Goal: Task Accomplishment & Management: Complete application form

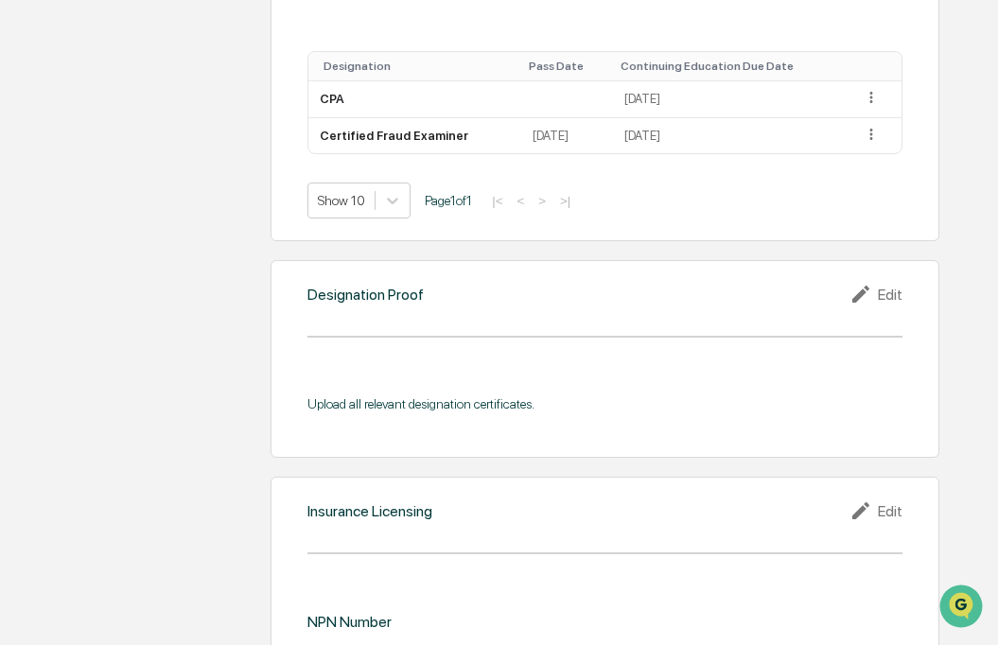
scroll to position [1362, 0]
click at [888, 295] on div "Edit" at bounding box center [875, 295] width 53 height 23
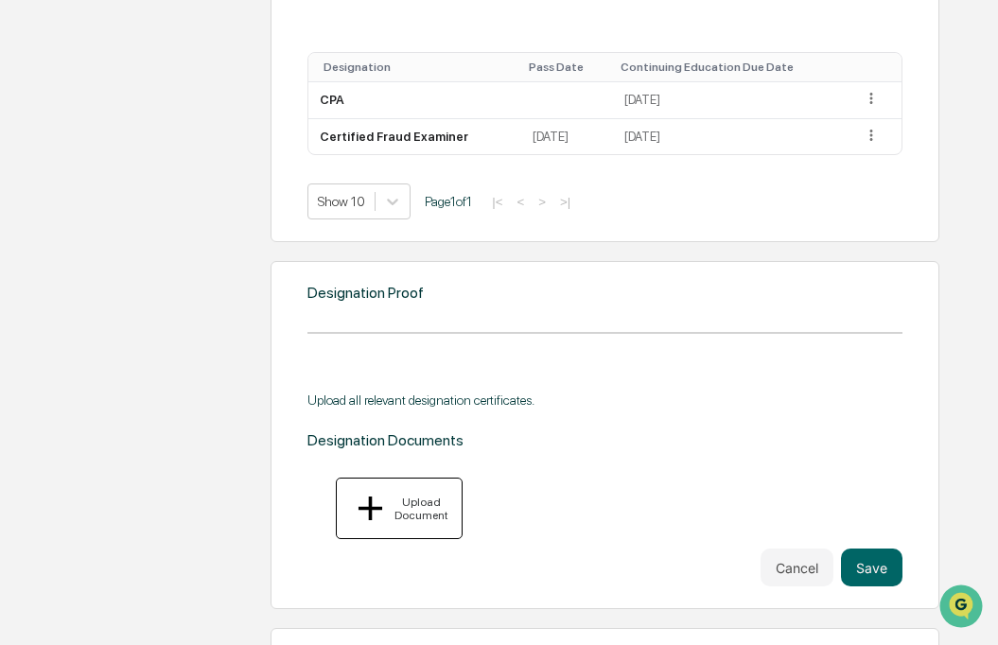
click at [392, 495] on div "Upload Document" at bounding box center [420, 508] width 58 height 26
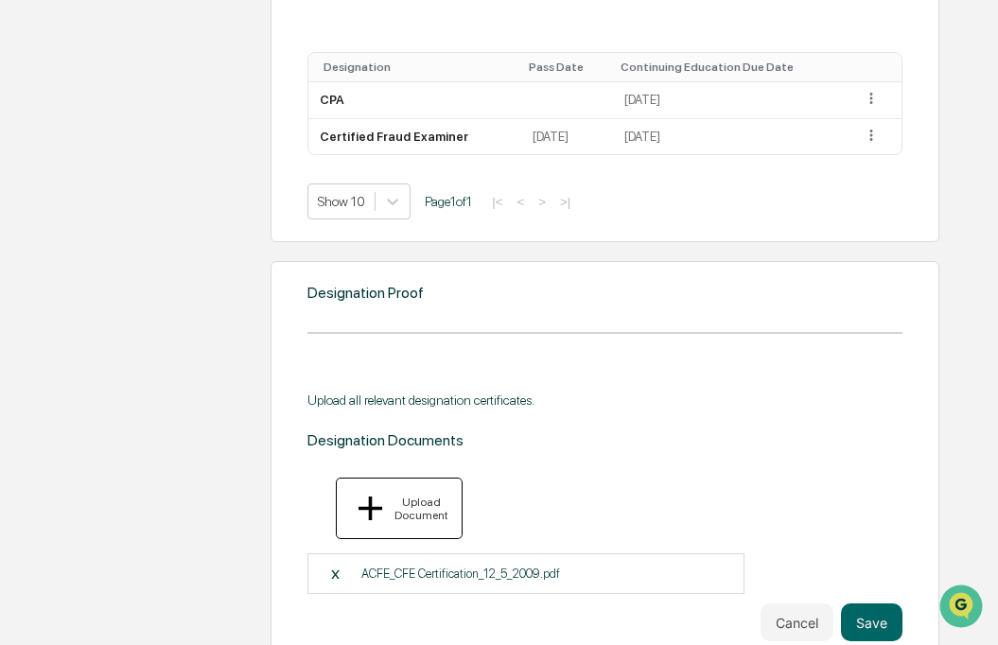
click at [391, 488] on div "Upload Document" at bounding box center [399, 508] width 98 height 41
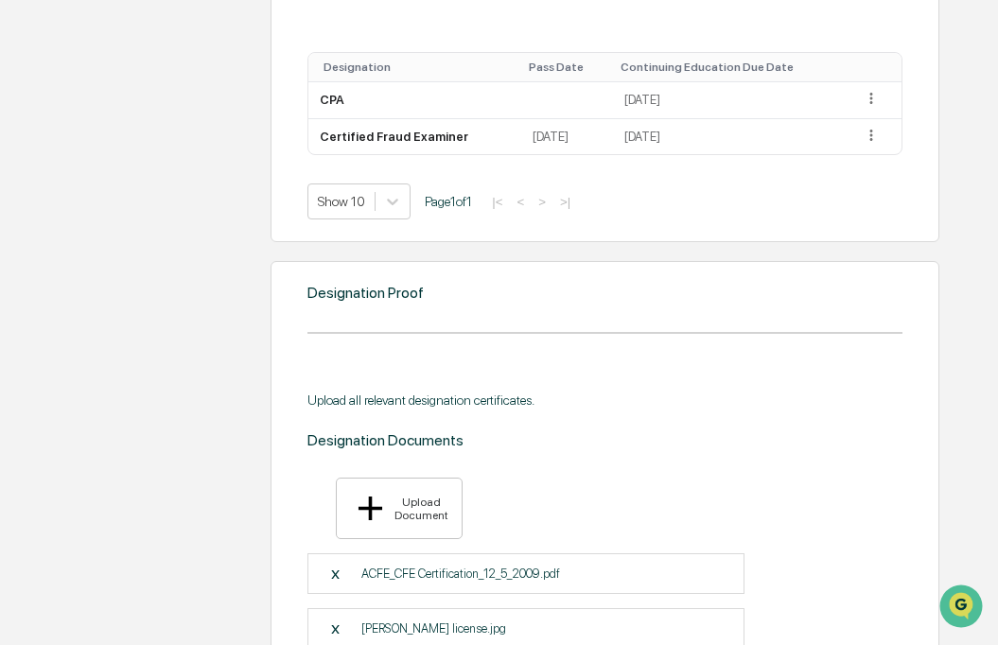
click at [408, 621] on p "Alicia_CPA license.jpg" at bounding box center [433, 628] width 145 height 14
click at [500, 608] on div "X Alicia_CPA license.jpg" at bounding box center [525, 628] width 437 height 41
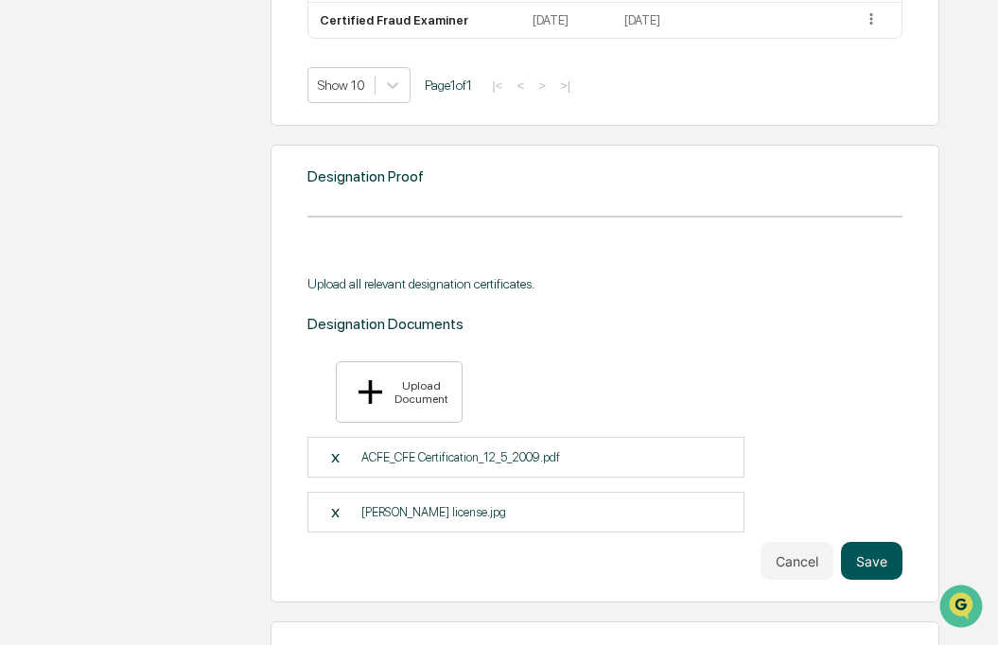
click at [852, 542] on button "Save" at bounding box center [871, 561] width 61 height 38
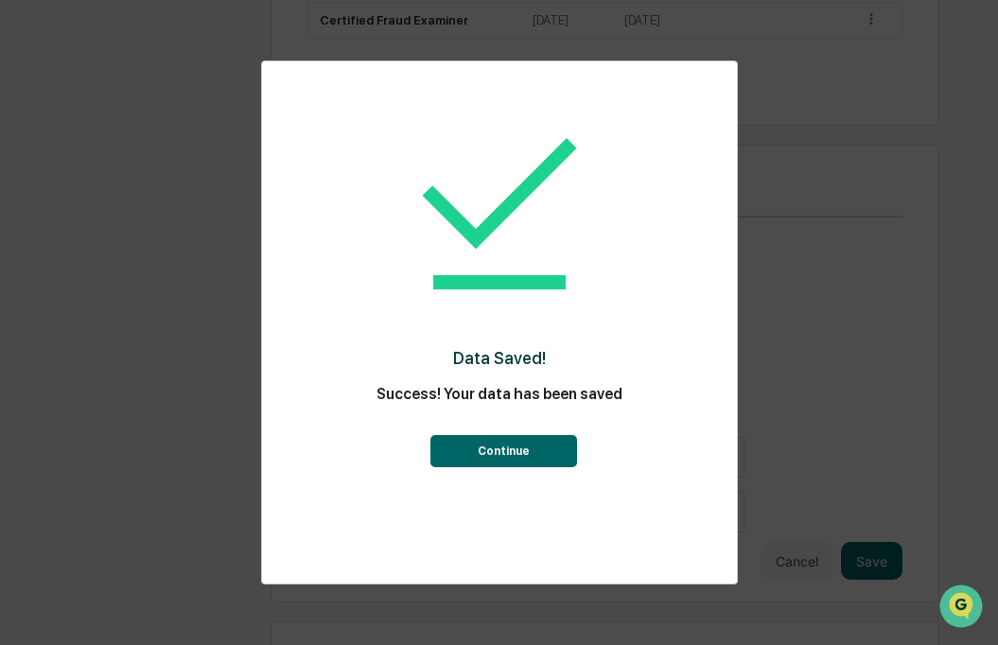
click at [507, 455] on button "Continue" at bounding box center [503, 451] width 147 height 32
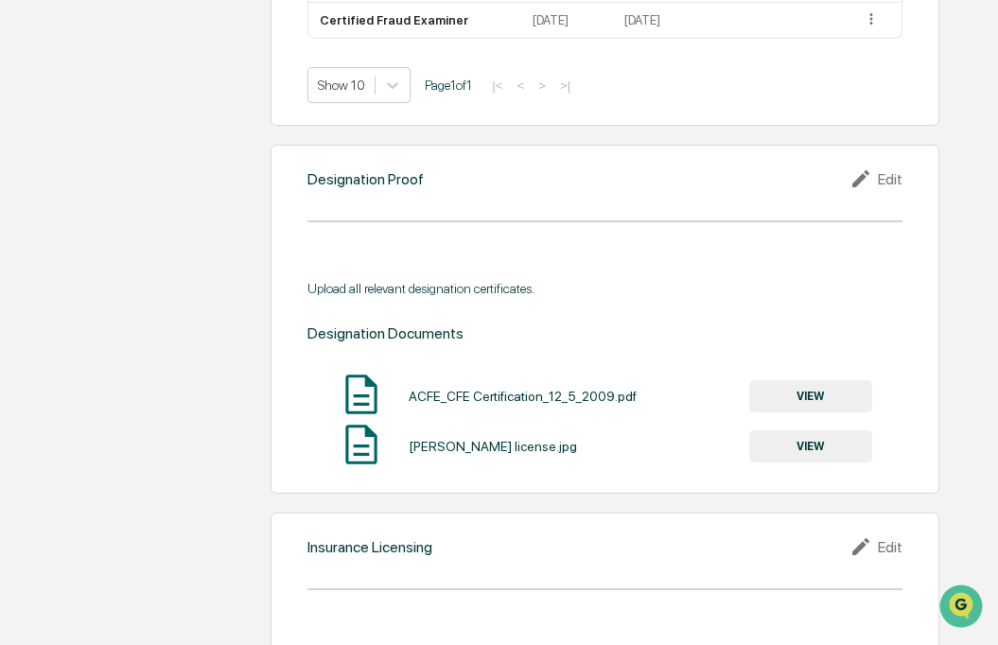
click at [817, 444] on button "VIEW" at bounding box center [810, 446] width 123 height 32
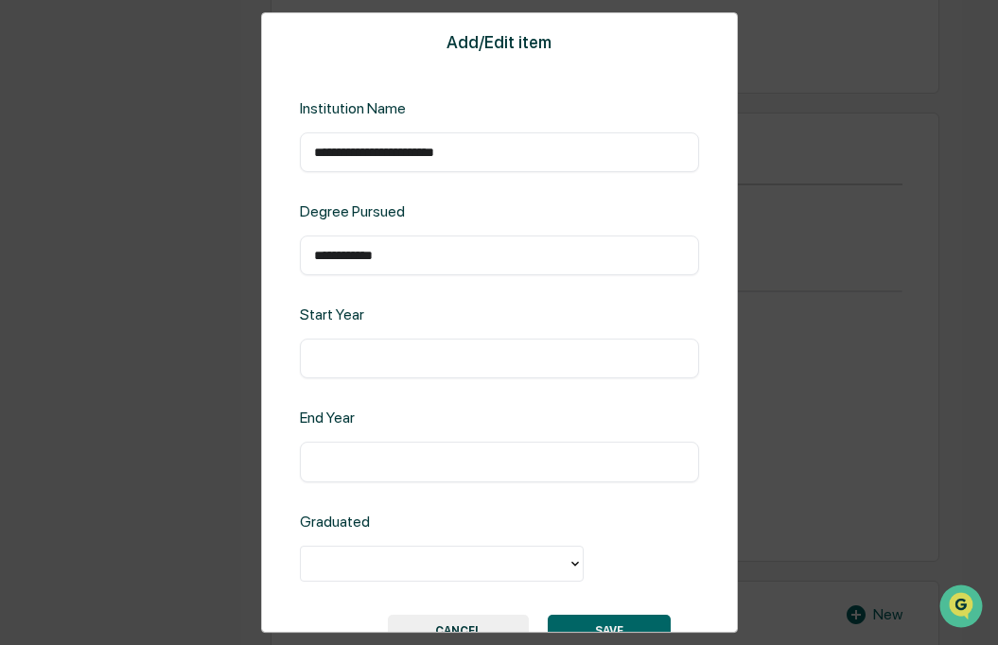
type input "**********"
click at [378, 363] on input "text" at bounding box center [499, 358] width 371 height 19
type input "******"
click at [352, 458] on input "text" at bounding box center [499, 461] width 371 height 19
type input "*******"
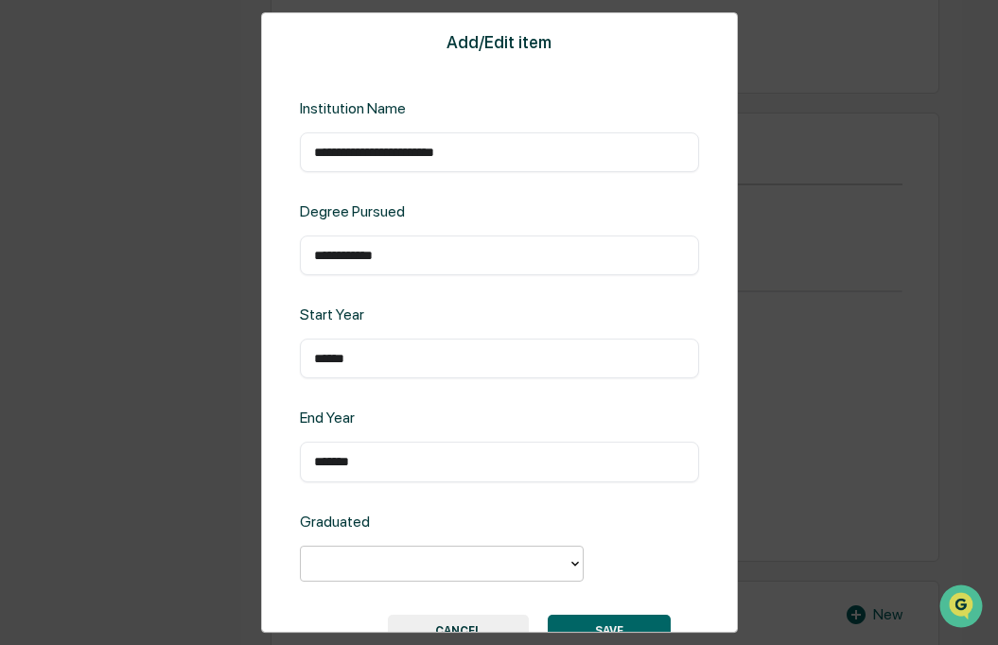
click at [359, 564] on div at bounding box center [434, 563] width 248 height 22
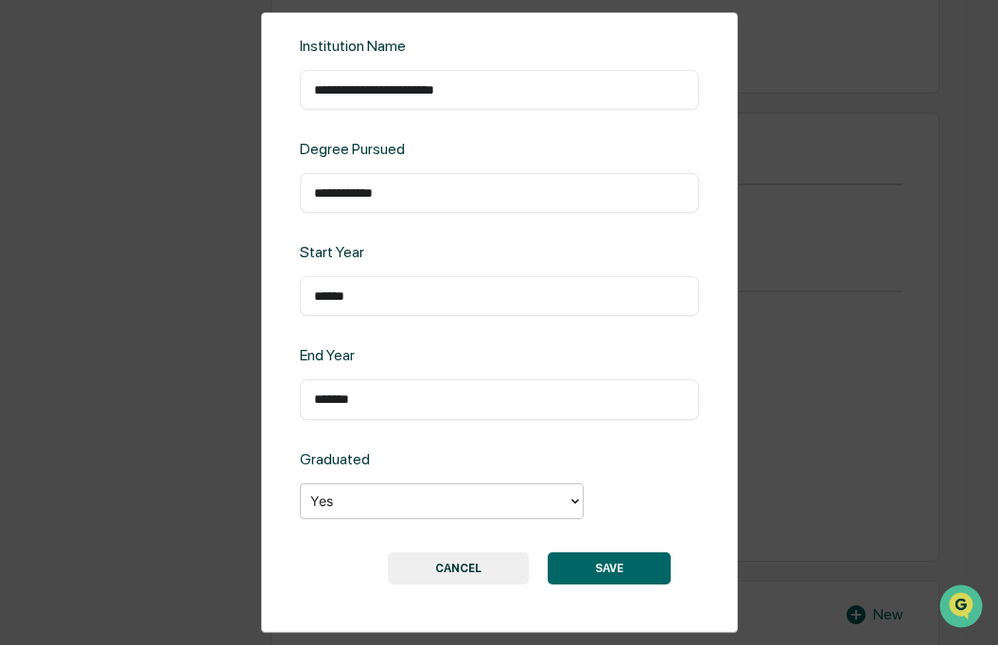
scroll to position [62, 0]
click at [591, 559] on button "SAVE" at bounding box center [608, 568] width 123 height 32
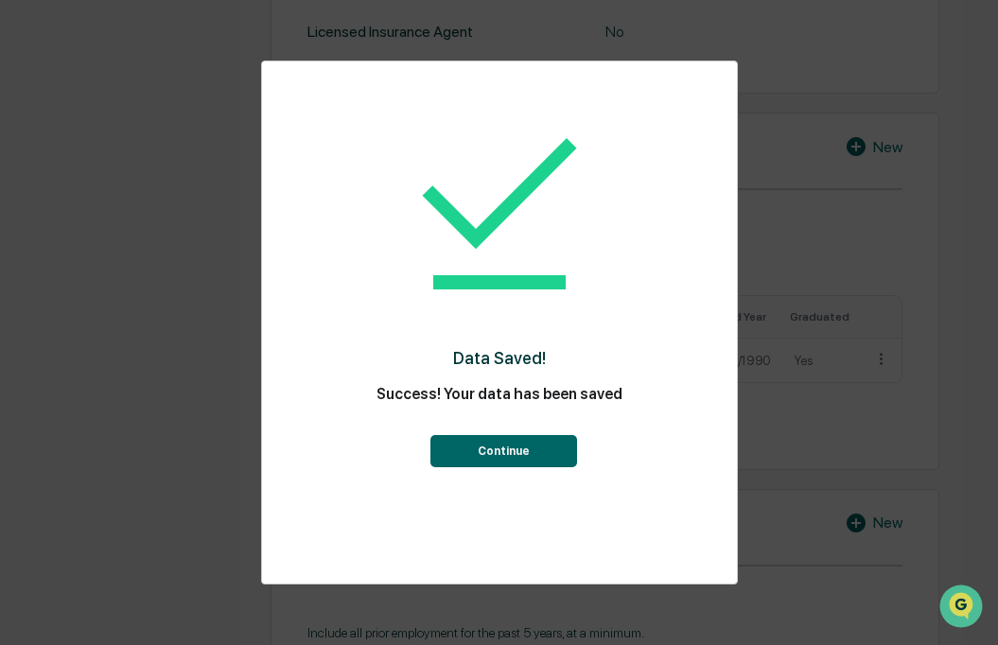
click at [482, 459] on button "Continue" at bounding box center [503, 451] width 147 height 32
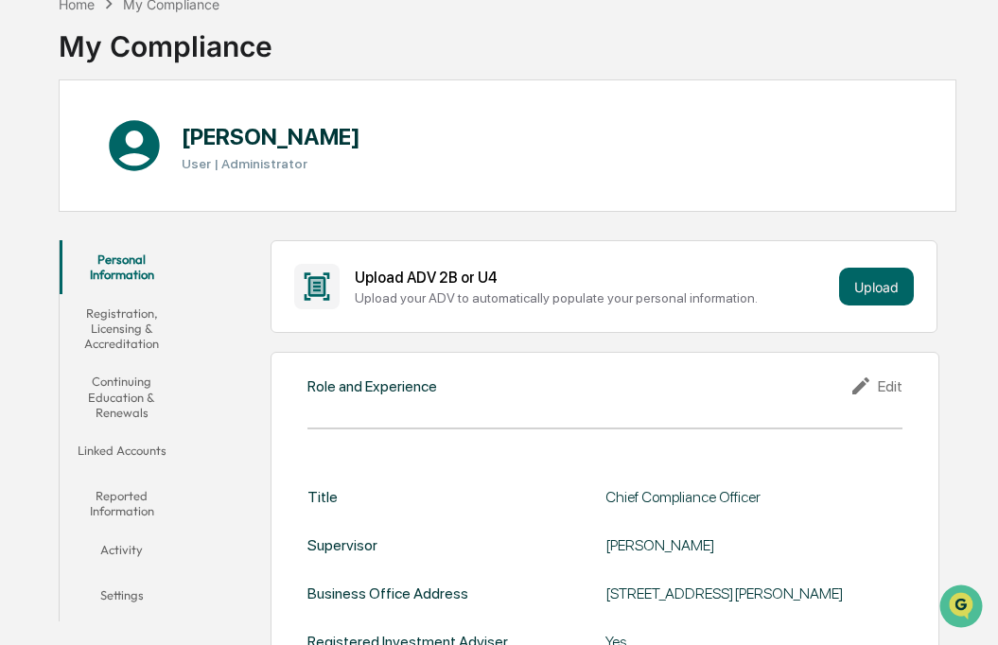
scroll to position [0, 0]
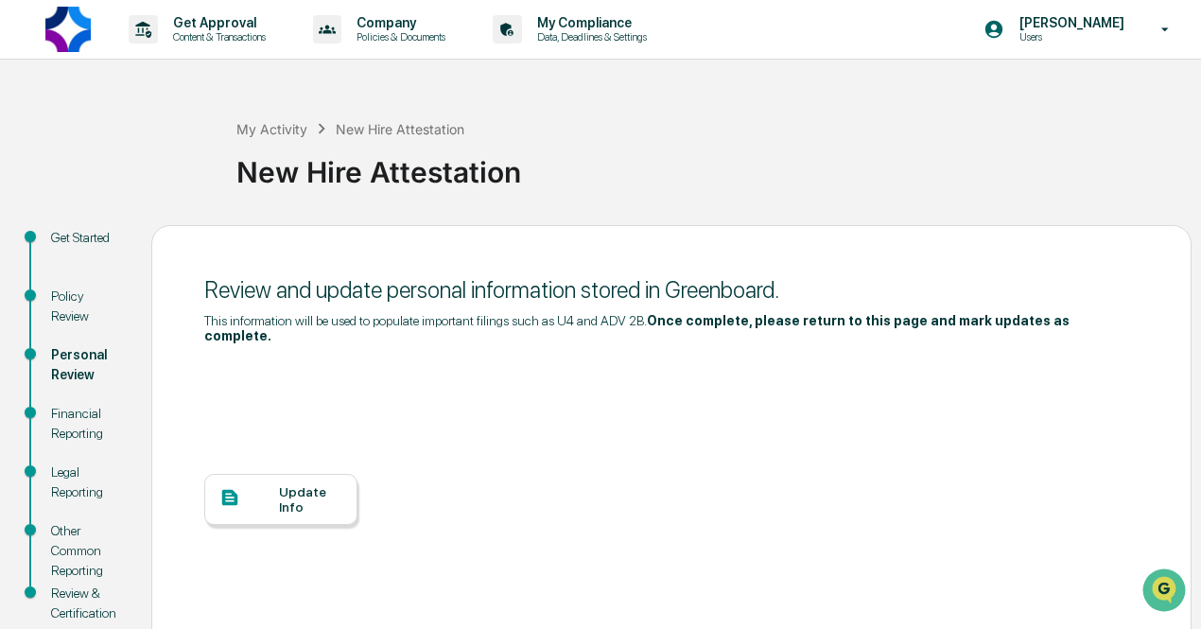
click at [296, 488] on div "Update Info" at bounding box center [310, 499] width 63 height 30
click at [303, 495] on div "Update Info" at bounding box center [310, 499] width 63 height 30
click at [312, 493] on div "Update Info" at bounding box center [310, 499] width 63 height 30
click at [286, 487] on div "Update Info" at bounding box center [310, 499] width 63 height 30
click at [299, 484] on div "Update Info" at bounding box center [310, 499] width 63 height 30
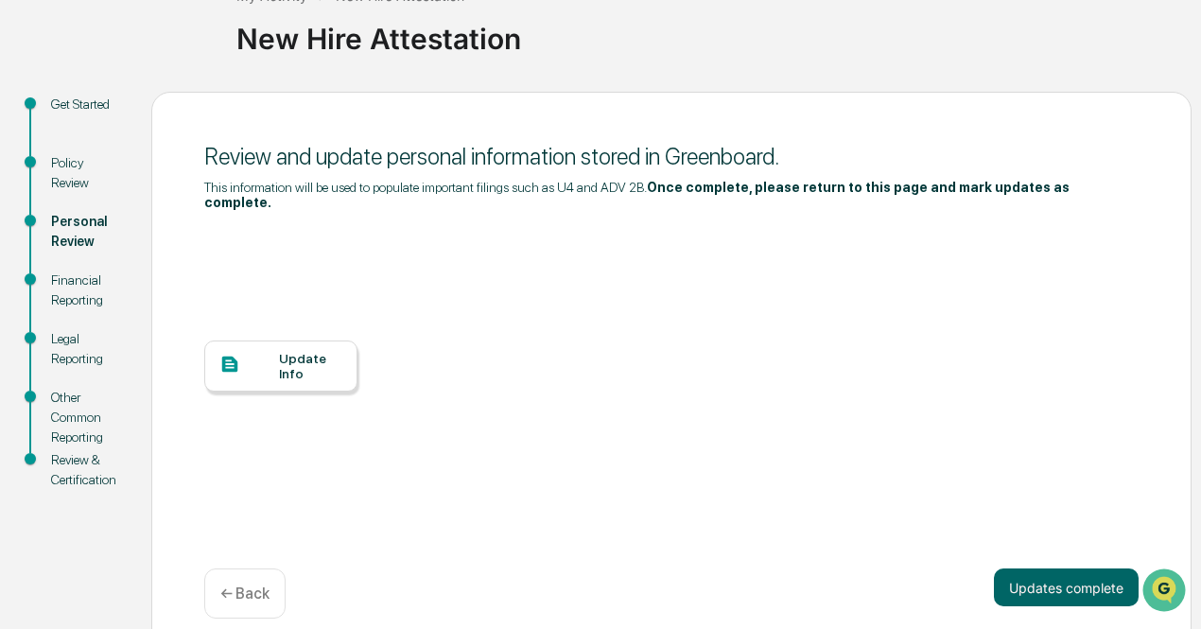
scroll to position [135, 0]
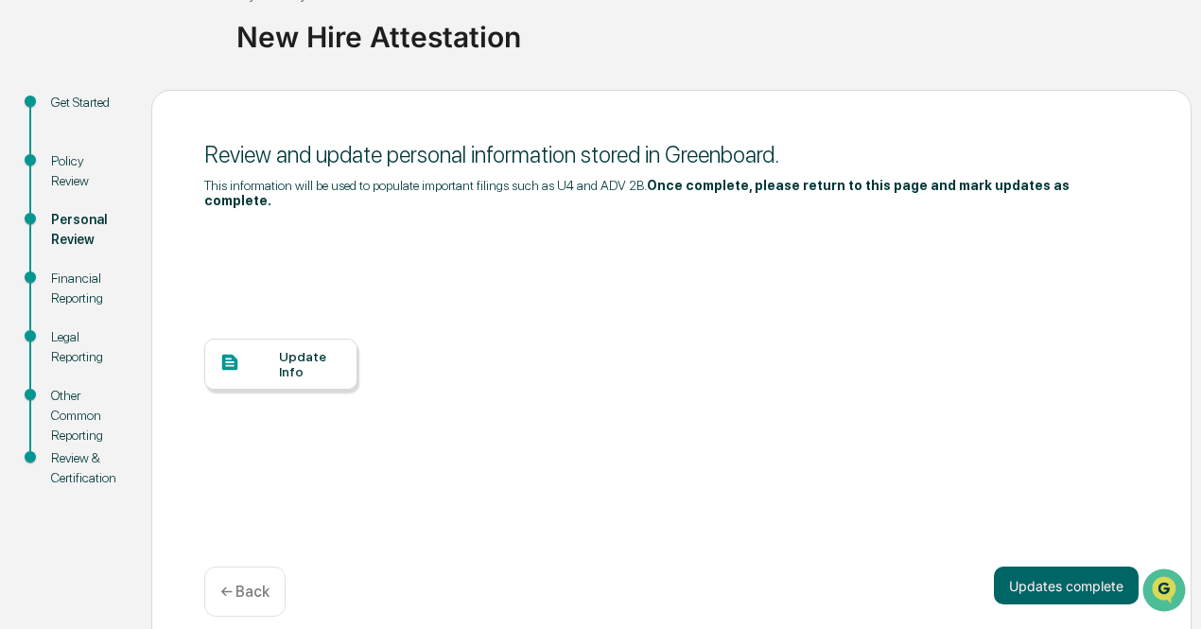
click at [69, 285] on div "Financial Reporting" at bounding box center [86, 289] width 70 height 40
drag, startPoint x: 69, startPoint y: 285, endPoint x: 65, endPoint y: 304, distance: 19.3
click at [65, 304] on div "Financial Reporting" at bounding box center [86, 289] width 70 height 40
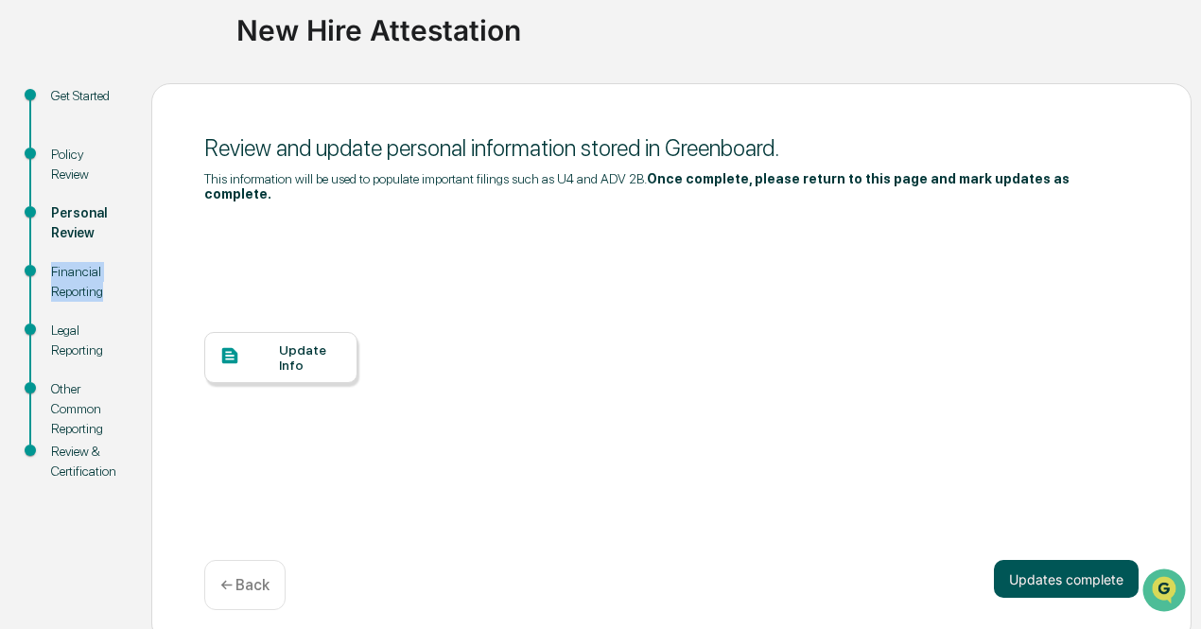
click at [1028, 560] on button "Updates complete" at bounding box center [1066, 579] width 145 height 38
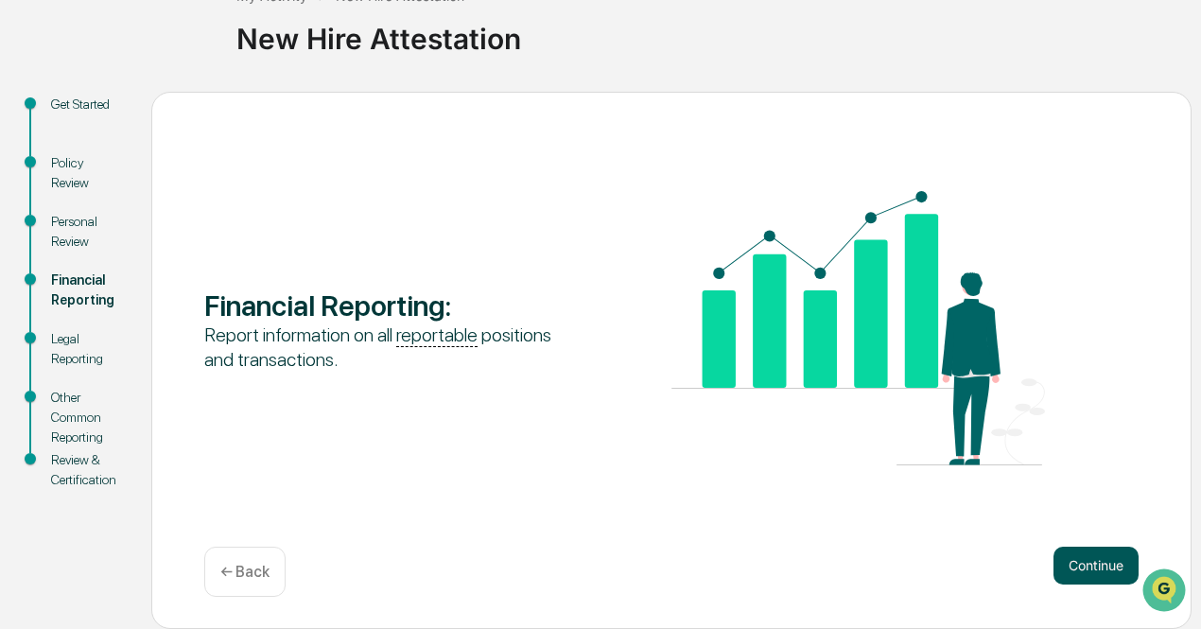
click at [1069, 557] on button "Continue" at bounding box center [1095, 566] width 85 height 38
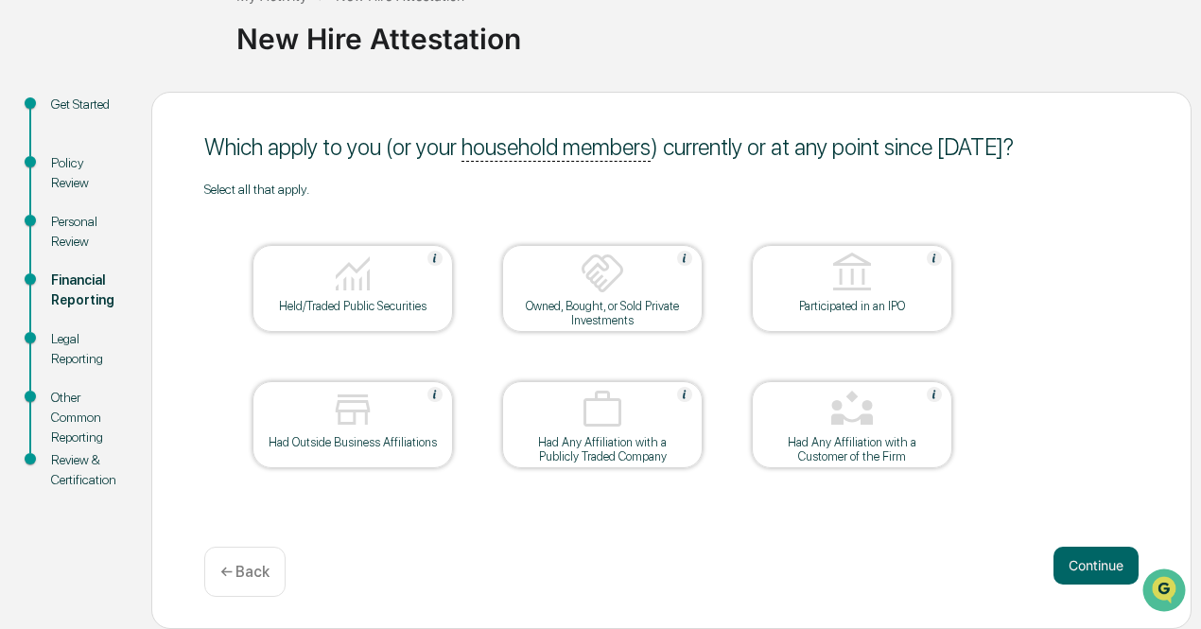
click at [389, 426] on div at bounding box center [352, 411] width 189 height 48
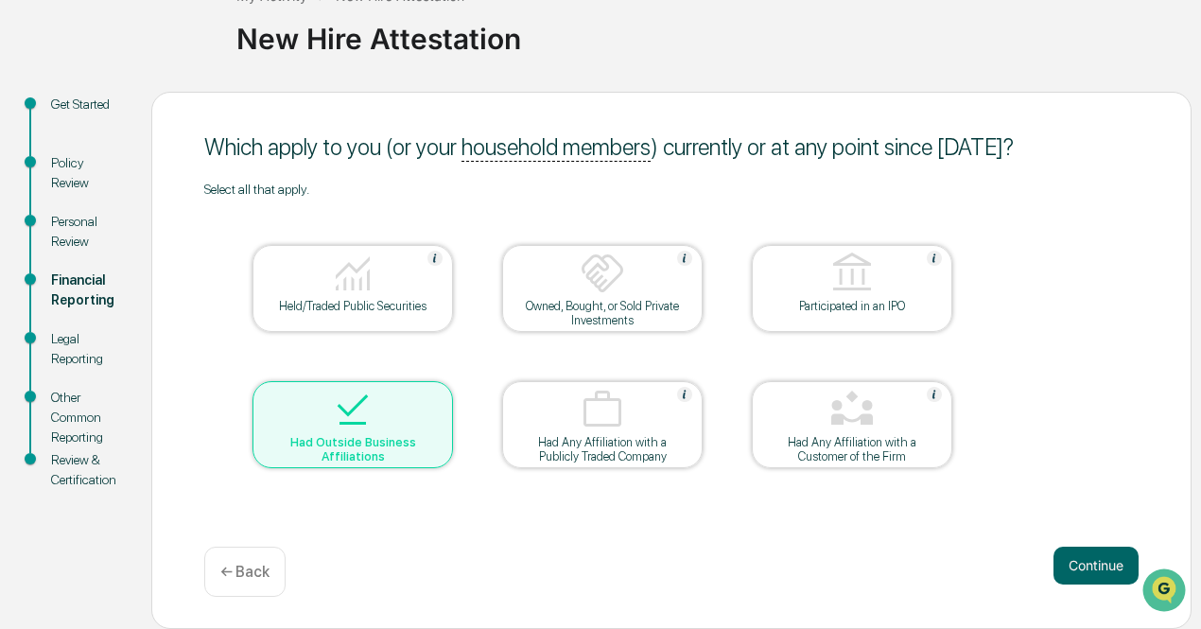
click at [389, 426] on div at bounding box center [352, 411] width 189 height 48
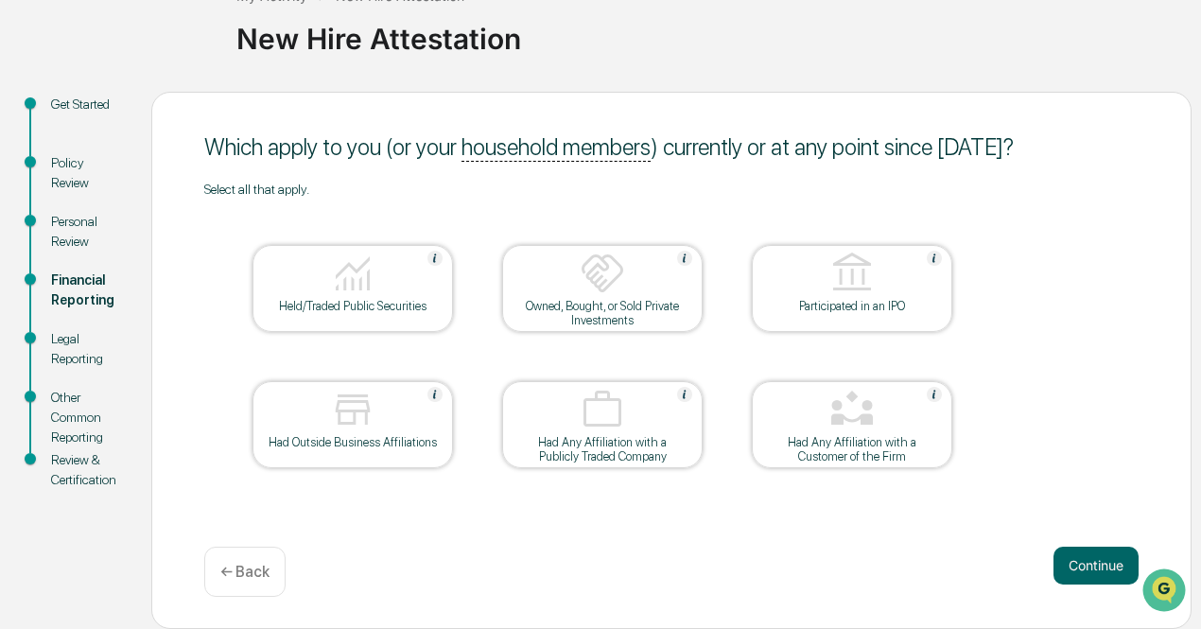
click at [368, 447] on div "Had Outside Business Affiliations" at bounding box center [353, 442] width 170 height 14
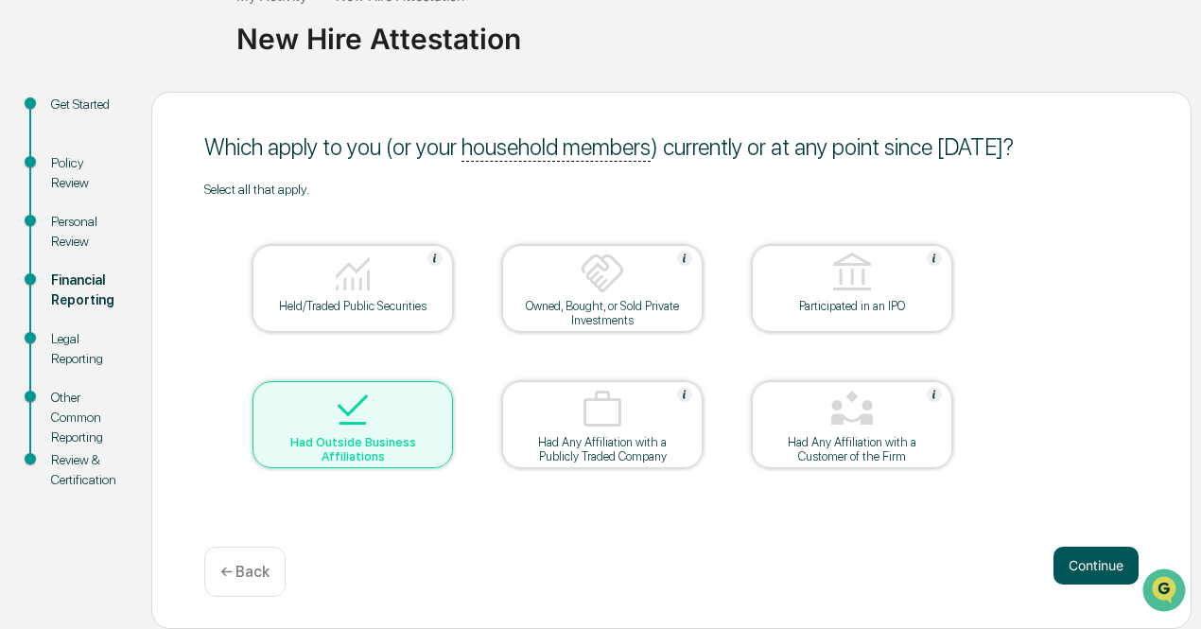
click at [1066, 550] on button "Continue" at bounding box center [1095, 566] width 85 height 38
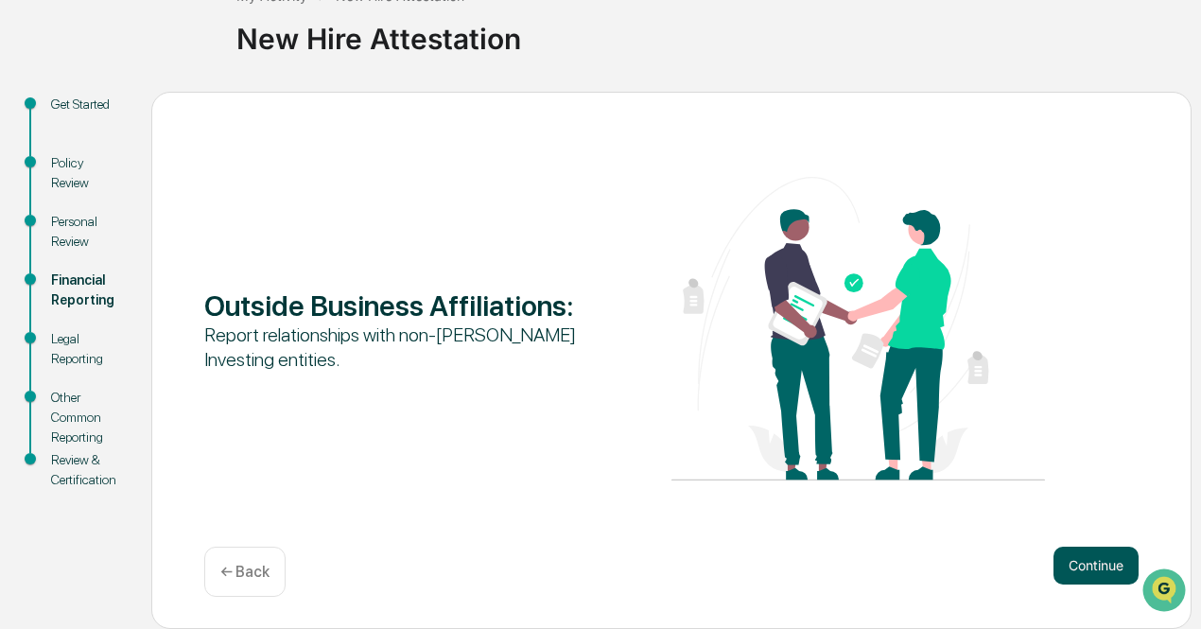
click at [1097, 561] on button "Continue" at bounding box center [1095, 566] width 85 height 38
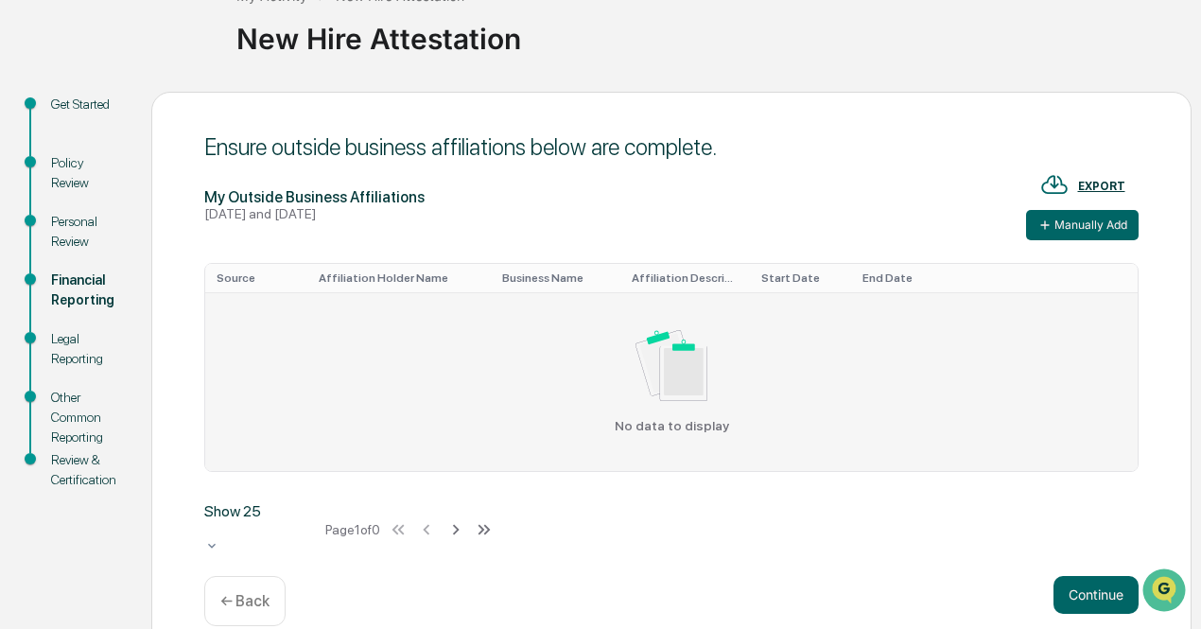
scroll to position [147, 0]
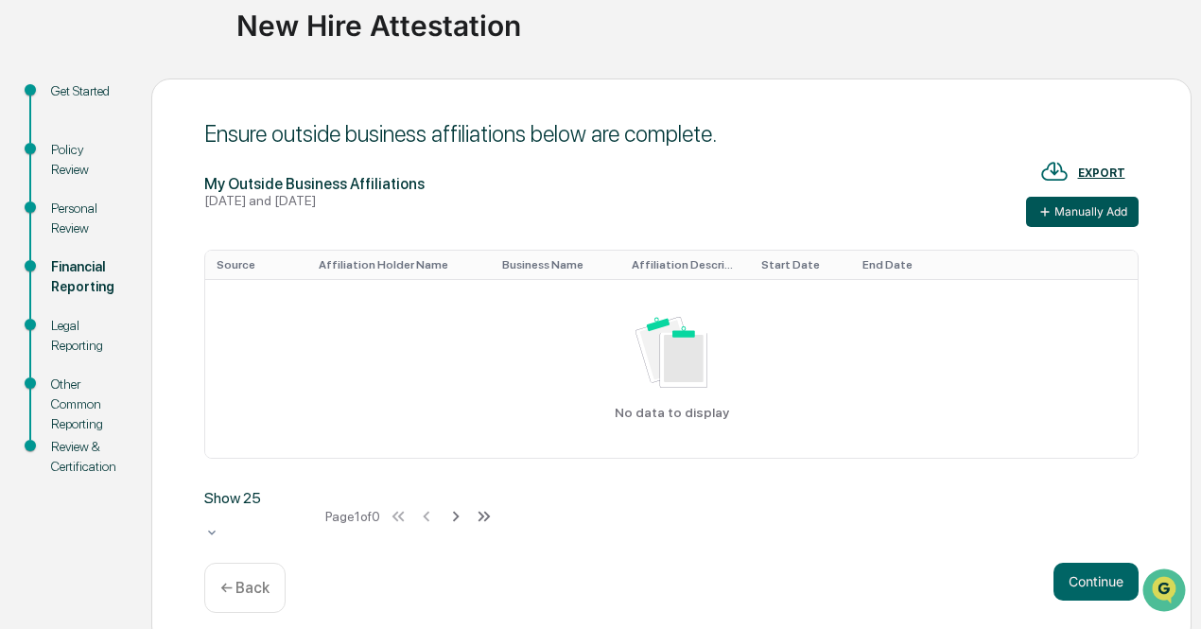
click at [1048, 211] on icon at bounding box center [1044, 211] width 9 height 9
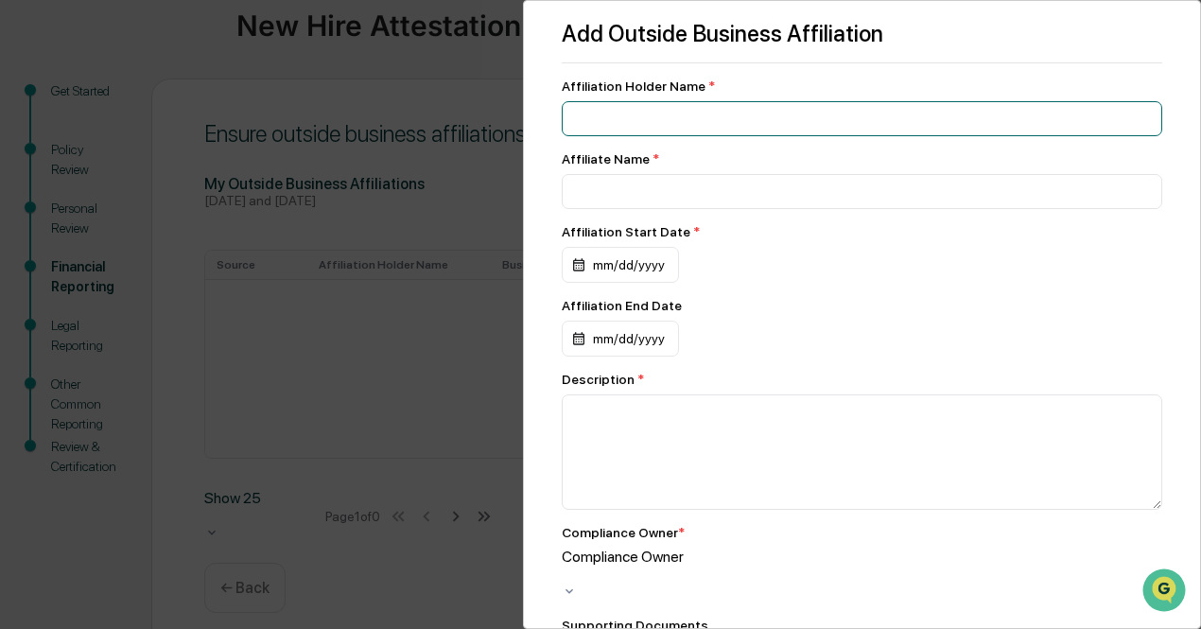
click at [830, 125] on input at bounding box center [862, 118] width 600 height 35
type input "*"
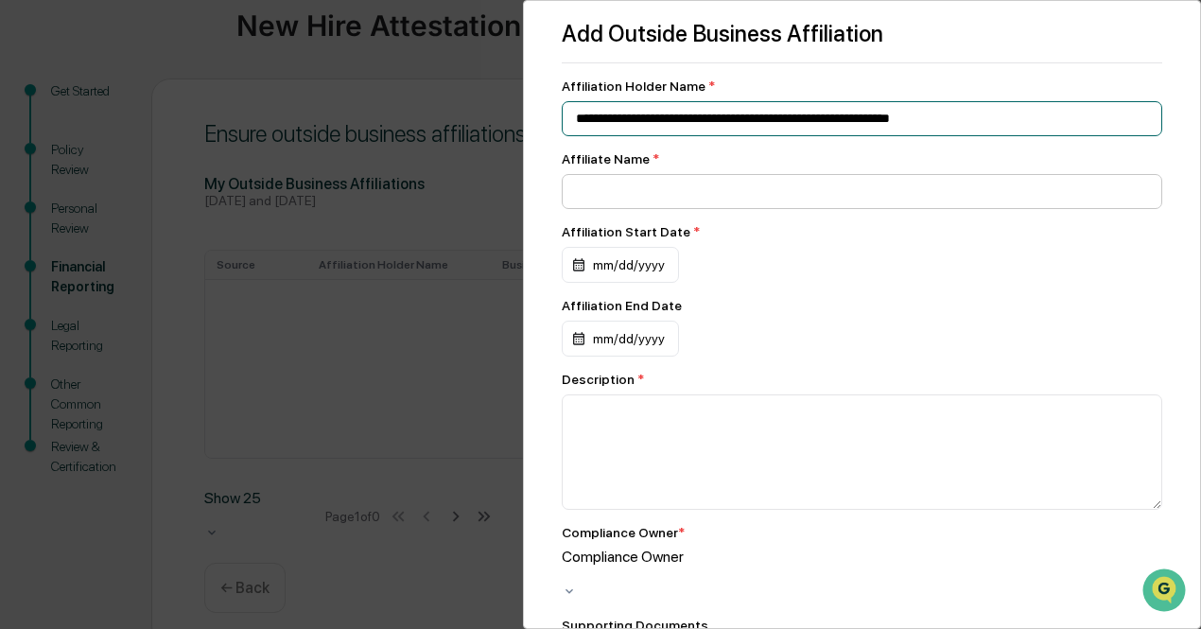
type input "**********"
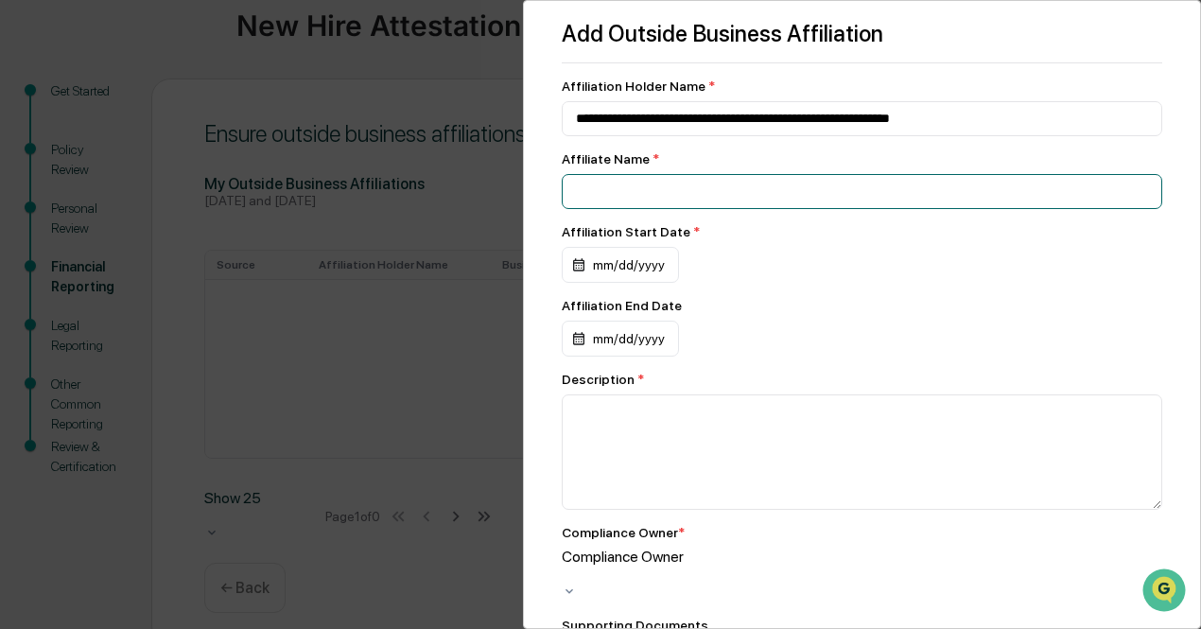
click at [764, 136] on input at bounding box center [862, 118] width 600 height 35
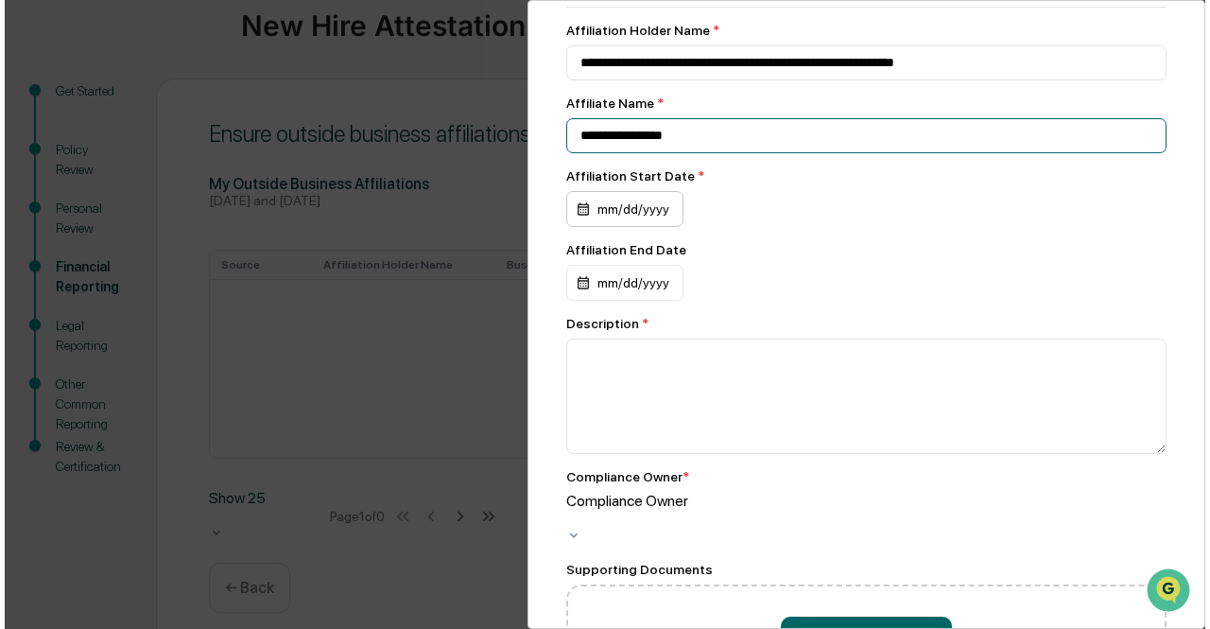
scroll to position [57, 0]
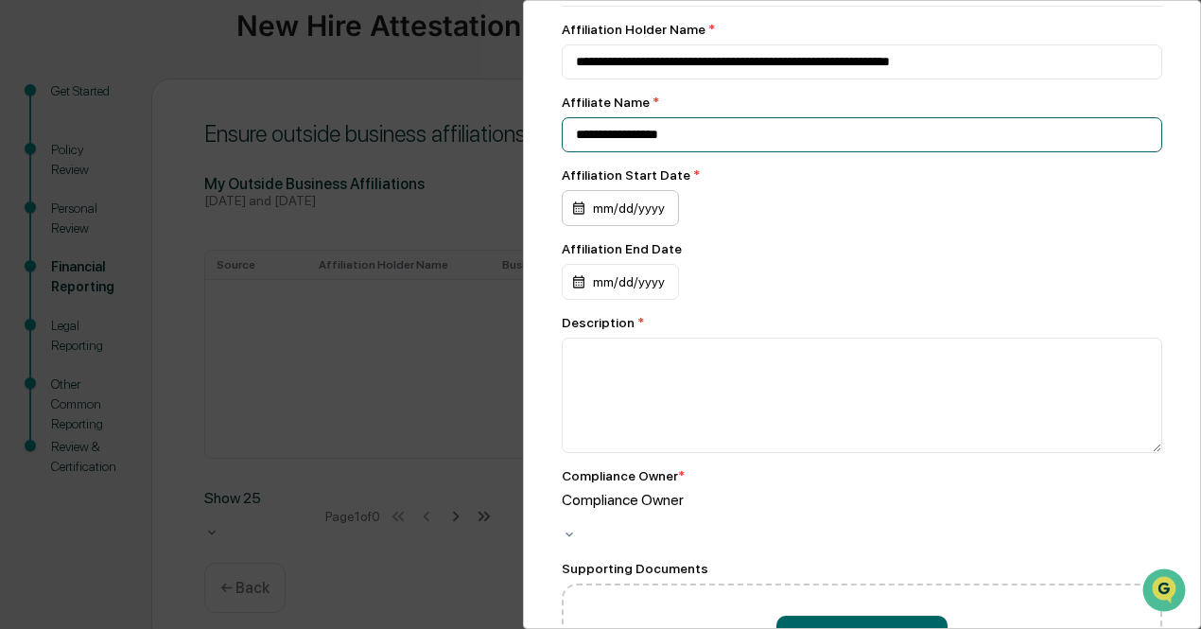
type input "**********"
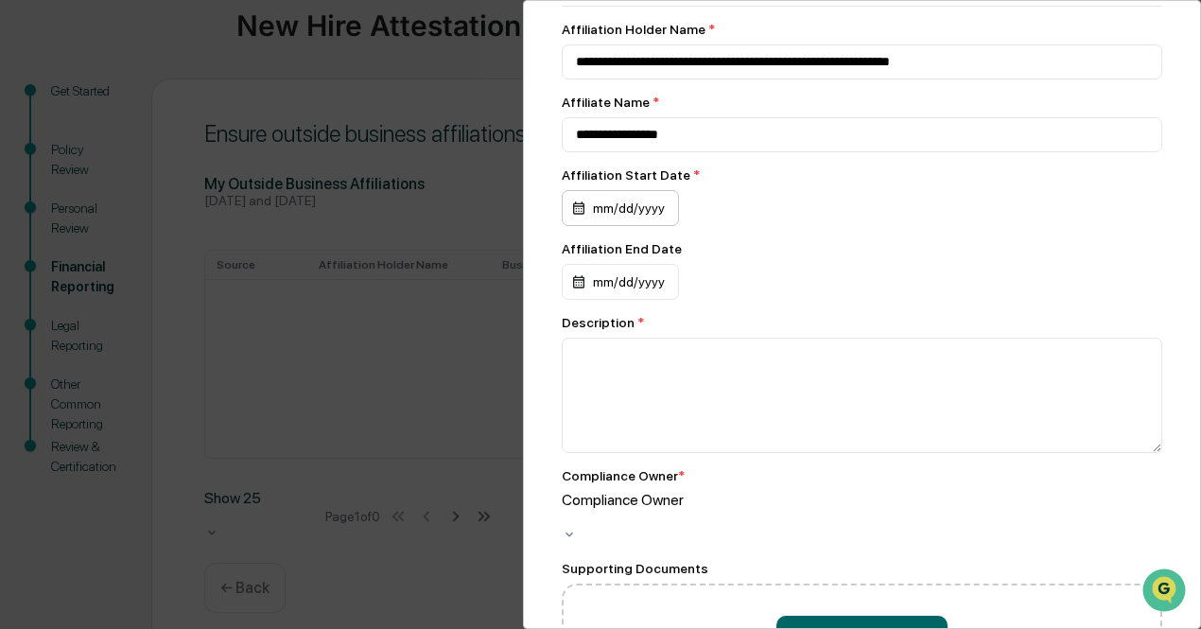
click at [603, 217] on div "mm/dd/yyyy" at bounding box center [620, 208] width 117 height 36
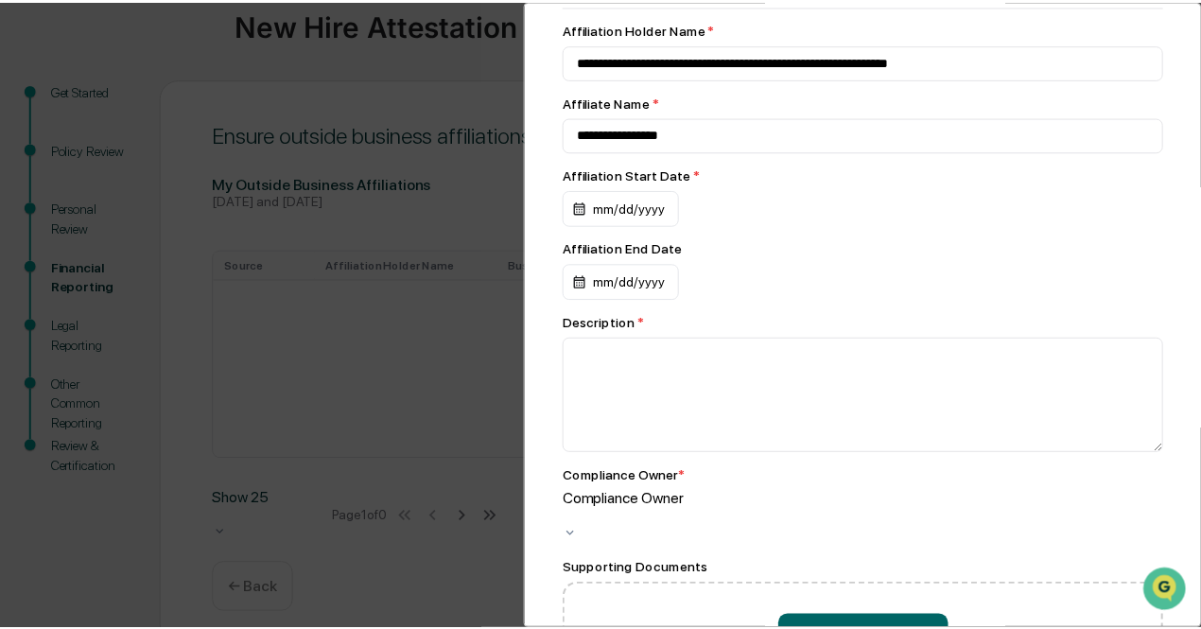
scroll to position [1751, 0]
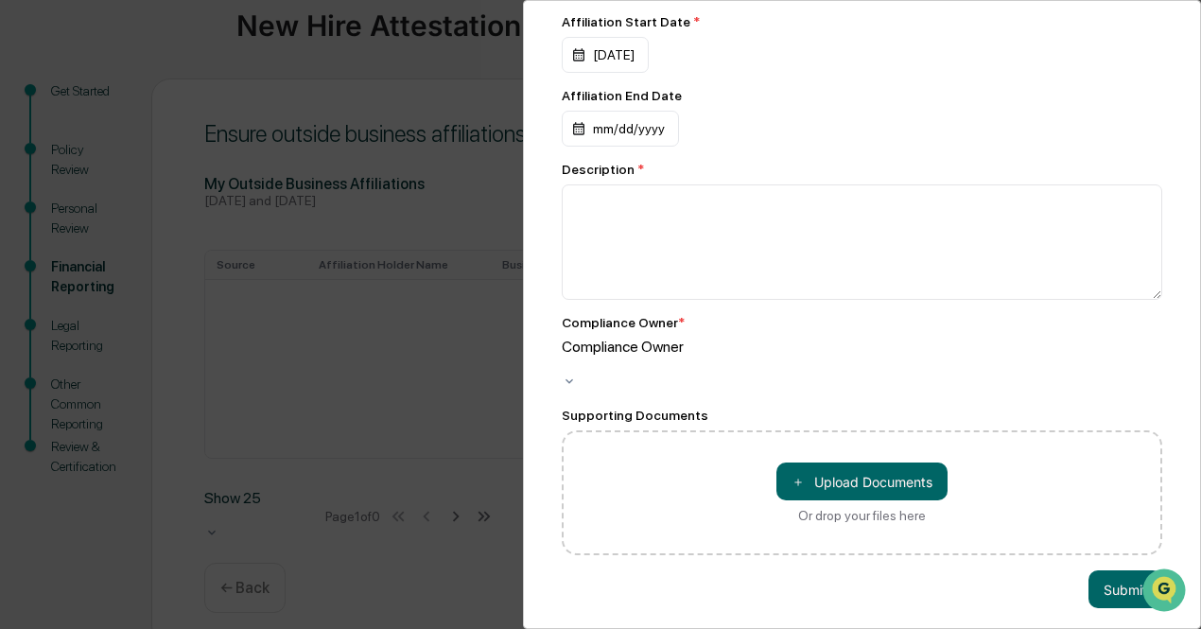
scroll to position [220, 0]
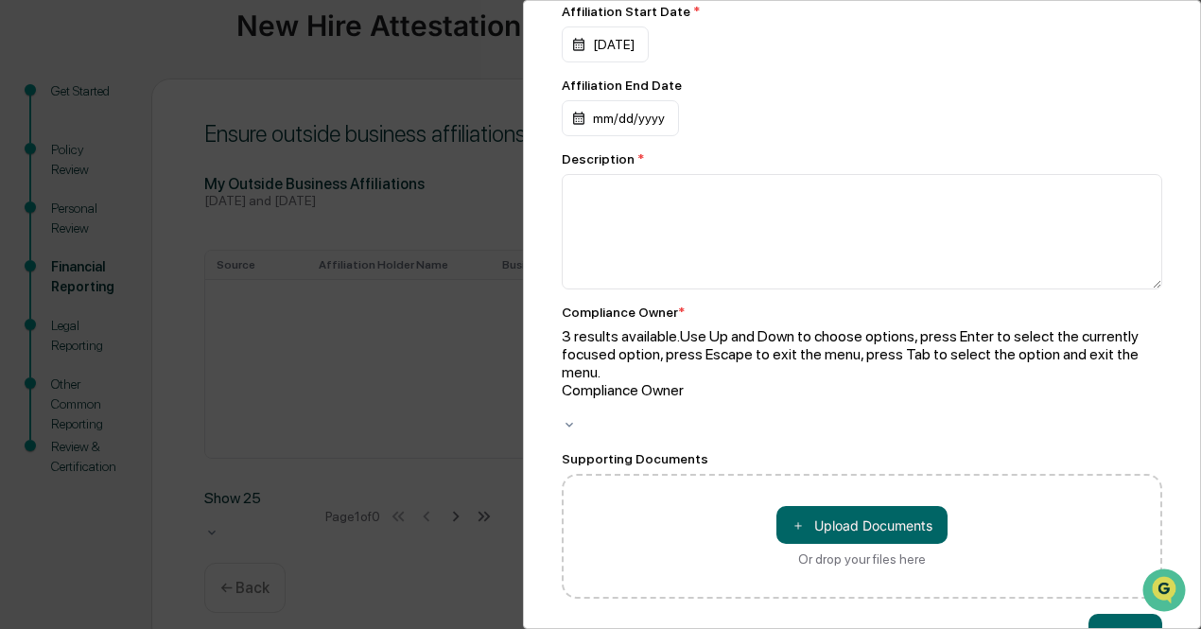
click at [657, 399] on div at bounding box center [862, 408] width 600 height 18
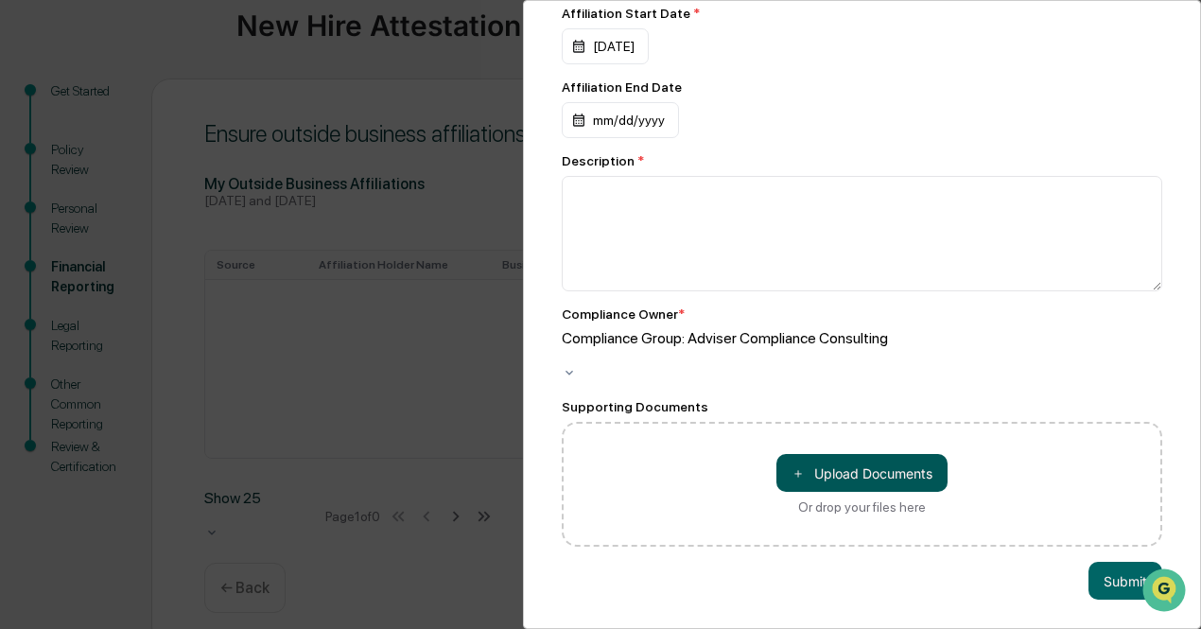
click at [827, 473] on button "＋ Upload Documents" at bounding box center [861, 473] width 171 height 38
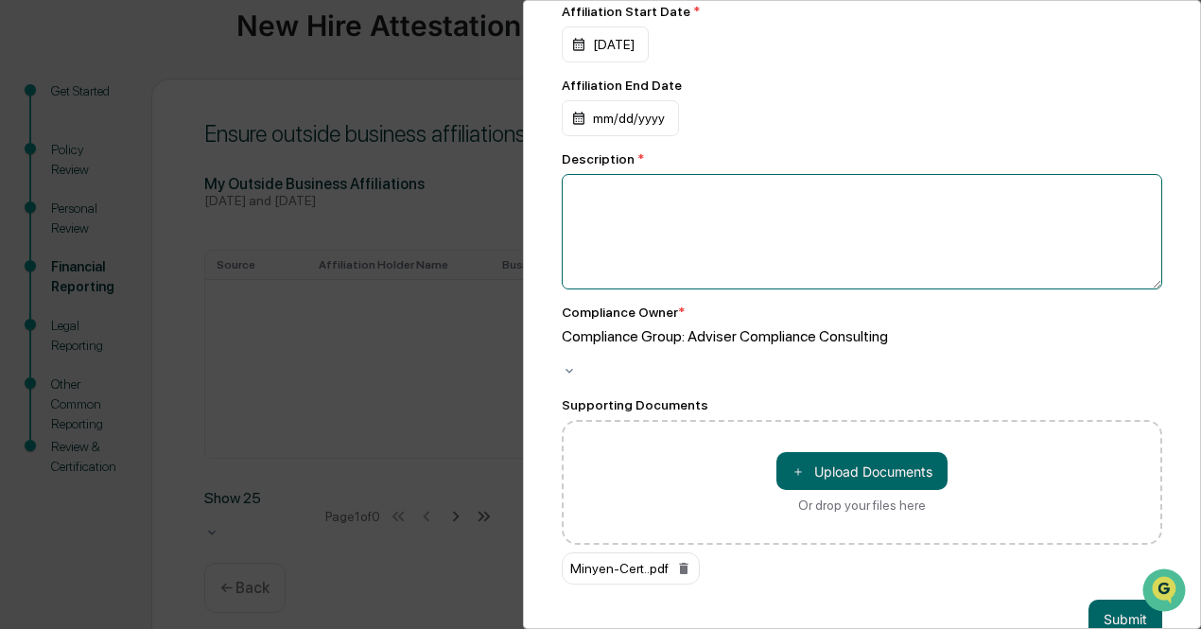
click at [610, 196] on textarea at bounding box center [862, 231] width 600 height 115
click at [720, 214] on textarea at bounding box center [862, 231] width 600 height 115
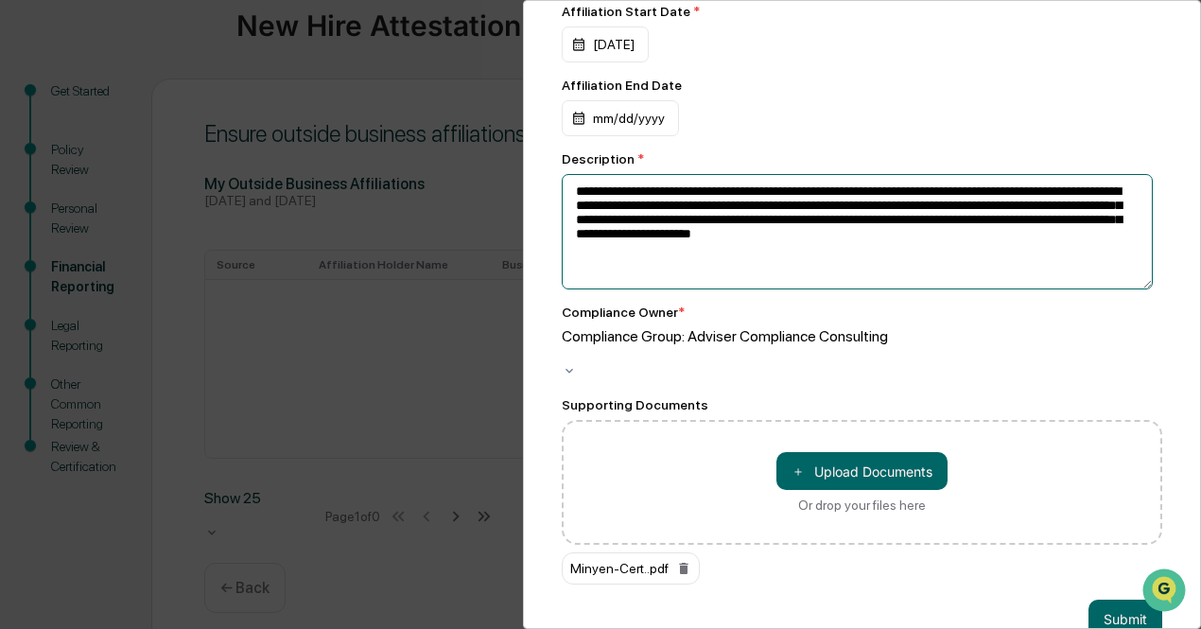
click at [829, 255] on textarea "**********" at bounding box center [857, 231] width 591 height 115
click at [945, 256] on textarea "**********" at bounding box center [857, 231] width 591 height 115
click at [976, 219] on textarea "**********" at bounding box center [857, 231] width 591 height 115
click at [1016, 251] on textarea "**********" at bounding box center [857, 231] width 591 height 115
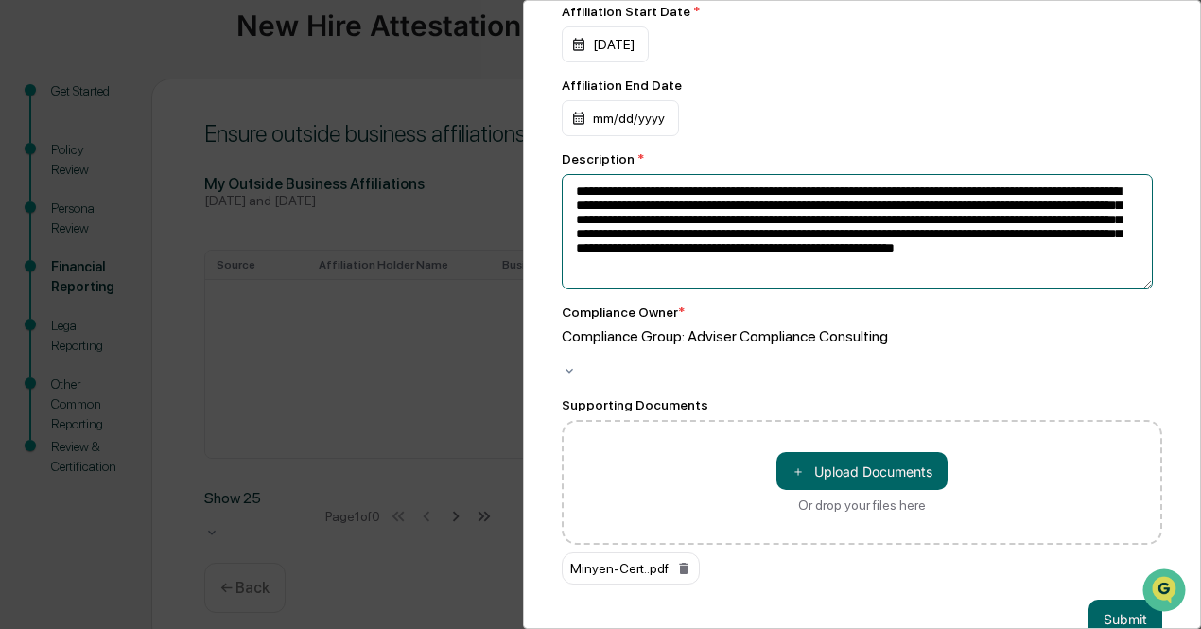
click at [993, 267] on textarea "**********" at bounding box center [857, 231] width 591 height 115
click at [644, 286] on textarea "**********" at bounding box center [857, 231] width 591 height 115
drag, startPoint x: 711, startPoint y: 284, endPoint x: 808, endPoint y: 294, distance: 97.0
click at [808, 289] on textarea "**********" at bounding box center [857, 231] width 591 height 115
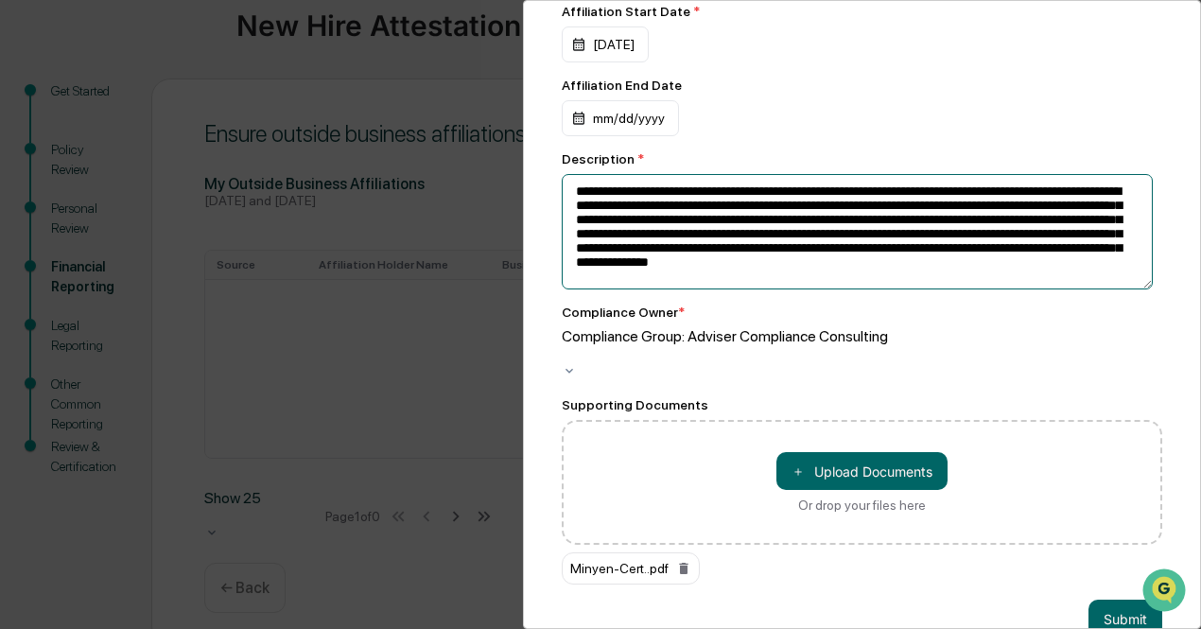
drag, startPoint x: 1050, startPoint y: 283, endPoint x: 1139, endPoint y: 289, distance: 90.1
click at [1139, 289] on textarea "**********" at bounding box center [857, 231] width 591 height 115
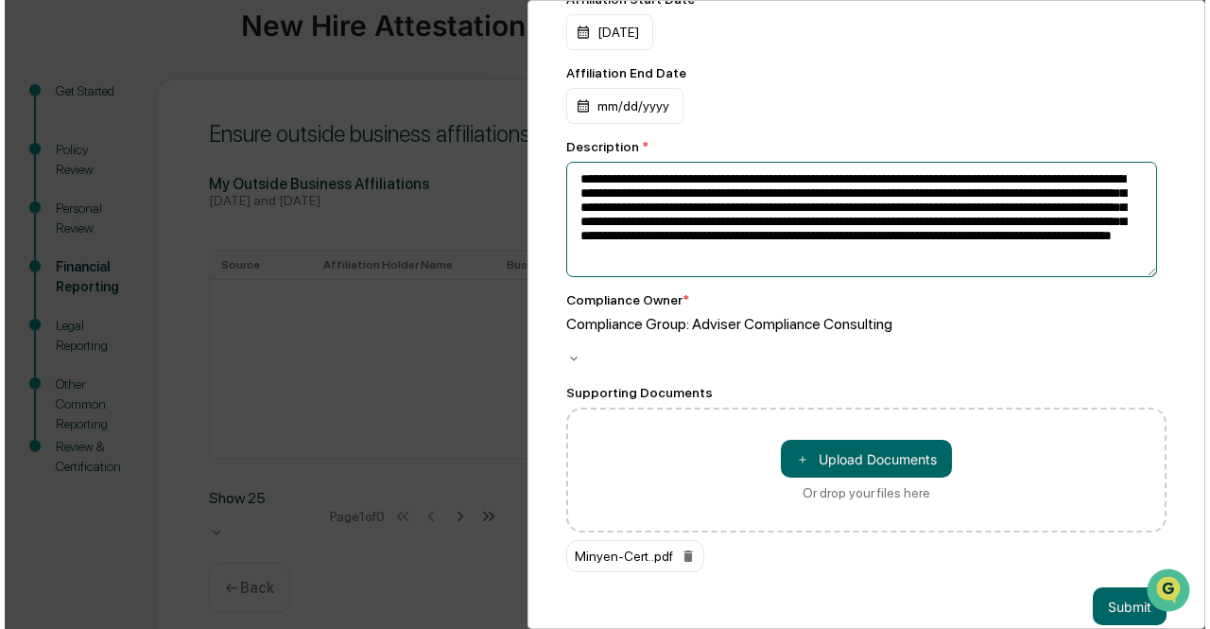
scroll to position [259, 0]
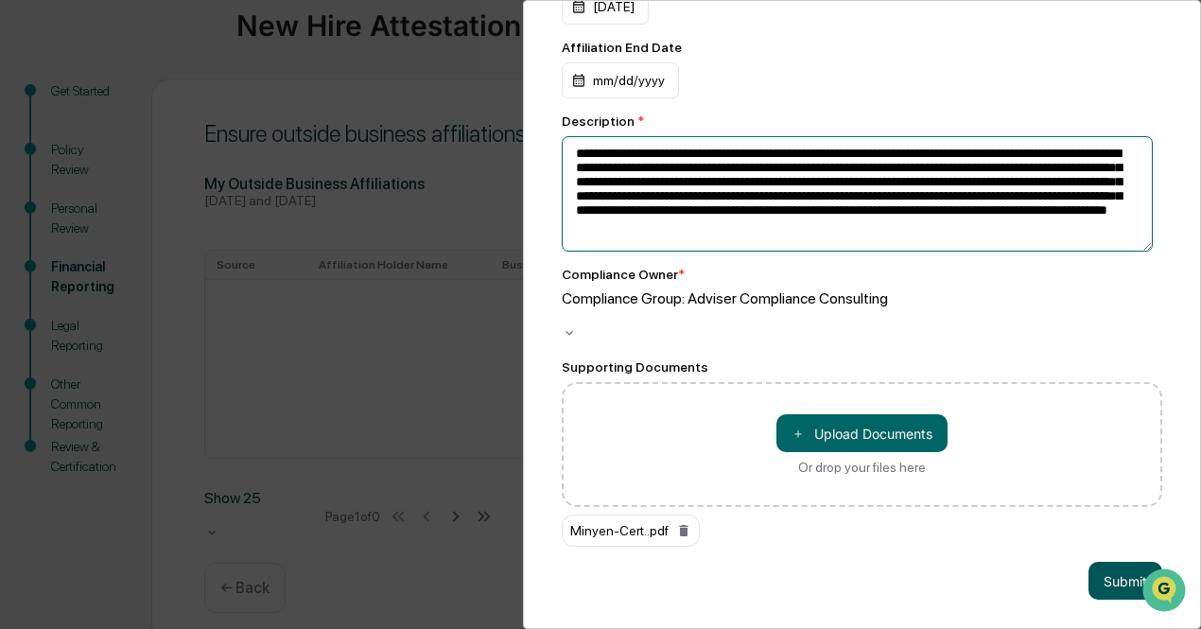
type textarea "**********"
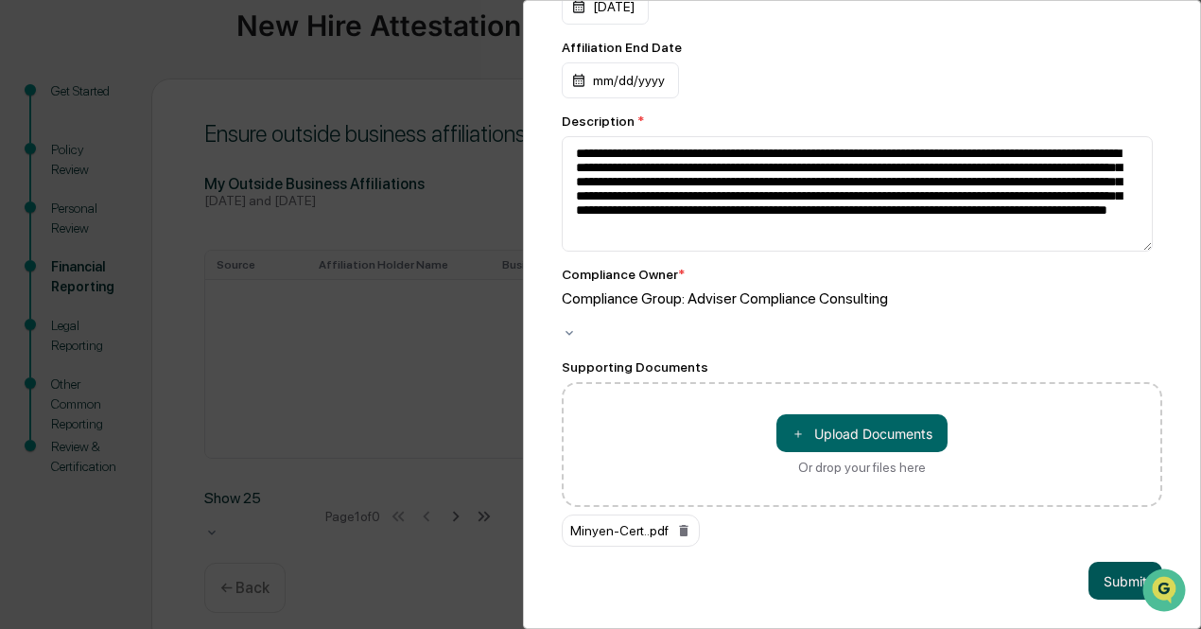
click at [1097, 562] on button "Submit" at bounding box center [1125, 581] width 74 height 38
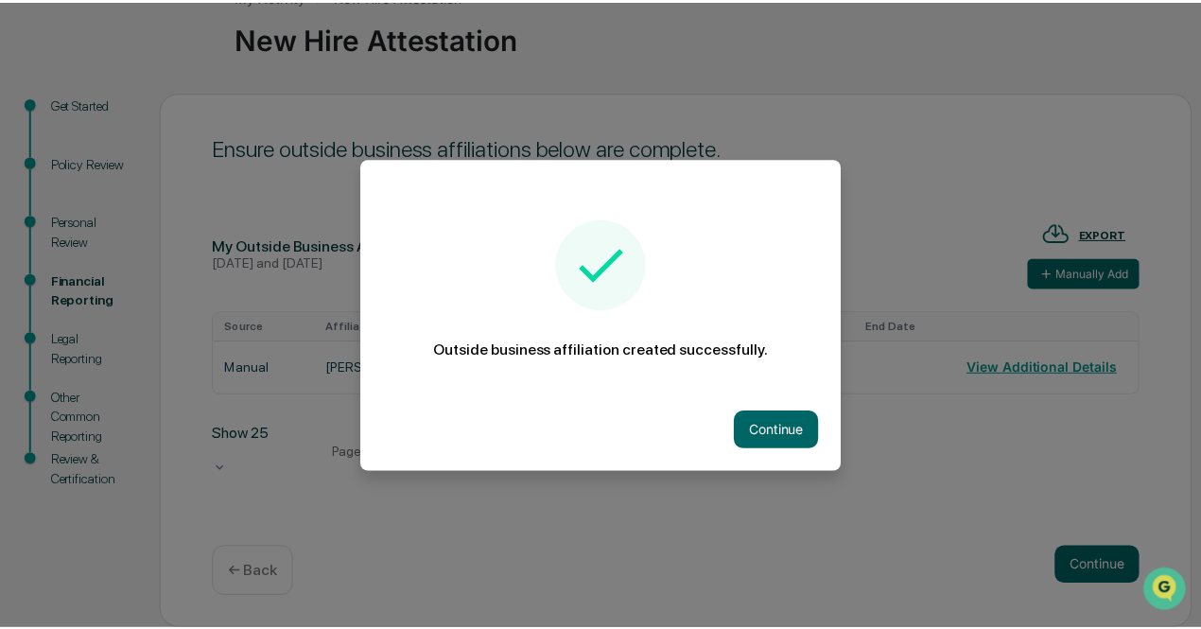
scroll to position [133, 0]
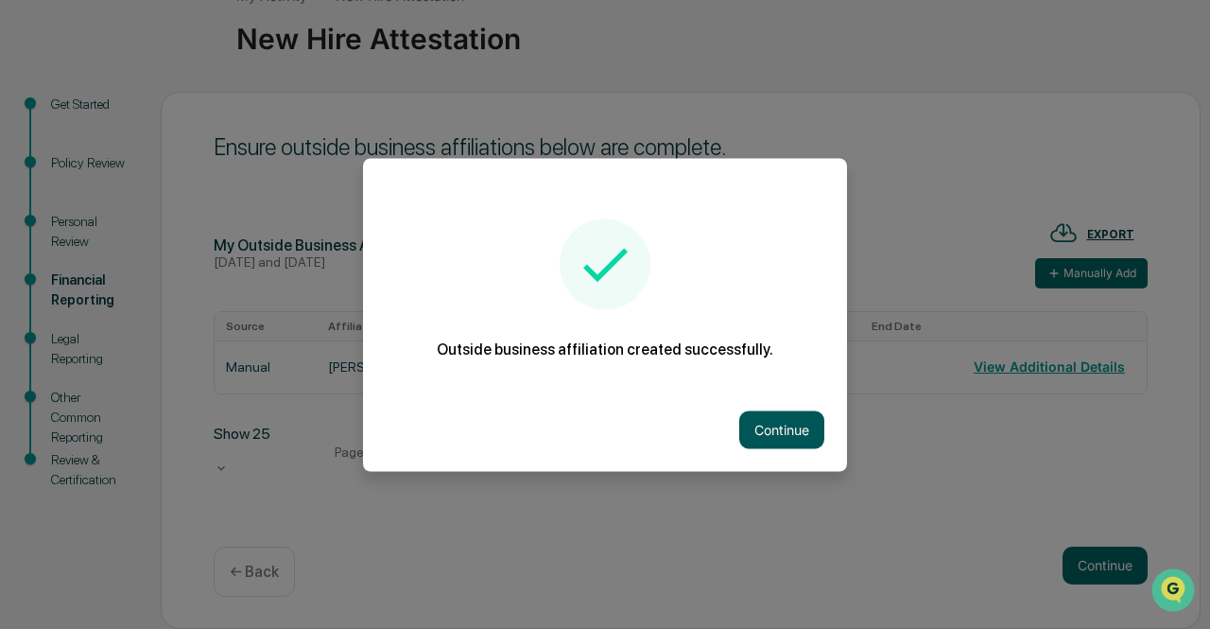
click at [762, 434] on button "Continue" at bounding box center [781, 429] width 85 height 38
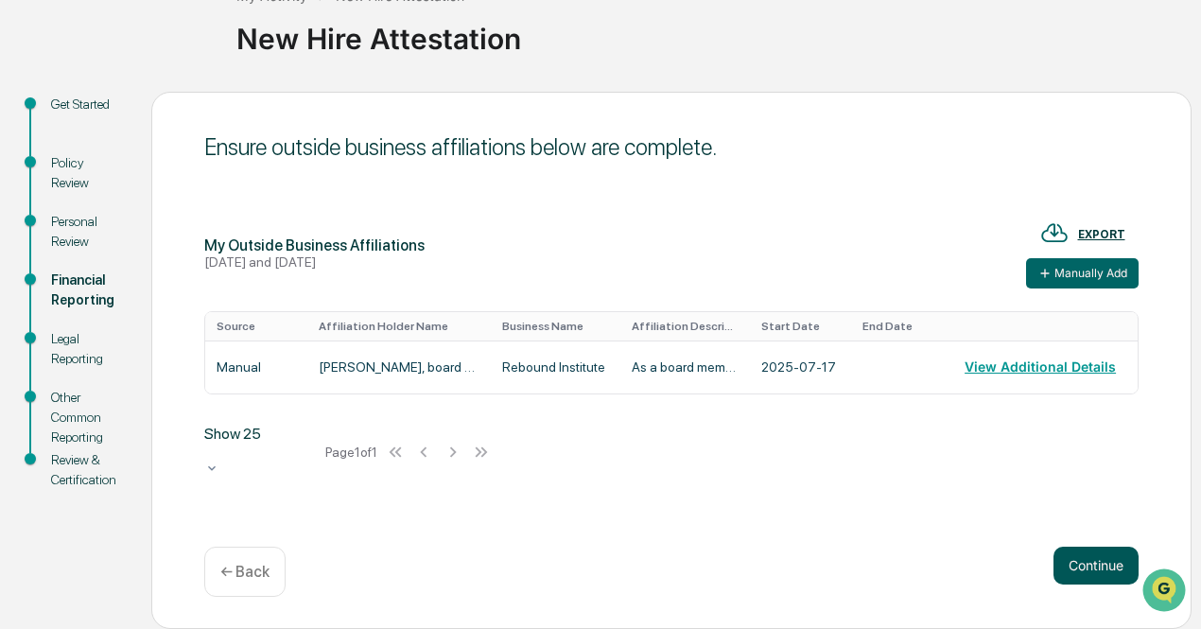
click at [1091, 563] on button "Continue" at bounding box center [1095, 566] width 85 height 38
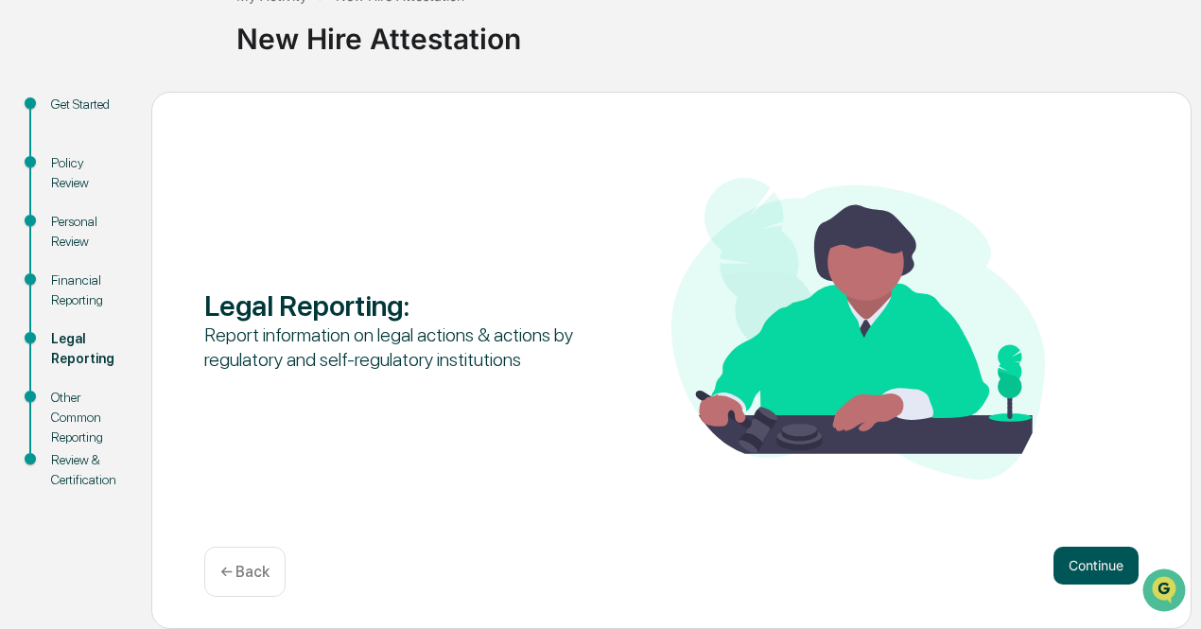
click at [1099, 564] on button "Continue" at bounding box center [1095, 566] width 85 height 38
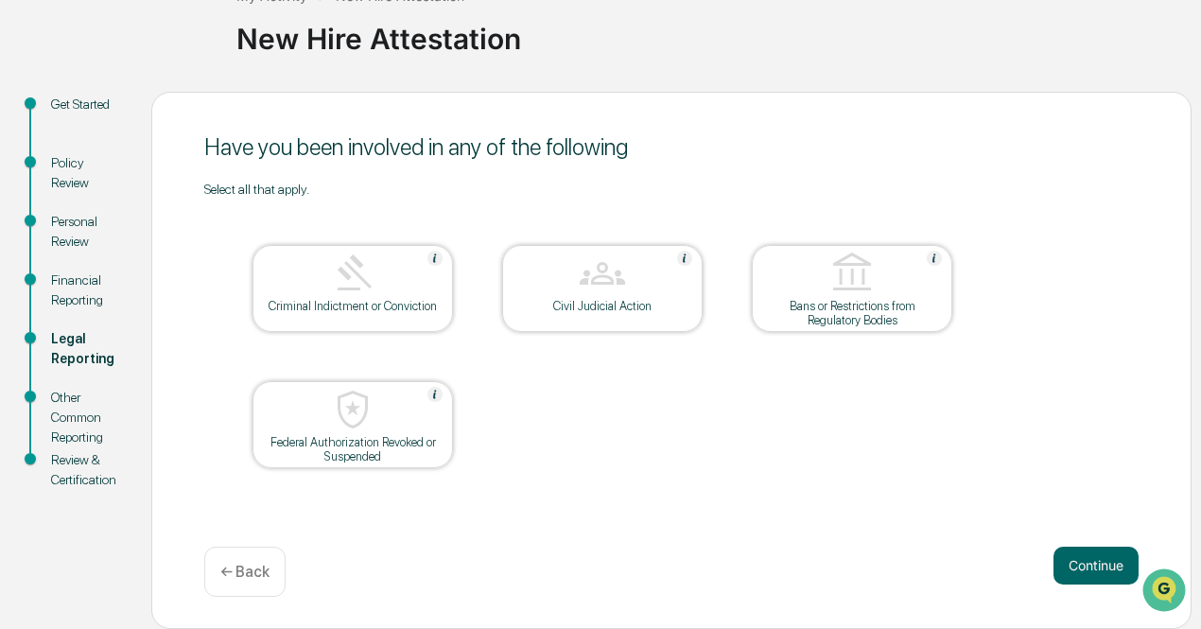
click at [605, 277] on img at bounding box center [602, 273] width 45 height 45
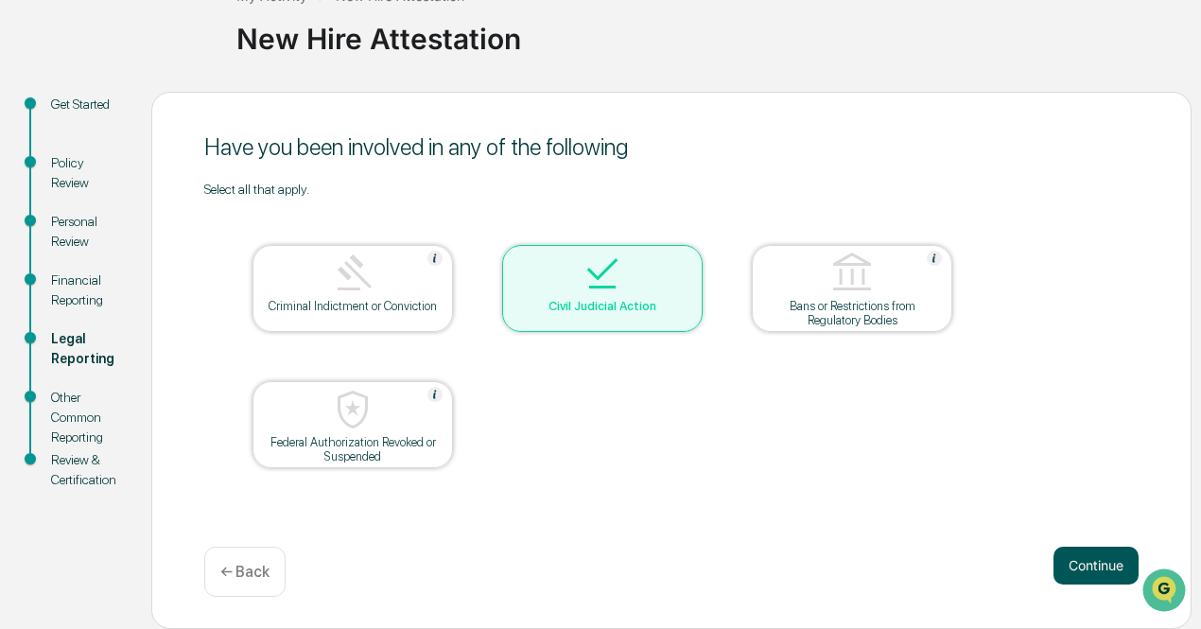
click at [1067, 555] on button "Continue" at bounding box center [1095, 566] width 85 height 38
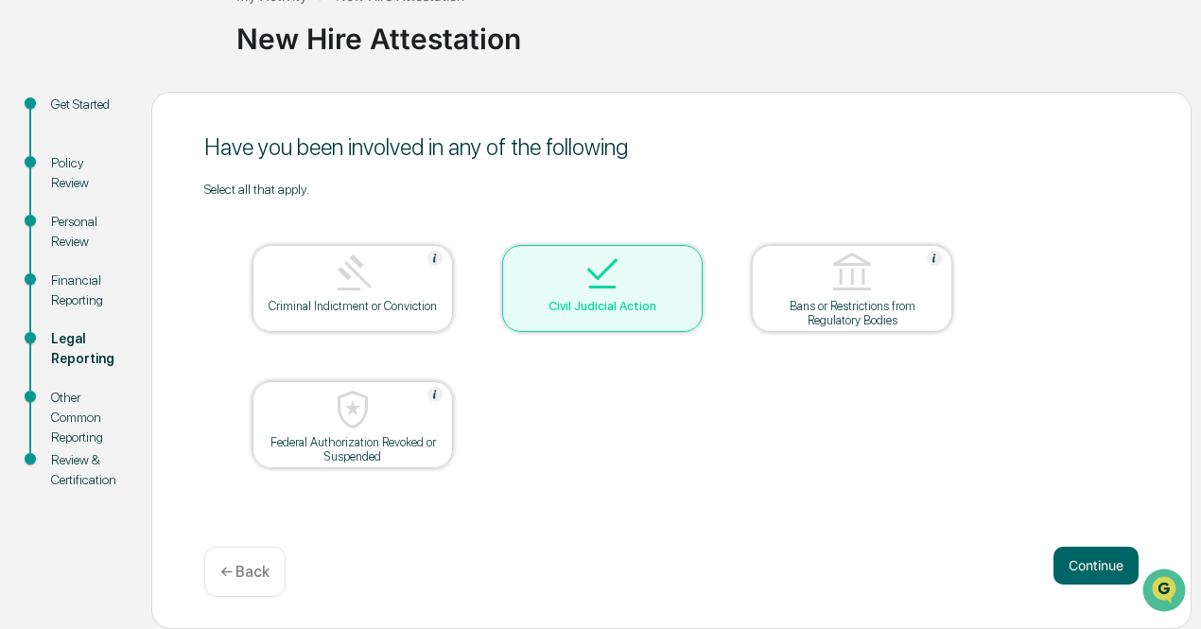
click at [630, 289] on div at bounding box center [602, 275] width 189 height 48
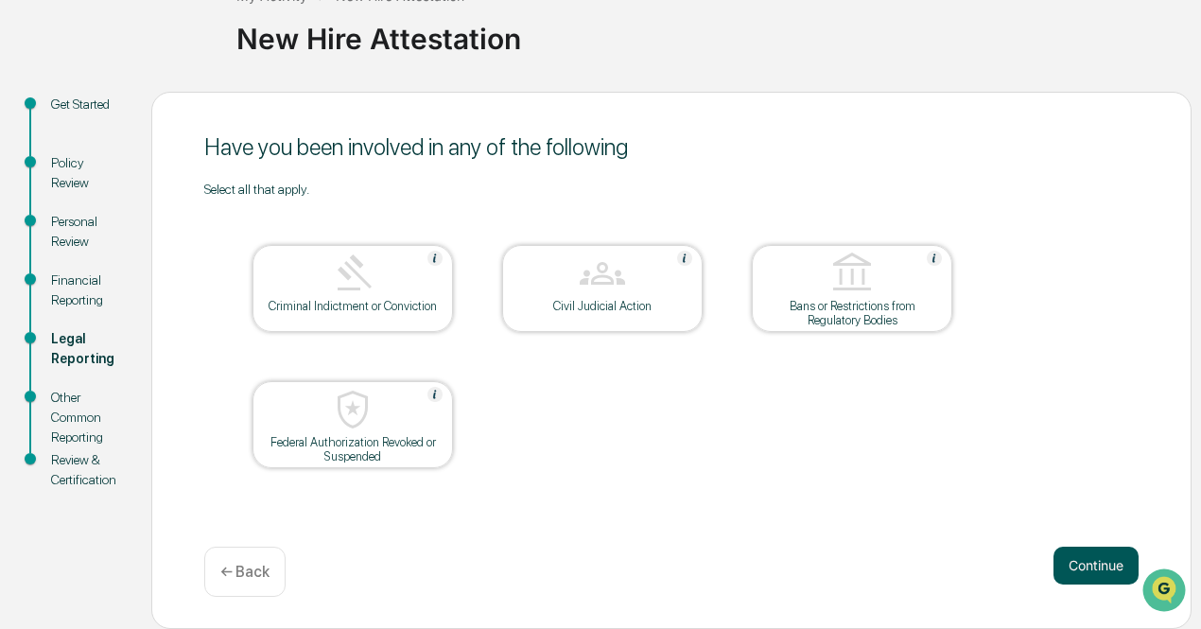
click at [1078, 569] on button "Continue" at bounding box center [1095, 566] width 85 height 38
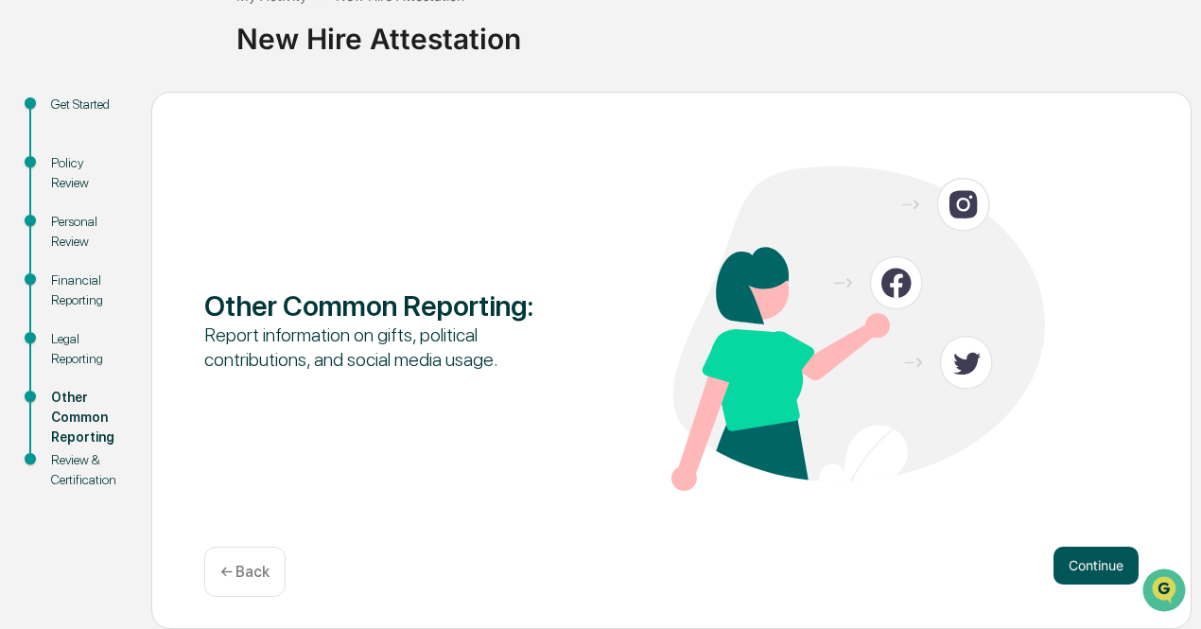
click at [1068, 569] on button "Continue" at bounding box center [1095, 566] width 85 height 38
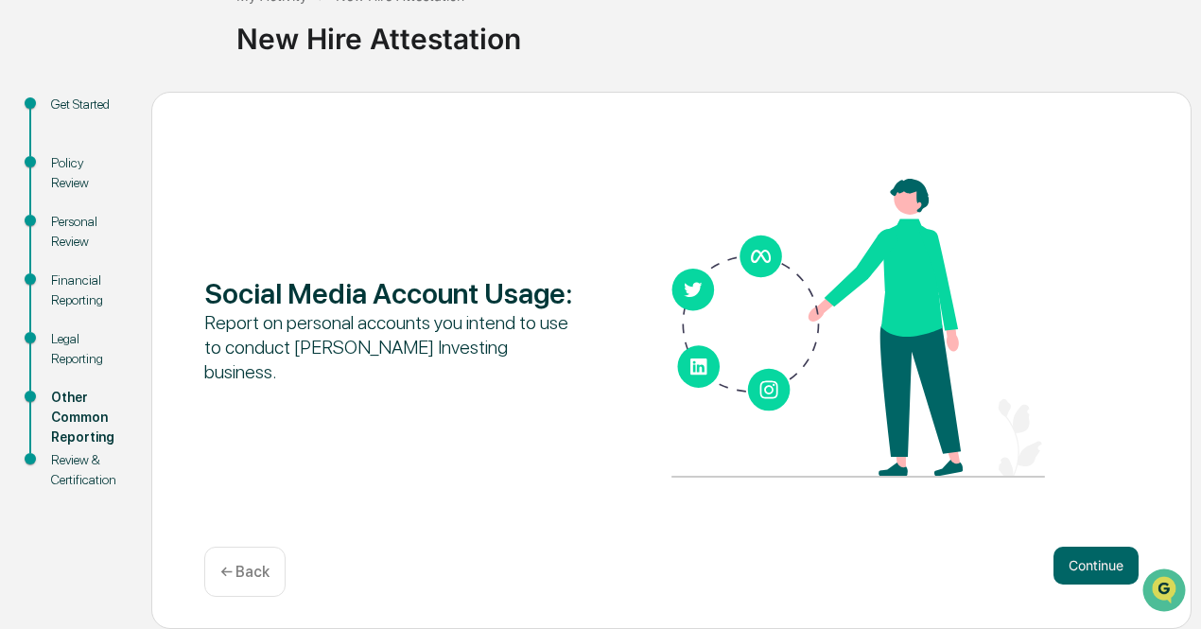
click at [63, 350] on div "Legal Reporting" at bounding box center [86, 349] width 70 height 40
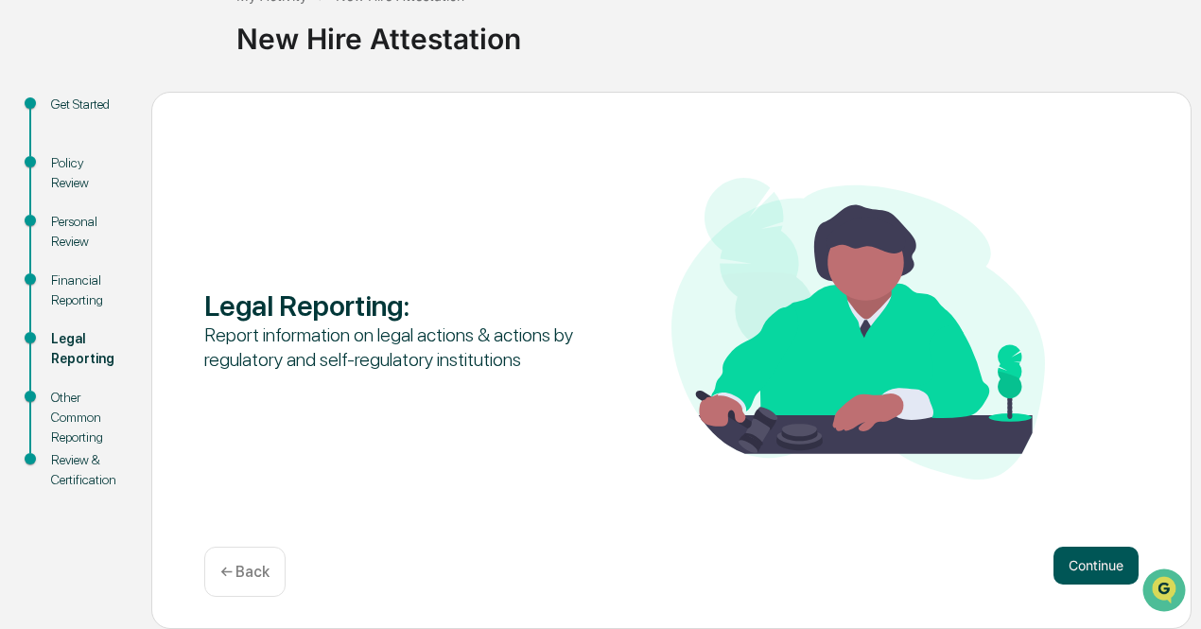
click at [1066, 554] on button "Continue" at bounding box center [1095, 566] width 85 height 38
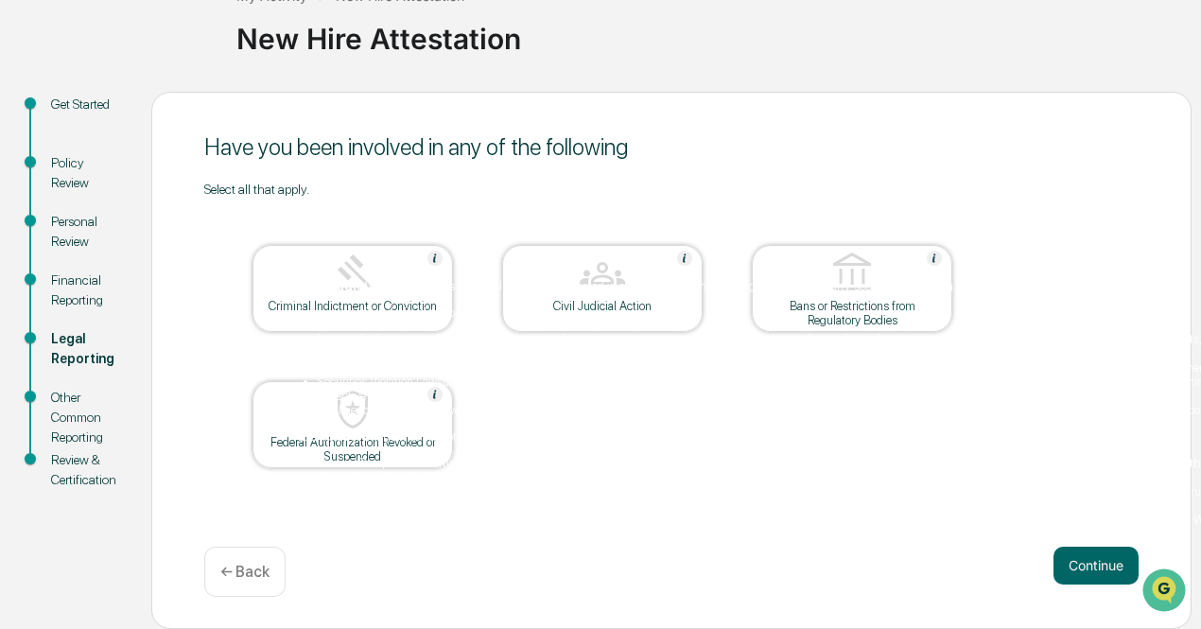
click at [681, 251] on div "Civil Judicial Action" at bounding box center [602, 288] width 200 height 87
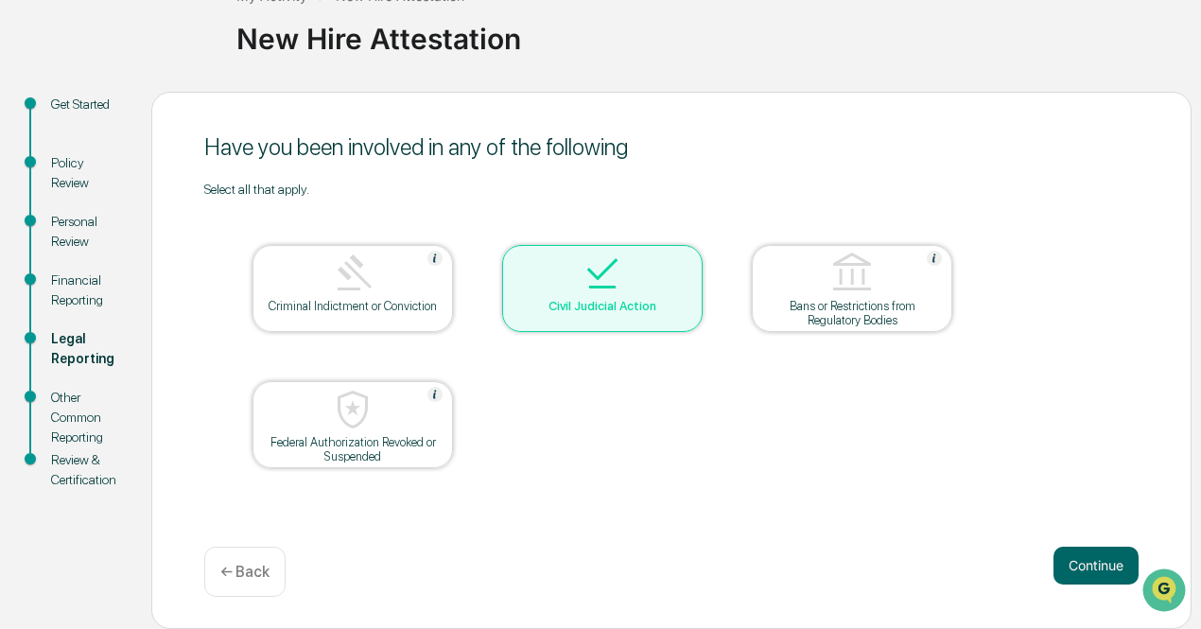
click at [681, 251] on div "Civil Judicial Action" at bounding box center [602, 288] width 200 height 87
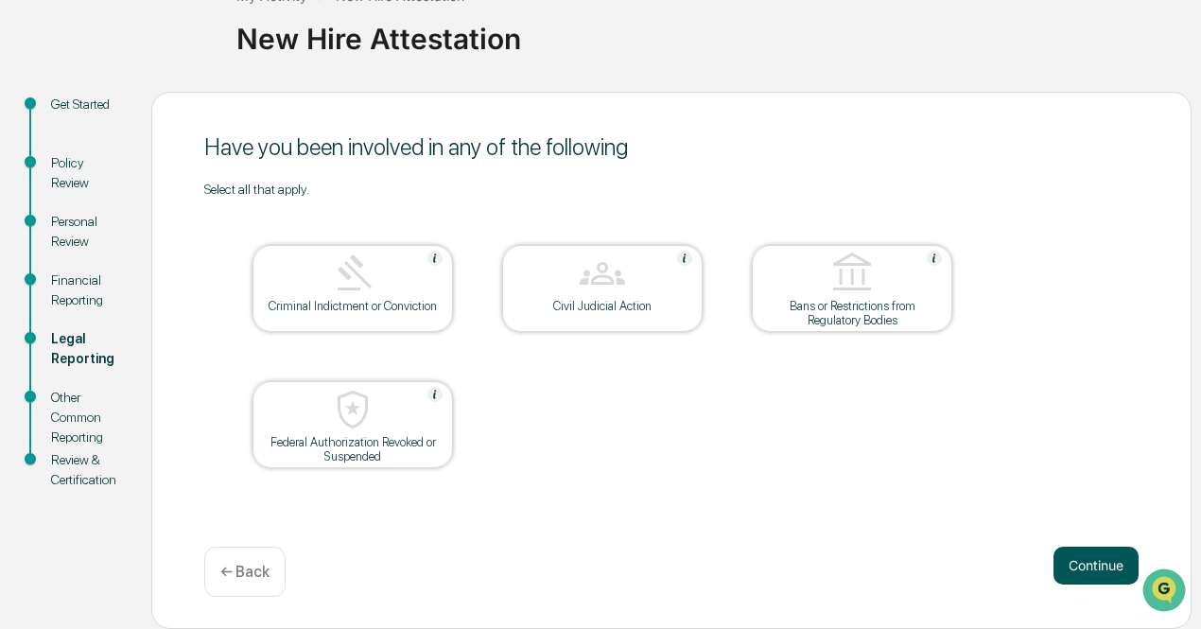
click at [1097, 559] on button "Continue" at bounding box center [1095, 566] width 85 height 38
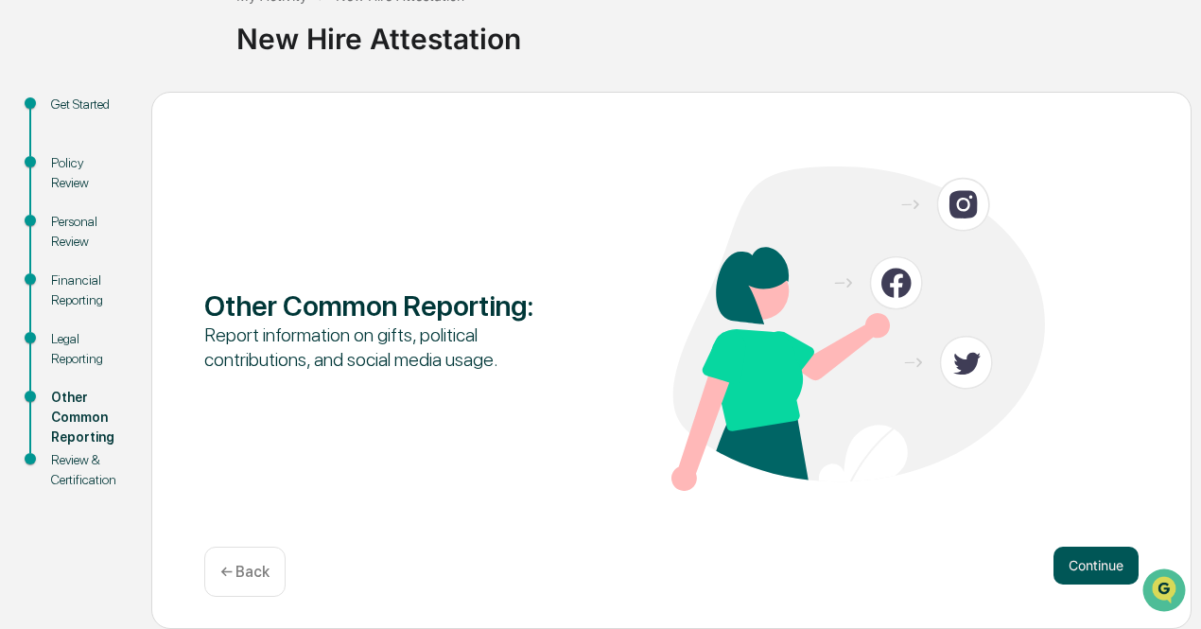
click at [1068, 570] on button "Continue" at bounding box center [1095, 566] width 85 height 38
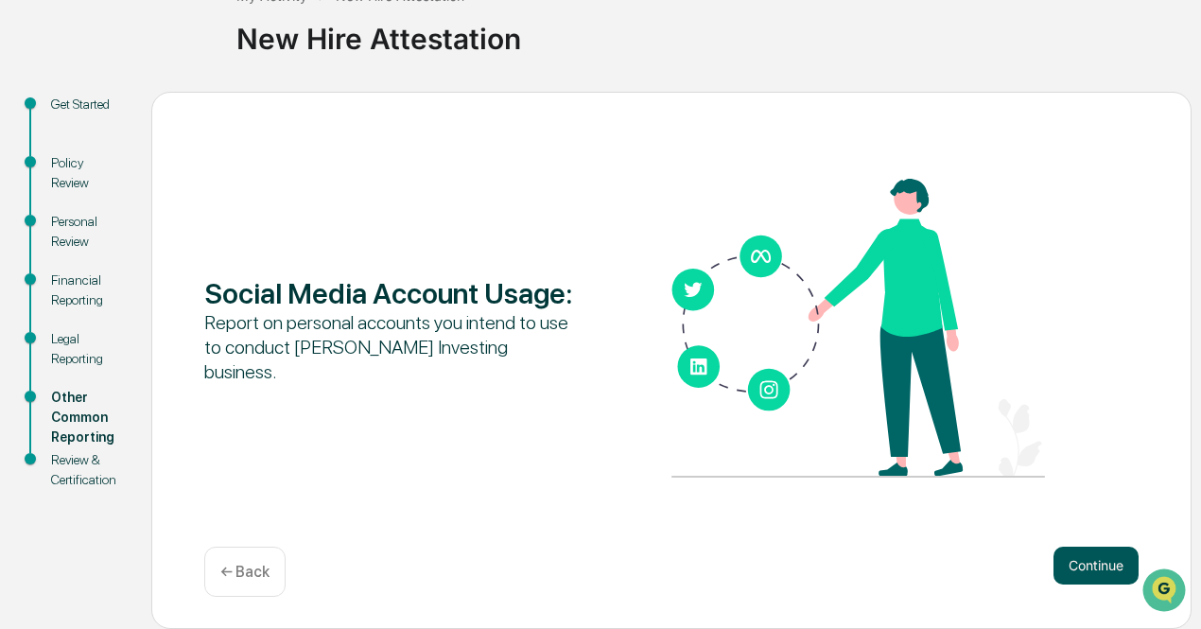
click at [1088, 569] on button "Continue" at bounding box center [1095, 566] width 85 height 38
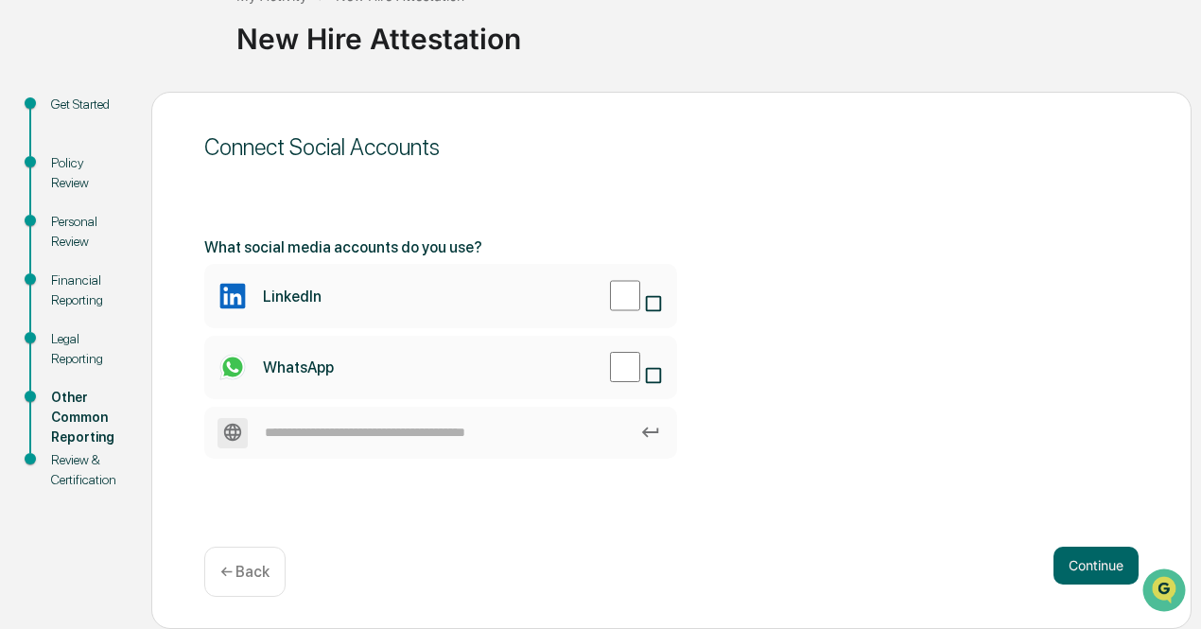
click at [256, 569] on p "← Back" at bounding box center [244, 572] width 49 height 18
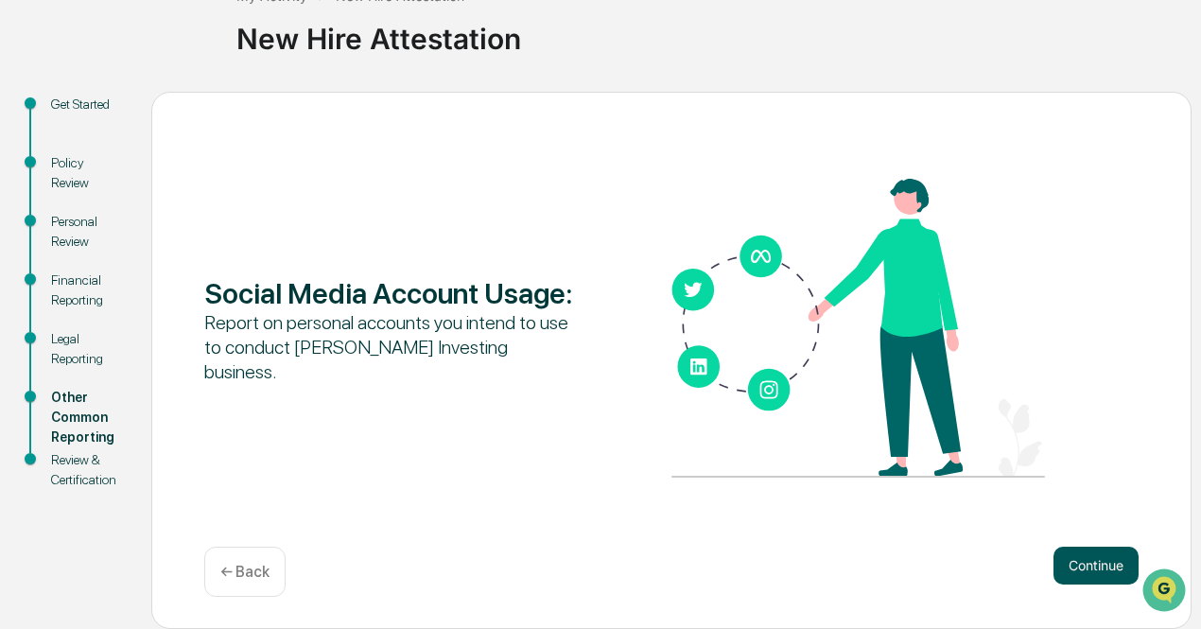
click at [1081, 558] on button "Continue" at bounding box center [1095, 566] width 85 height 38
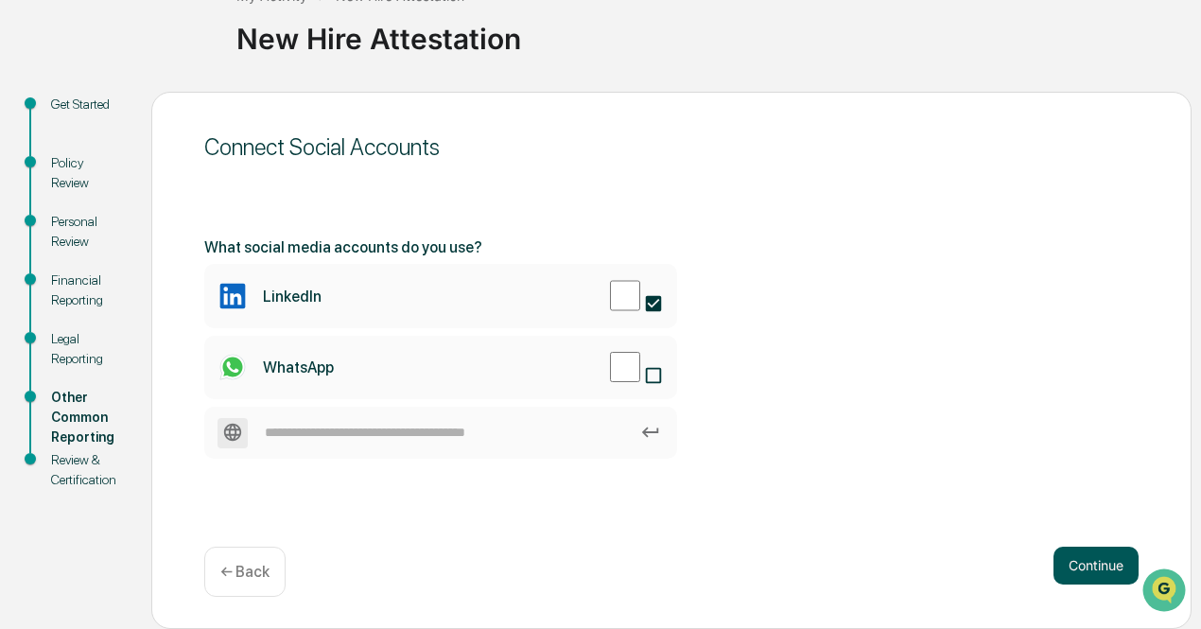
click at [1075, 553] on button "Continue" at bounding box center [1095, 566] width 85 height 38
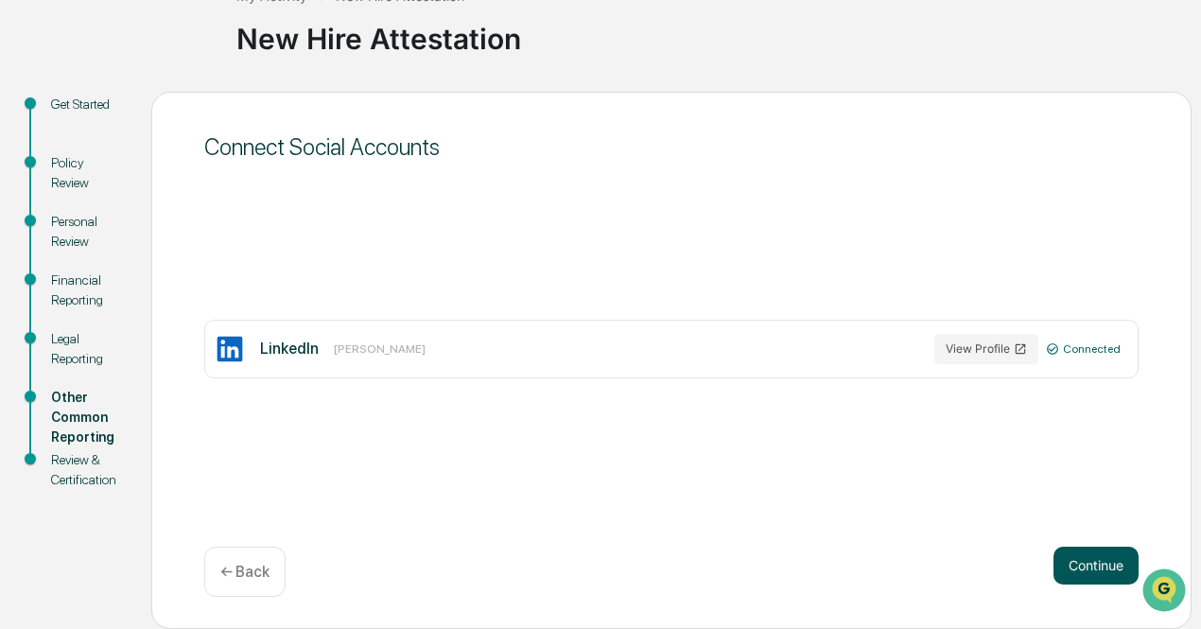
click at [1082, 562] on button "Continue" at bounding box center [1095, 566] width 85 height 38
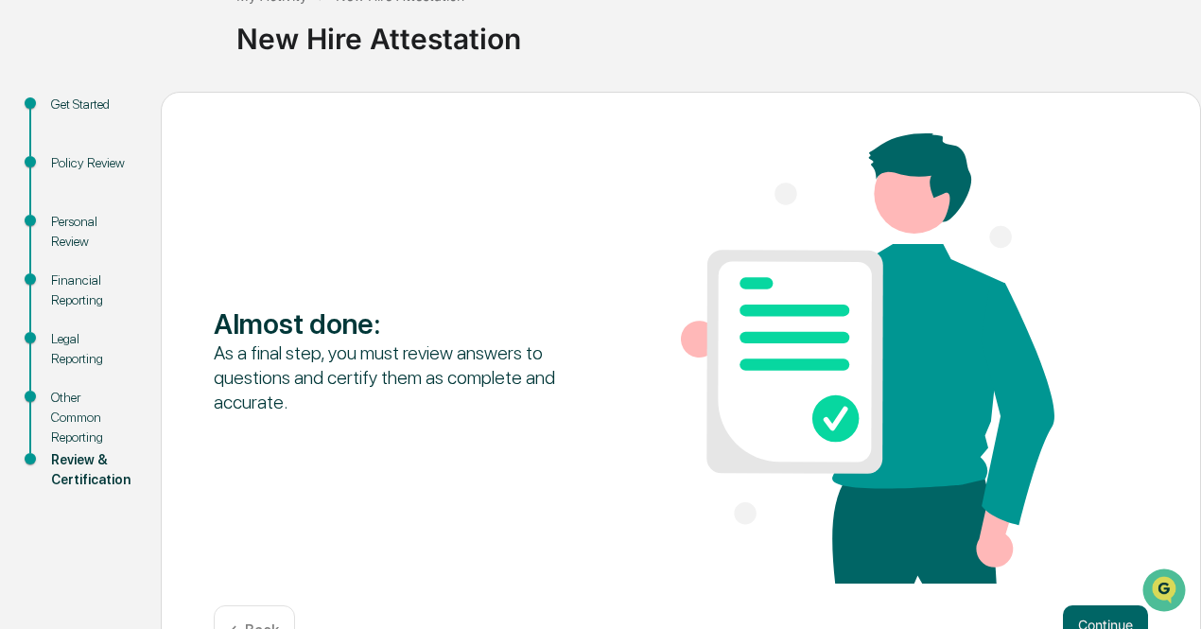
scroll to position [193, 0]
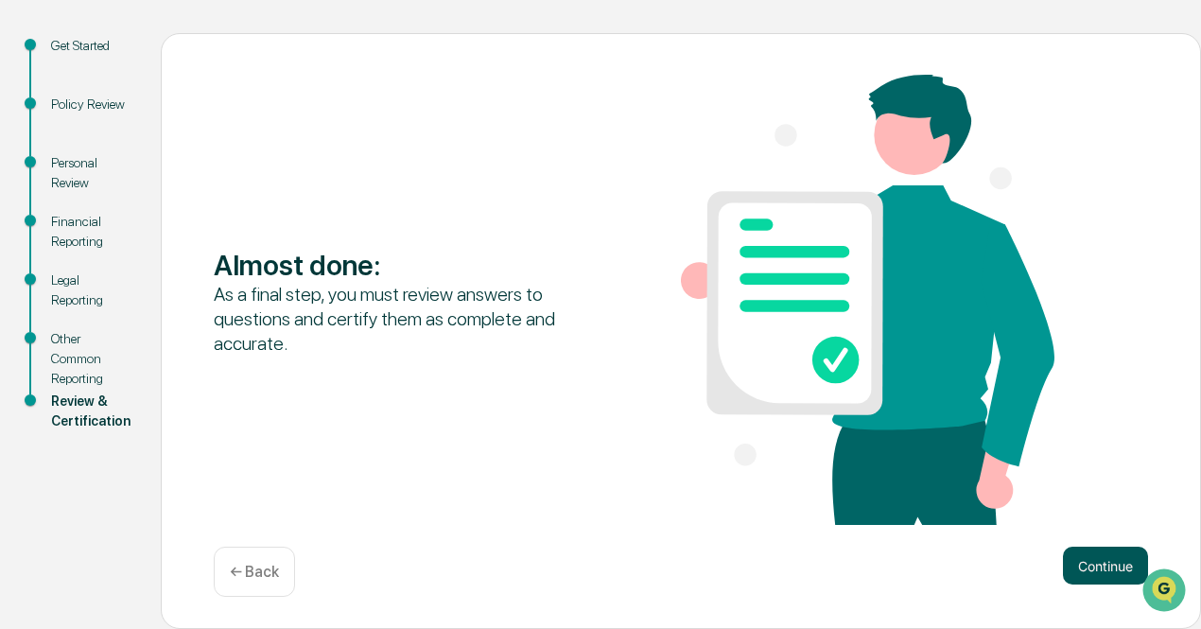
click at [1067, 559] on button "Continue" at bounding box center [1105, 566] width 85 height 38
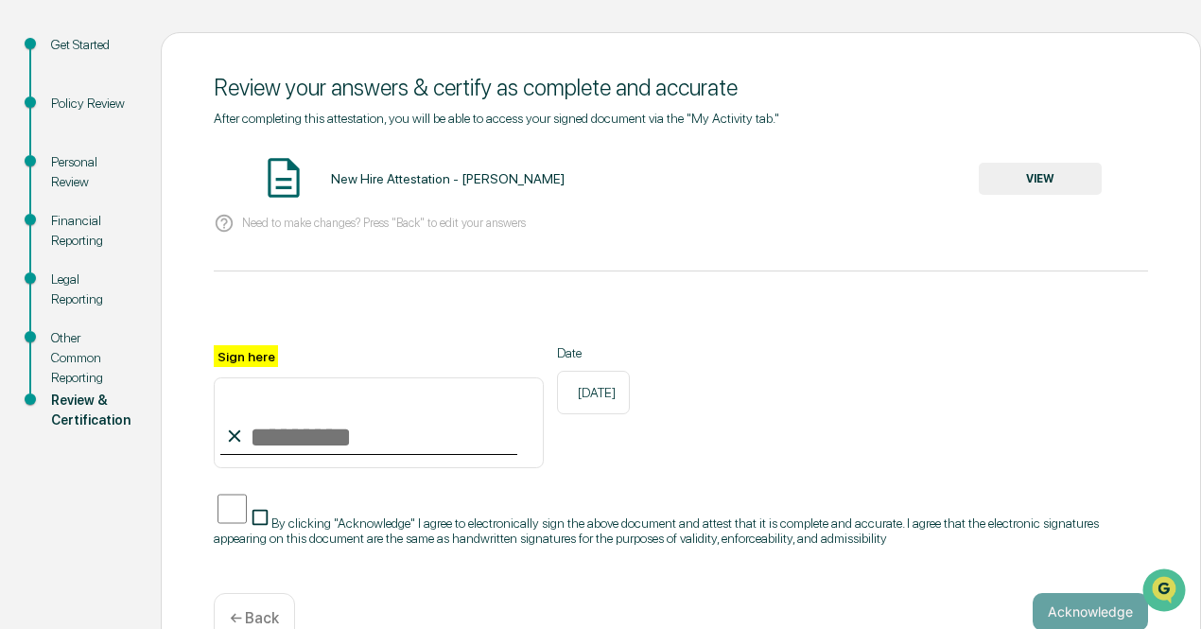
click at [259, 447] on input "Sign here" at bounding box center [379, 422] width 330 height 91
type input "**********"
click at [1066, 598] on button "Acknowledge" at bounding box center [1090, 612] width 115 height 38
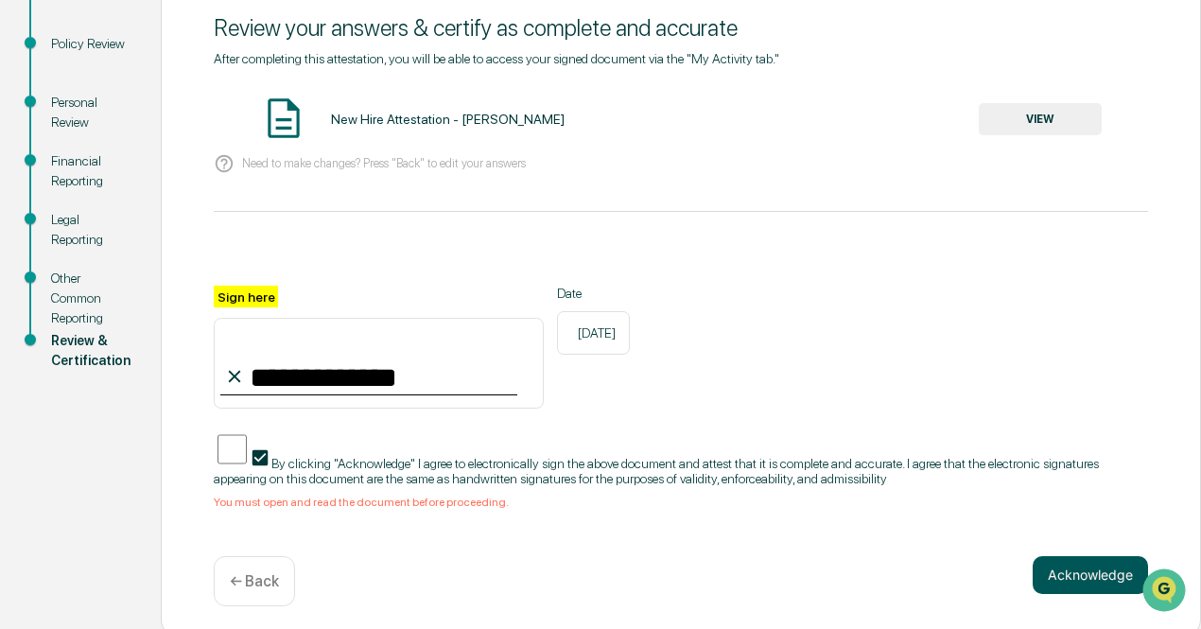
scroll to position [253, 0]
click at [1073, 561] on button "Acknowledge" at bounding box center [1090, 574] width 115 height 38
click at [378, 460] on span "By clicking "Acknowledge" I agree to electronically sign the above document and…" at bounding box center [656, 470] width 885 height 30
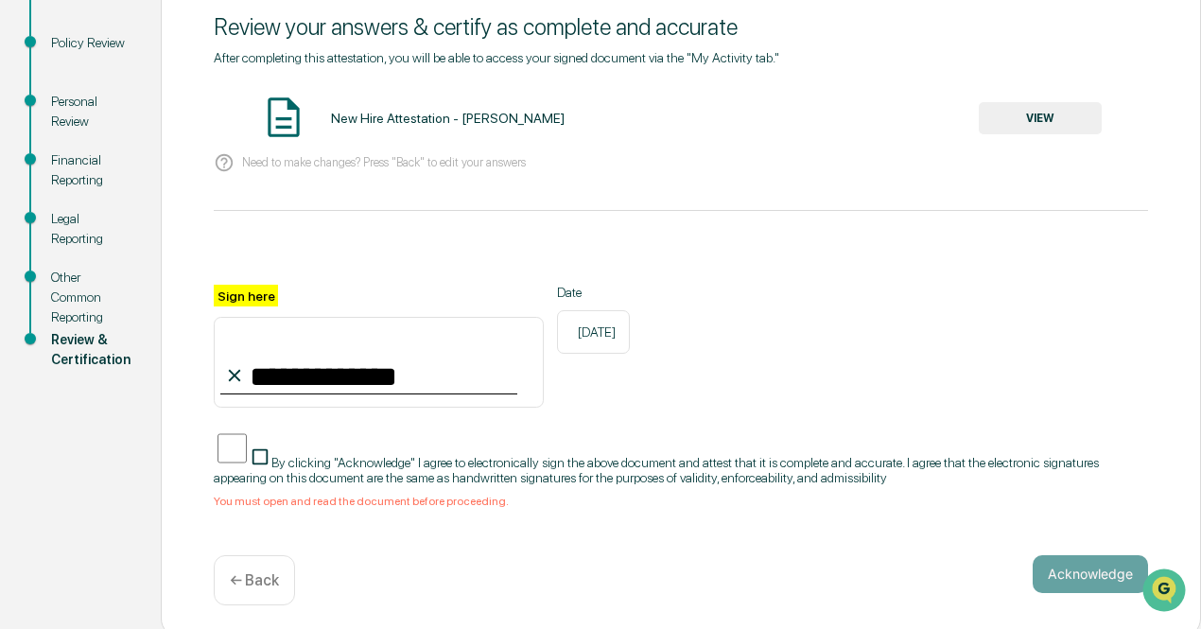
click at [252, 460] on span "By clicking "Acknowledge" I agree to electronically sign the above document and…" at bounding box center [656, 470] width 885 height 30
click at [1005, 110] on button "VIEW" at bounding box center [1040, 118] width 123 height 32
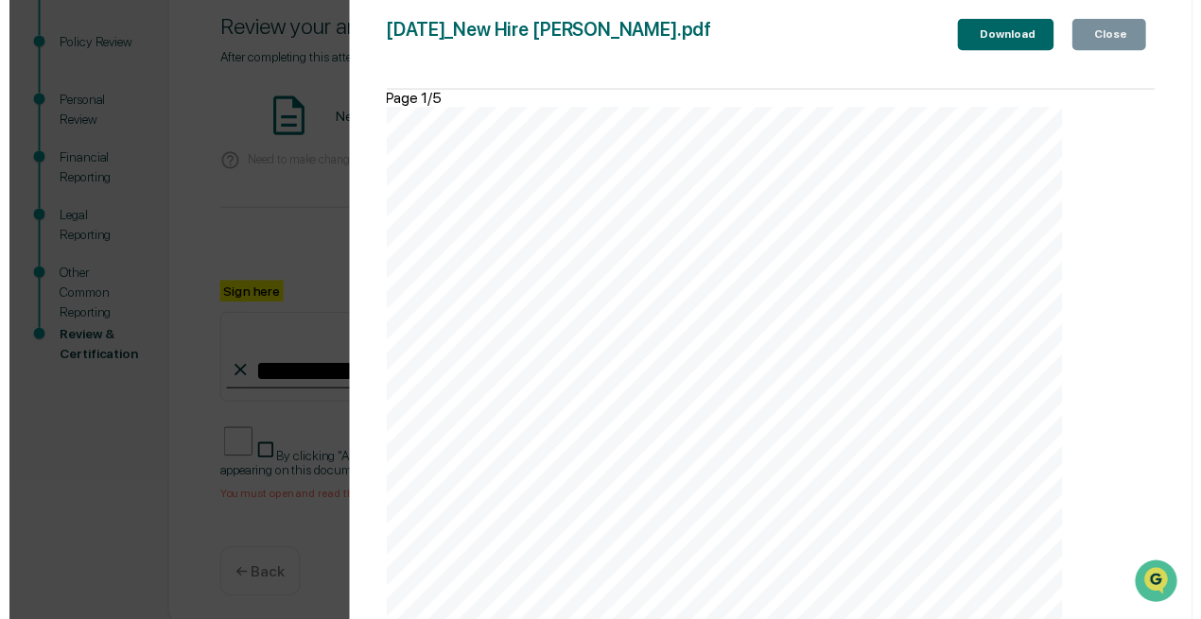
scroll to position [4614, 0]
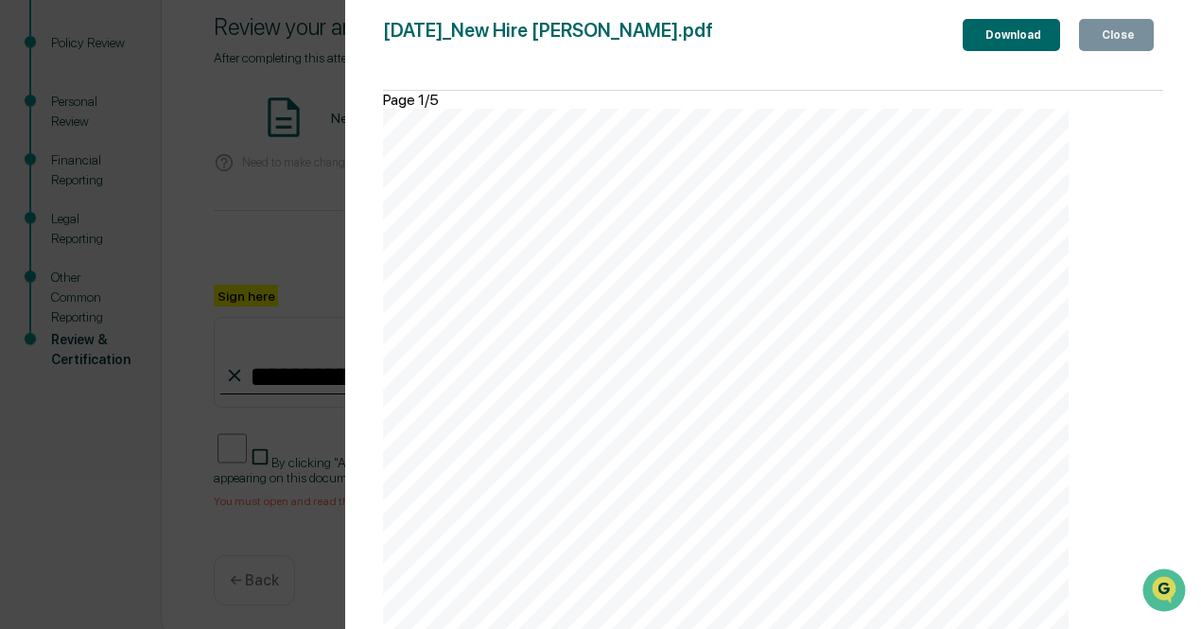
click at [1100, 37] on icon "button" at bounding box center [1109, 46] width 19 height 19
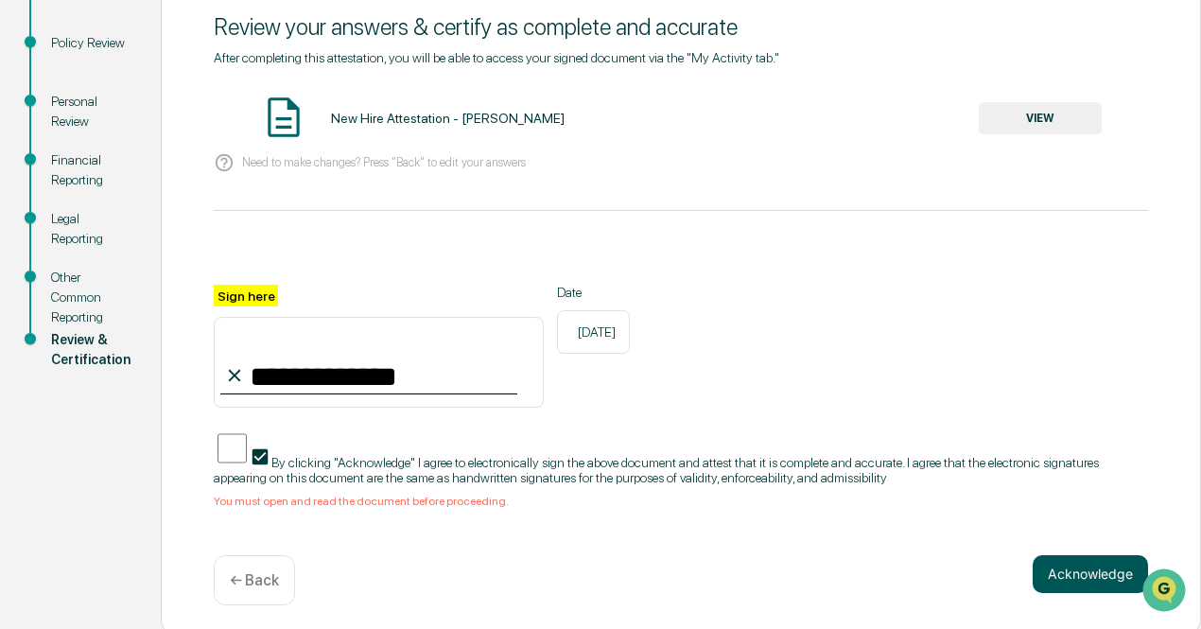
click at [1058, 562] on button "Acknowledge" at bounding box center [1090, 574] width 115 height 38
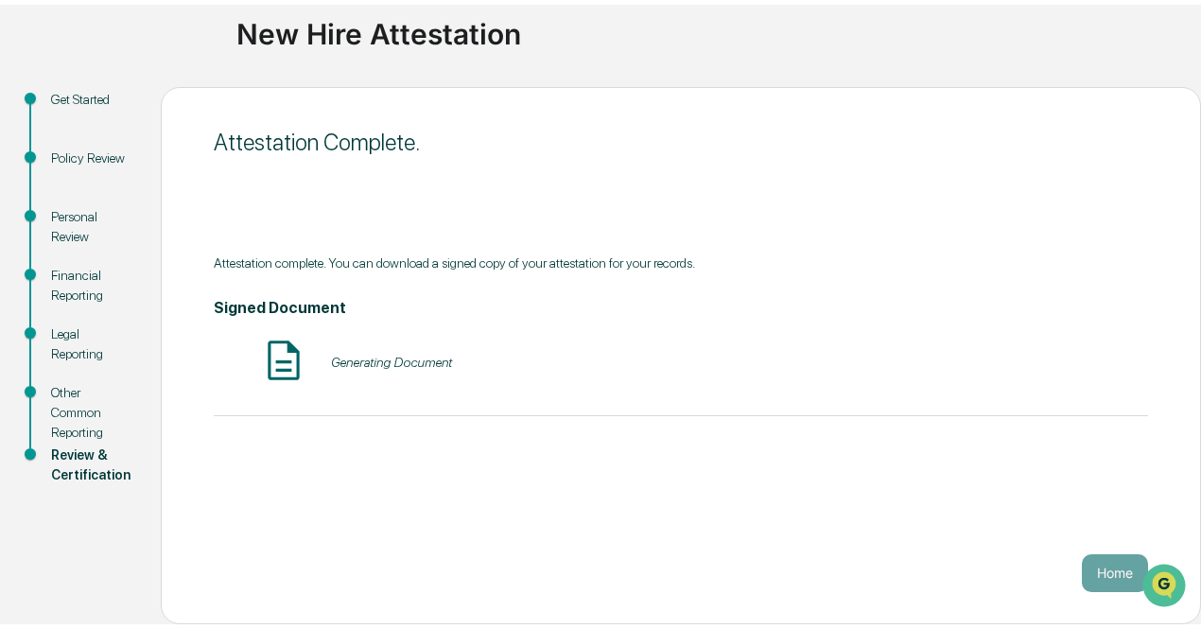
scroll to position [133, 0]
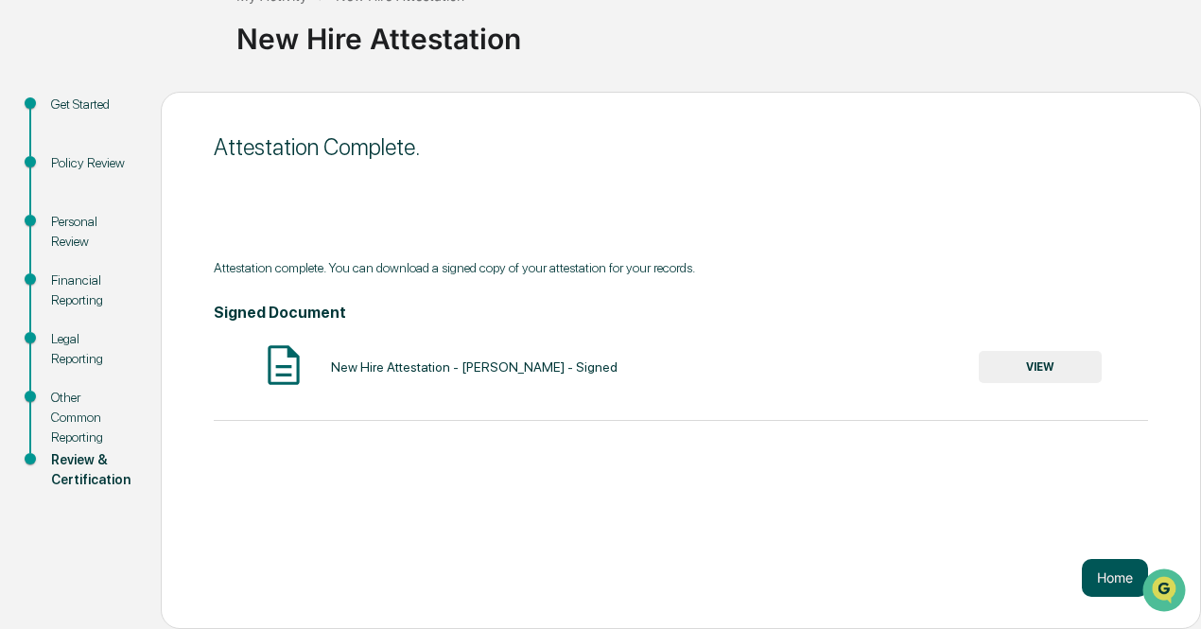
click at [1097, 564] on button "Home" at bounding box center [1115, 578] width 66 height 38
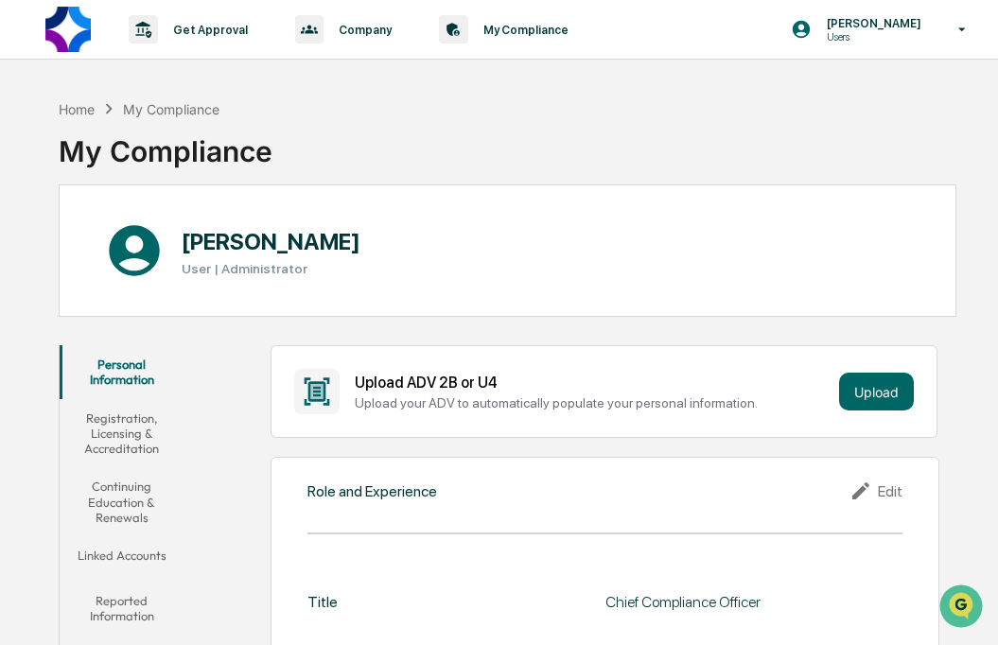
click at [136, 442] on button "Registration, Licensing & Accreditation" at bounding box center [122, 433] width 125 height 69
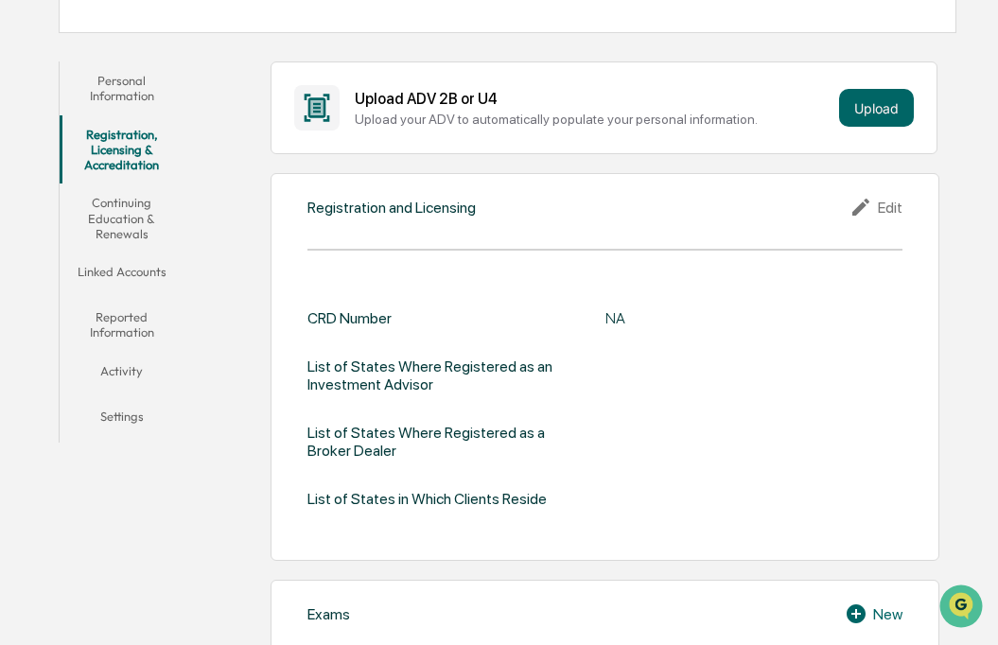
scroll to position [281, 0]
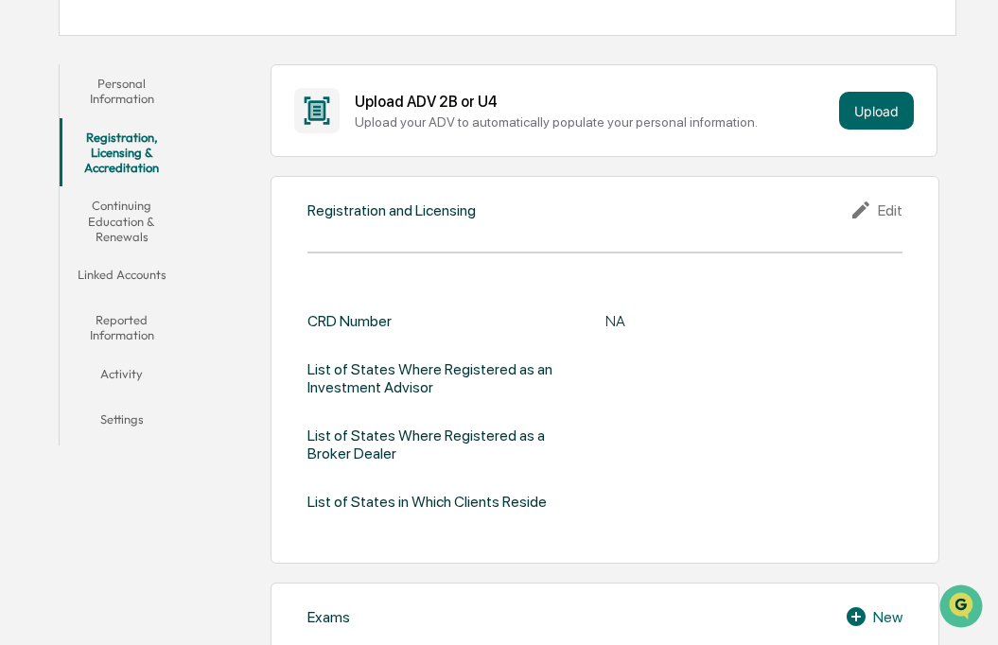
click at [133, 216] on button "Continuing Education & Renewals" at bounding box center [122, 220] width 125 height 69
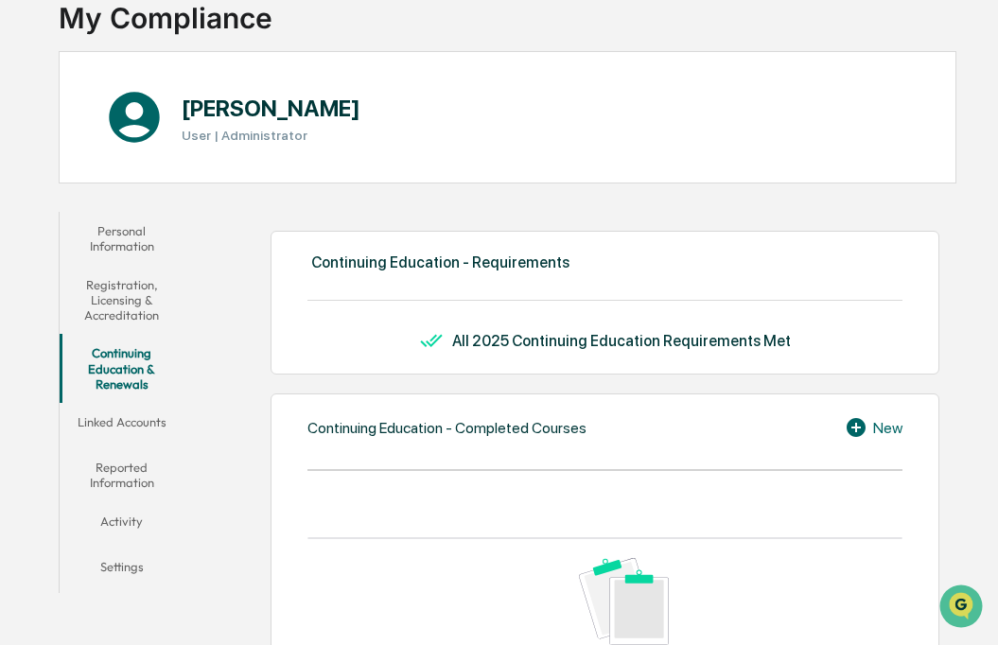
scroll to position [136, 0]
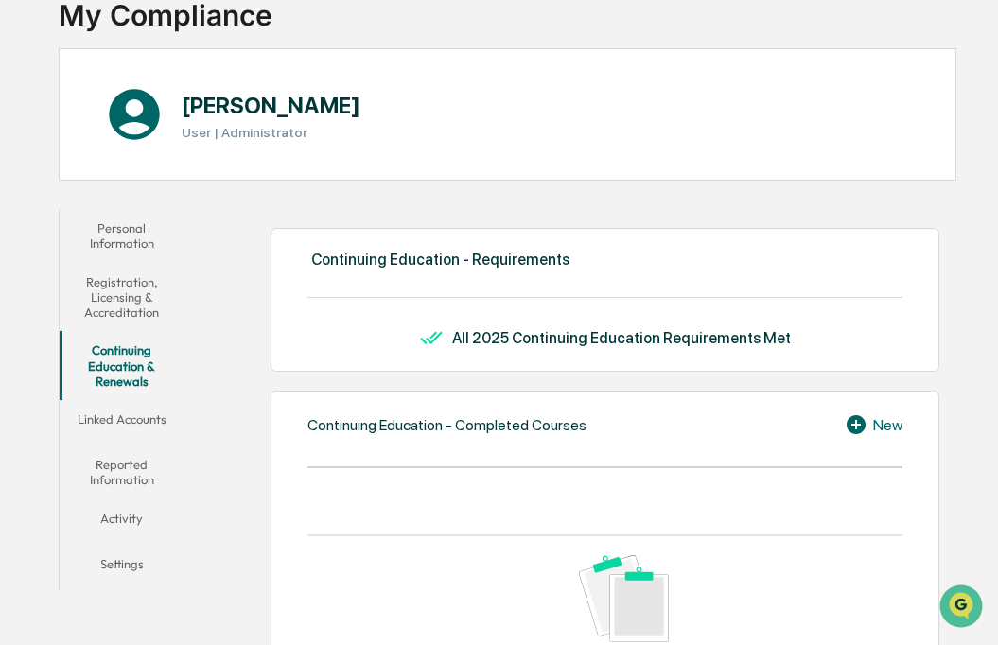
click at [145, 415] on button "Linked Accounts" at bounding box center [122, 422] width 125 height 45
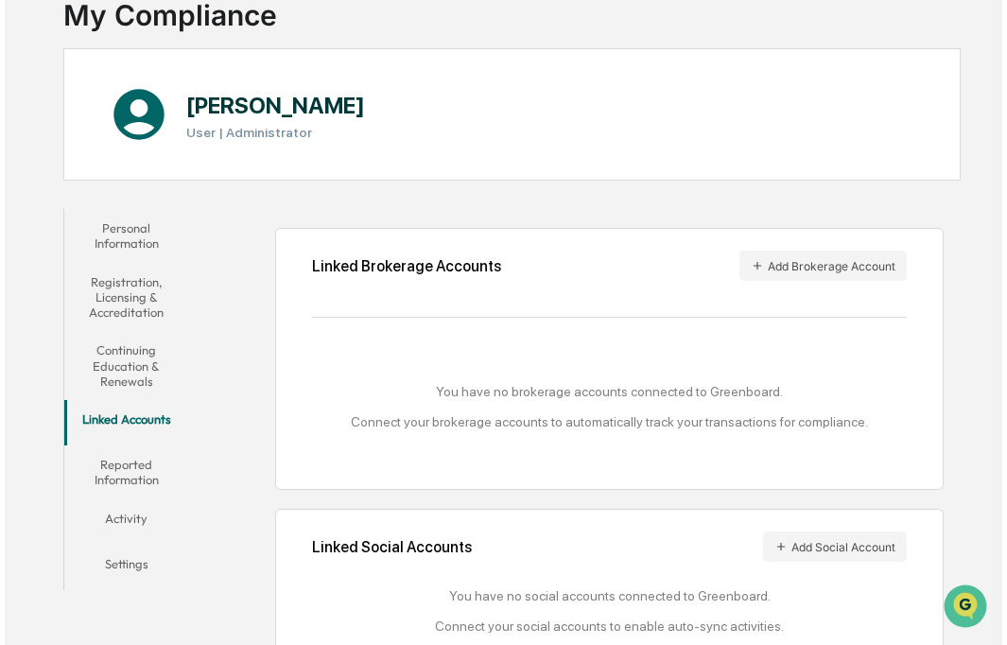
scroll to position [182, 0]
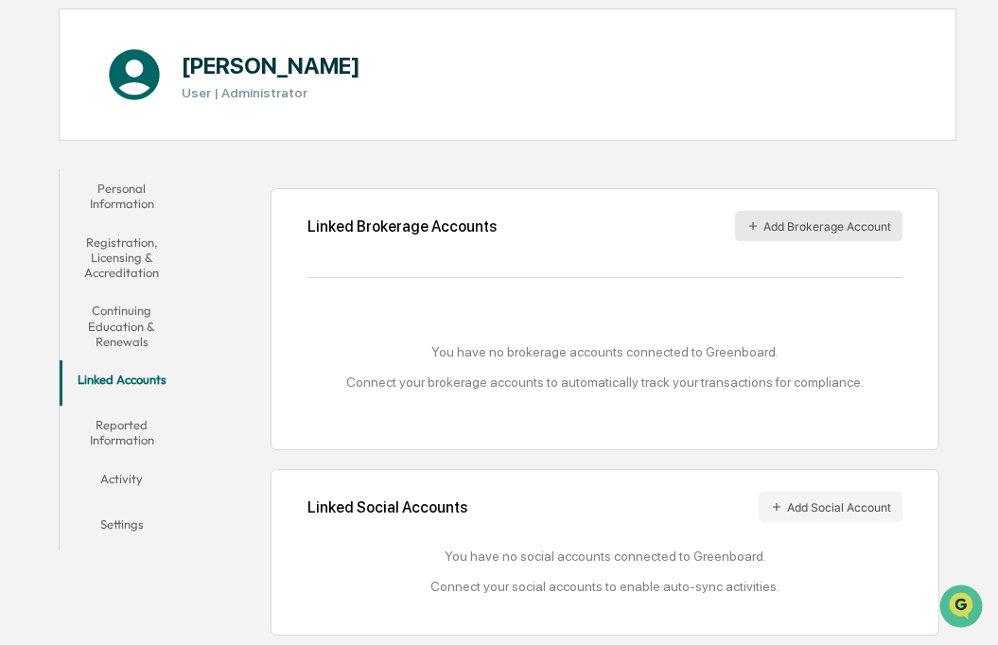
click at [757, 222] on icon "button" at bounding box center [752, 225] width 13 height 13
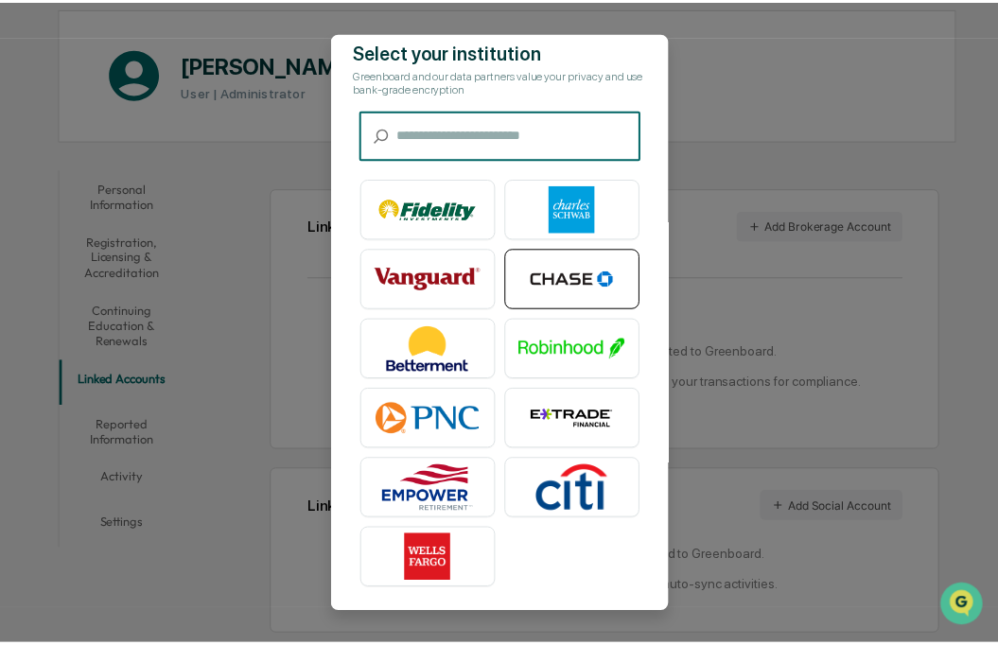
scroll to position [0, 0]
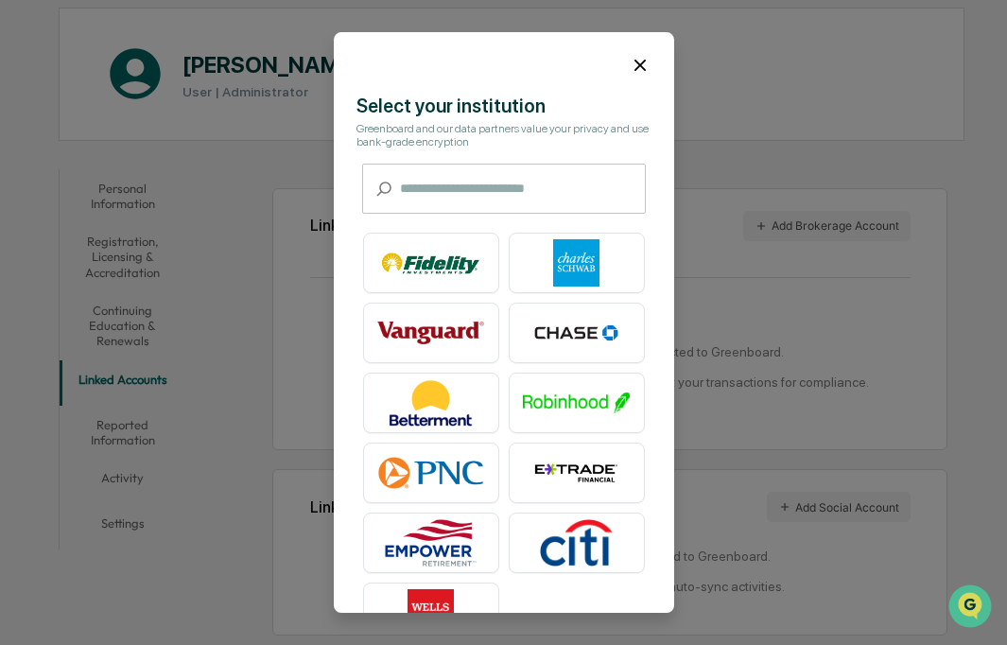
click at [637, 59] on icon at bounding box center [640, 65] width 21 height 21
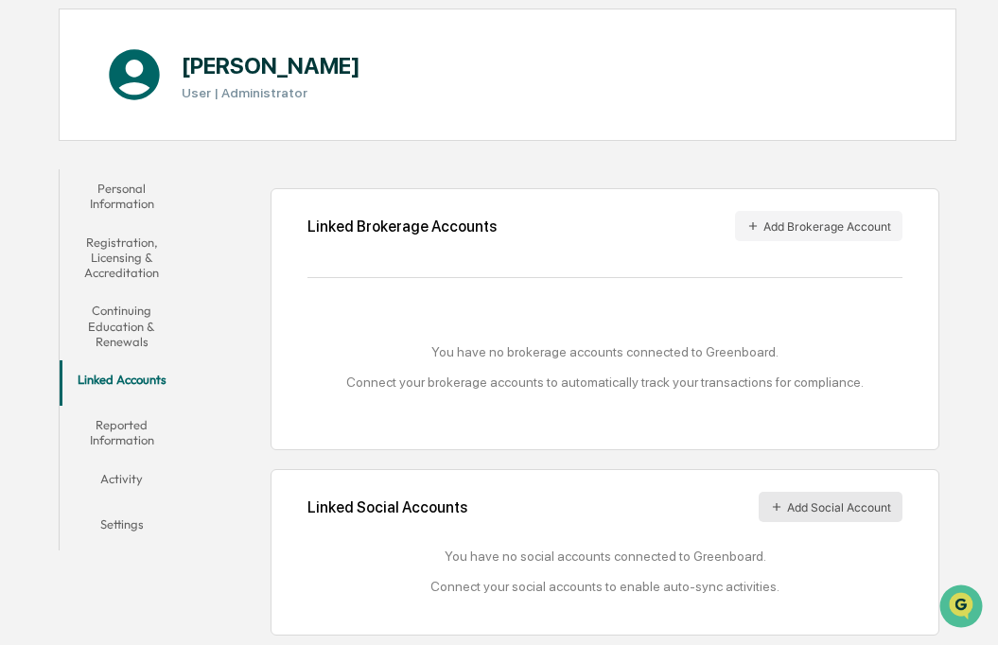
click at [774, 510] on icon at bounding box center [776, 506] width 13 height 13
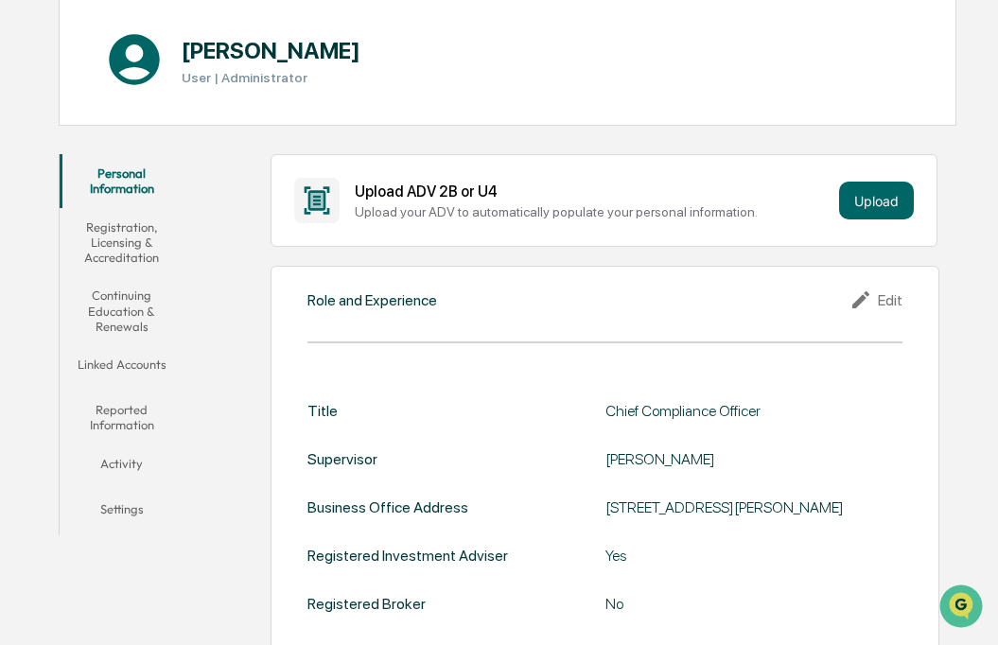
scroll to position [205, 0]
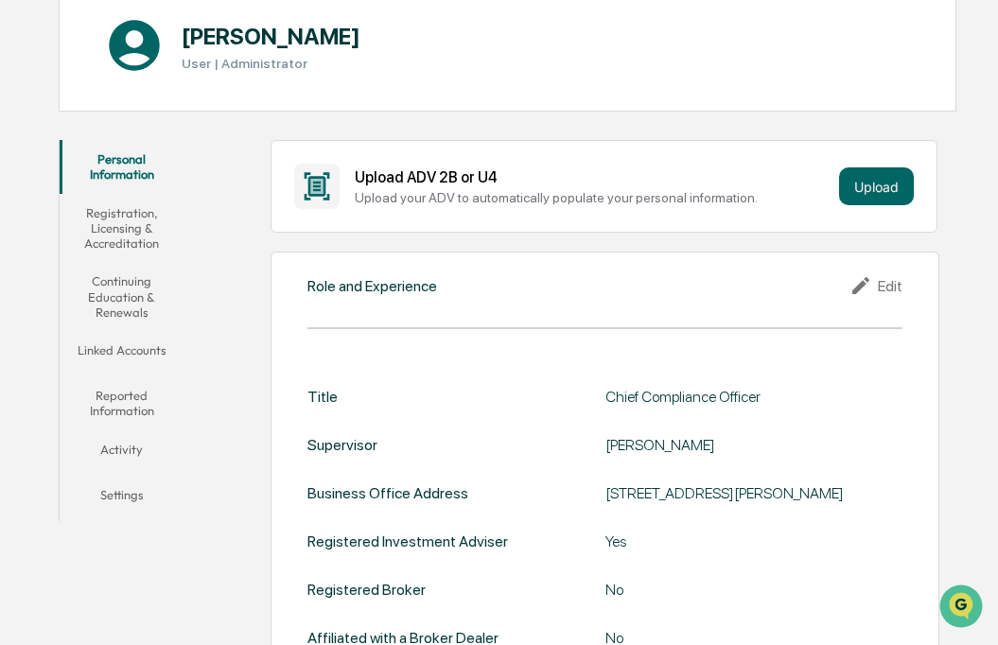
click at [126, 344] on button "Linked Accounts" at bounding box center [122, 353] width 125 height 45
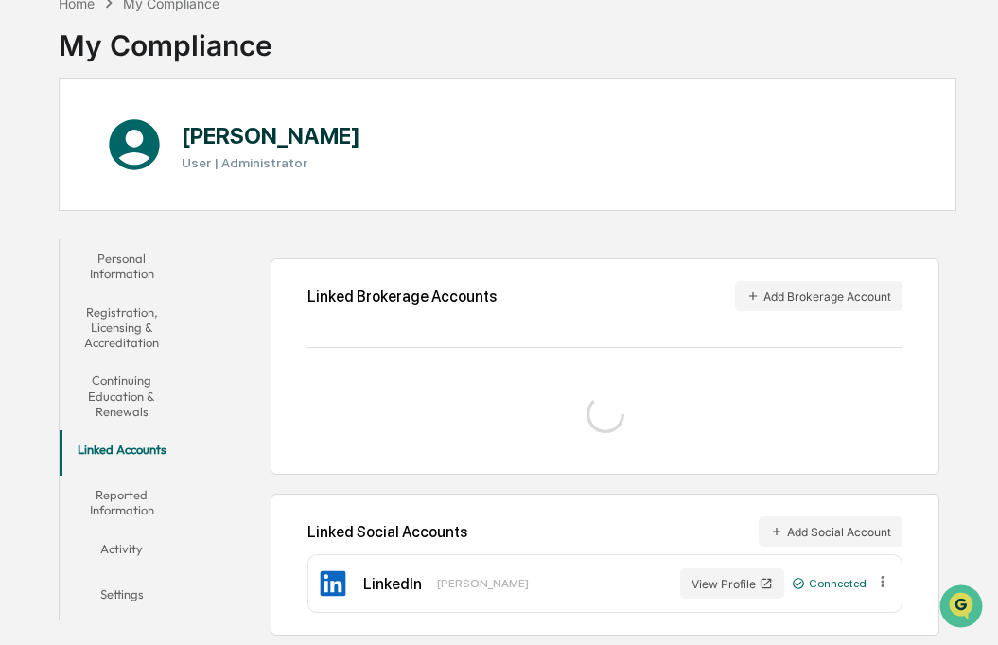
scroll to position [154, 0]
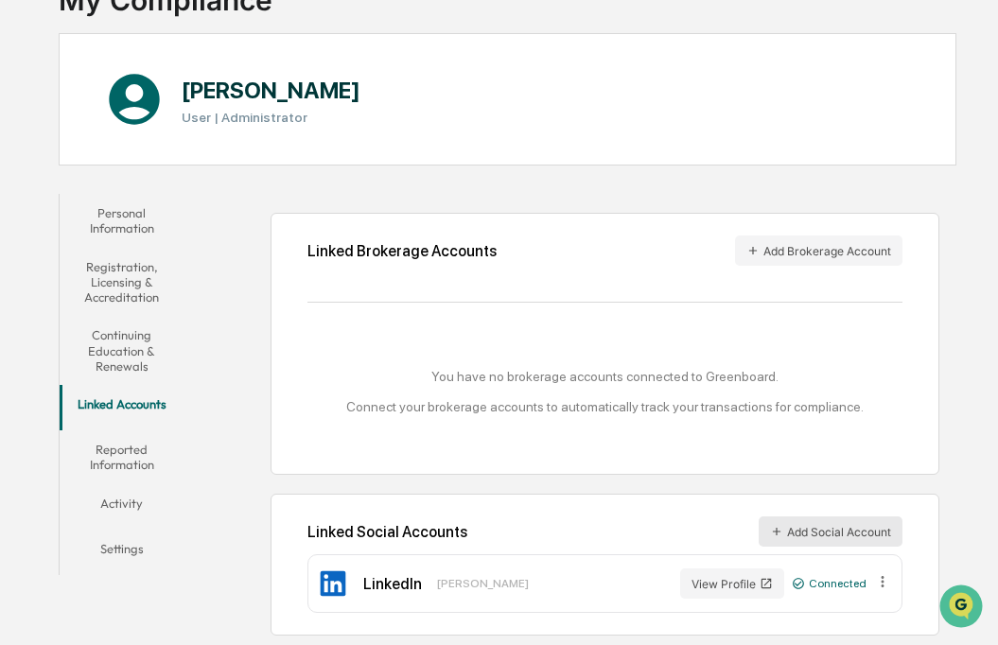
click at [842, 527] on button "Add Social Account" at bounding box center [830, 531] width 144 height 30
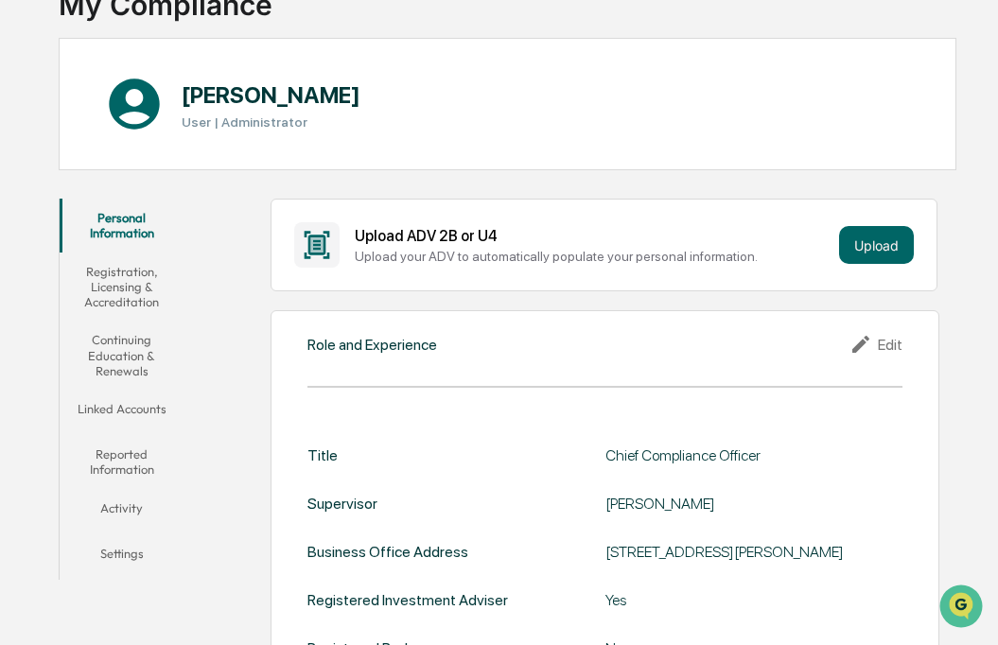
scroll to position [148, 0]
click at [118, 404] on button "Linked Accounts" at bounding box center [122, 411] width 125 height 45
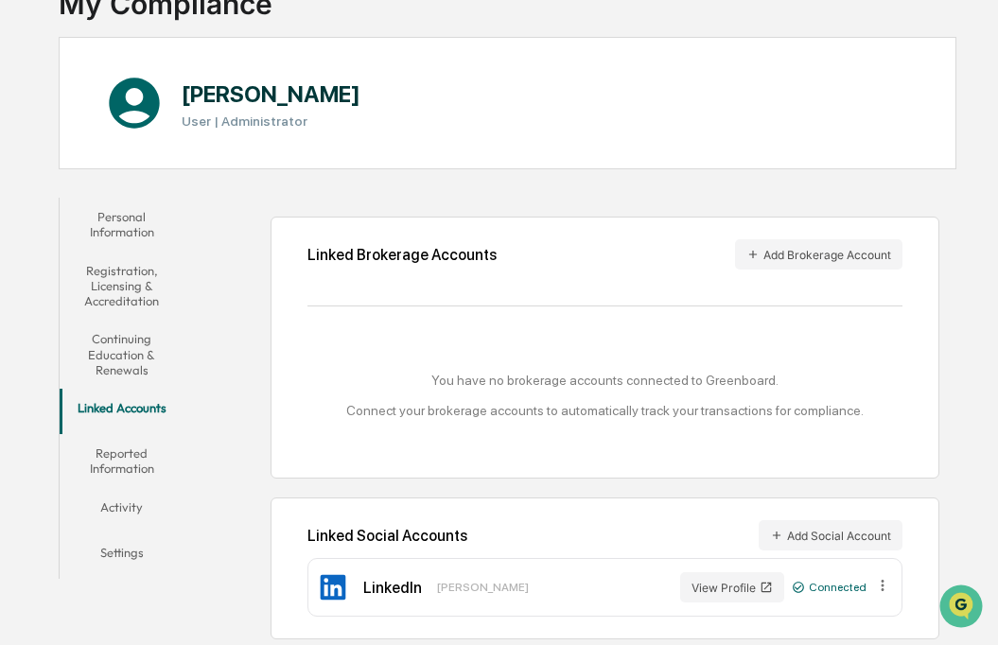
scroll to position [154, 0]
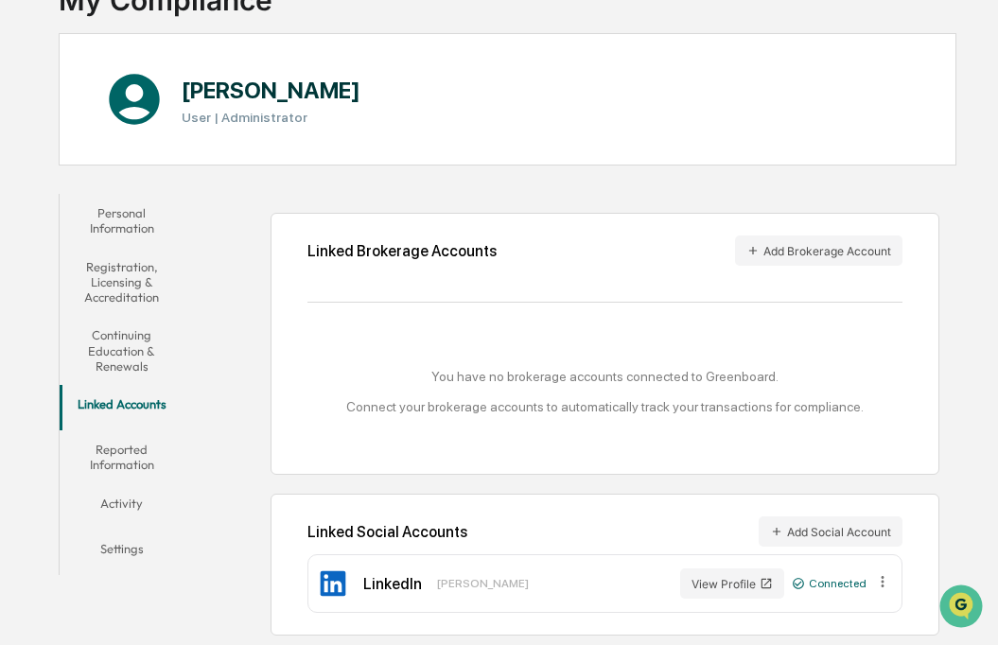
click at [121, 455] on button "Reported Information" at bounding box center [122, 457] width 125 height 54
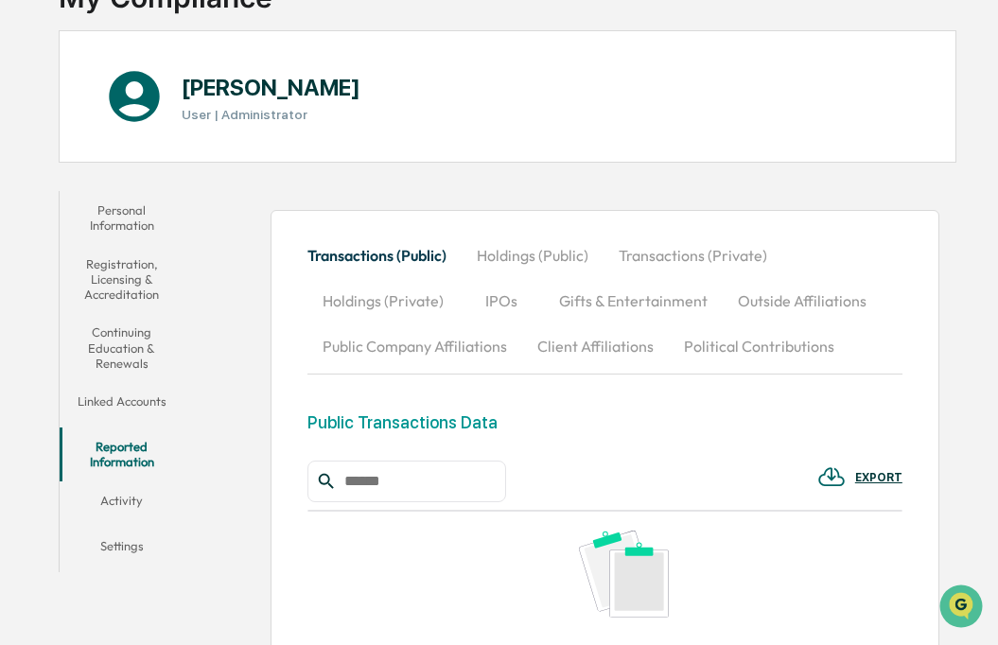
click at [534, 257] on button "Holdings (Public)" at bounding box center [532, 255] width 142 height 45
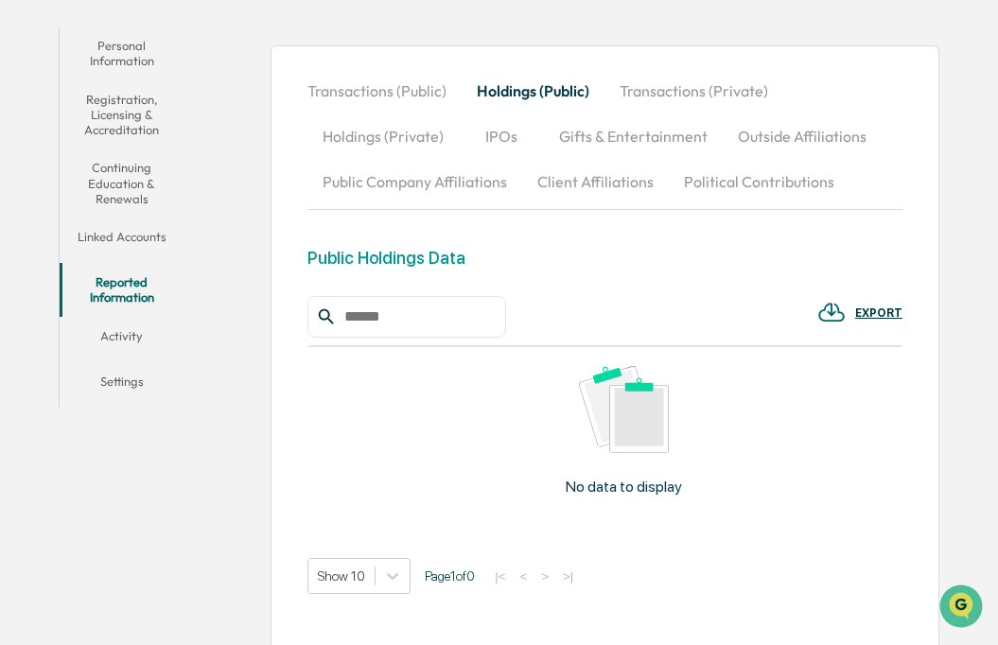
scroll to position [320, 0]
click at [637, 87] on button "Transactions (Private)" at bounding box center [693, 89] width 179 height 45
click at [401, 133] on button "Holdings (Private)" at bounding box center [382, 135] width 151 height 45
click at [643, 130] on button "Gifts & Entertainment" at bounding box center [634, 135] width 179 height 45
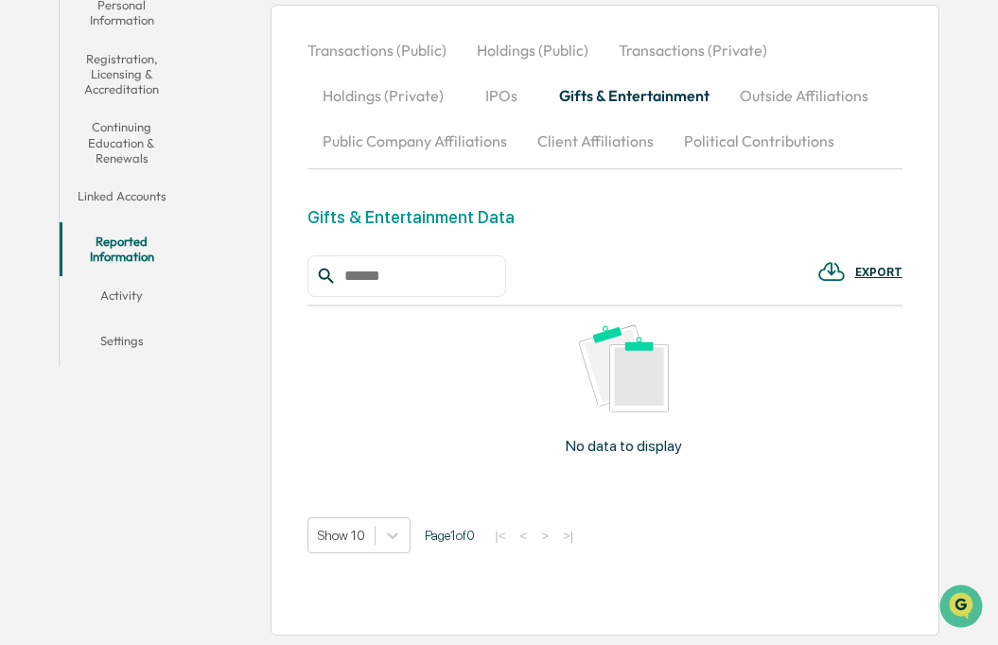
click at [771, 93] on button "Outside Affiliations" at bounding box center [803, 95] width 159 height 45
click at [532, 215] on div "Outside Business Affiliation Data" at bounding box center [433, 217] width 252 height 20
click at [713, 136] on button "Political Contributions" at bounding box center [759, 140] width 181 height 45
click at [483, 139] on button "Public Company Affiliations" at bounding box center [414, 140] width 215 height 45
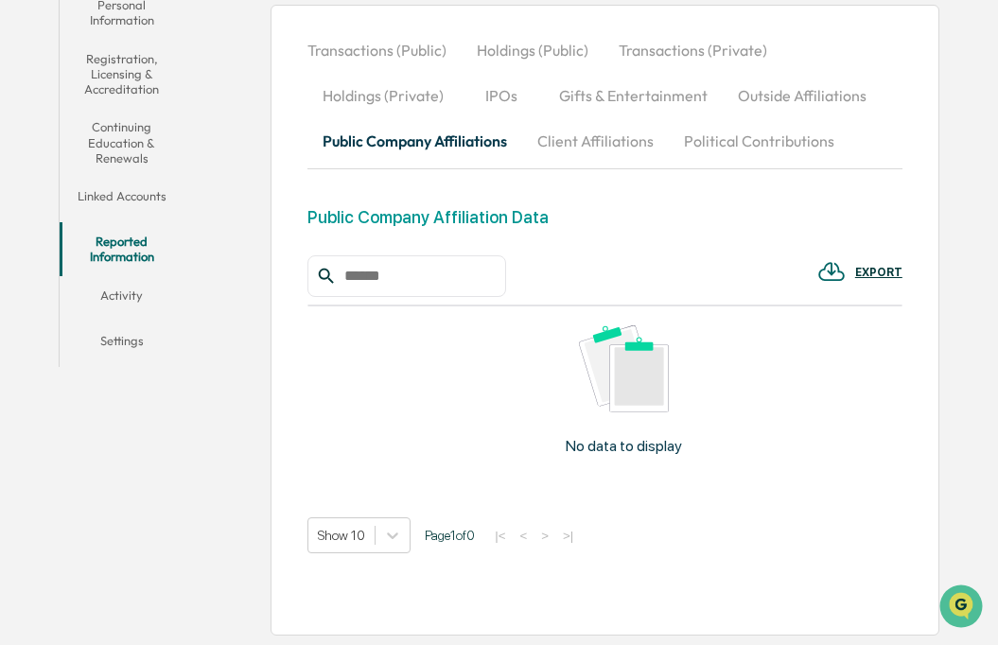
click at [765, 87] on button "Outside Affiliations" at bounding box center [801, 95] width 159 height 45
click at [868, 269] on div "EXPORT" at bounding box center [878, 272] width 47 height 13
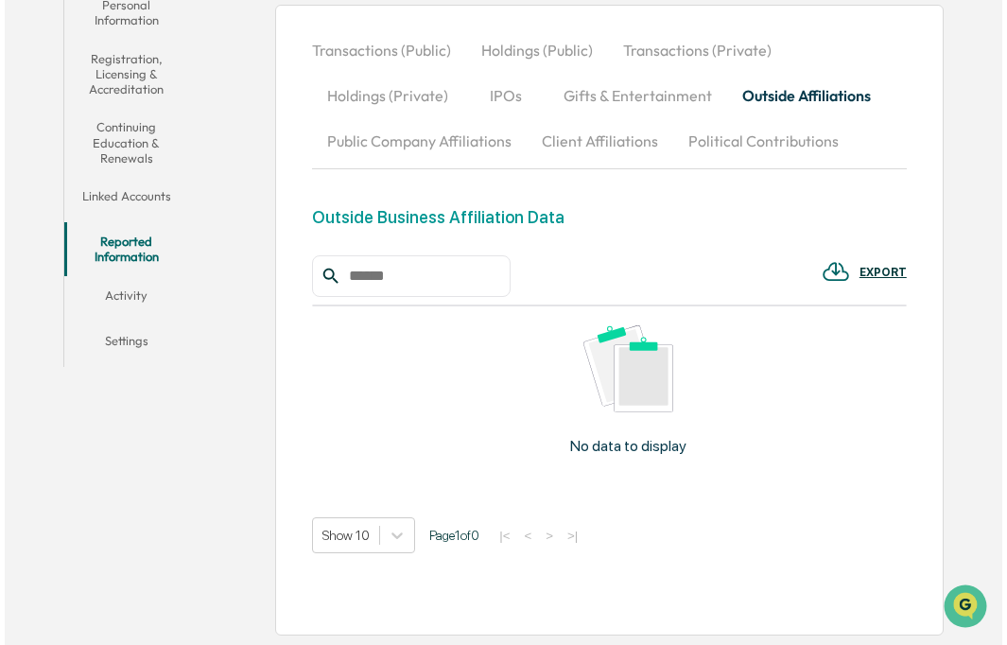
scroll to position [361, 0]
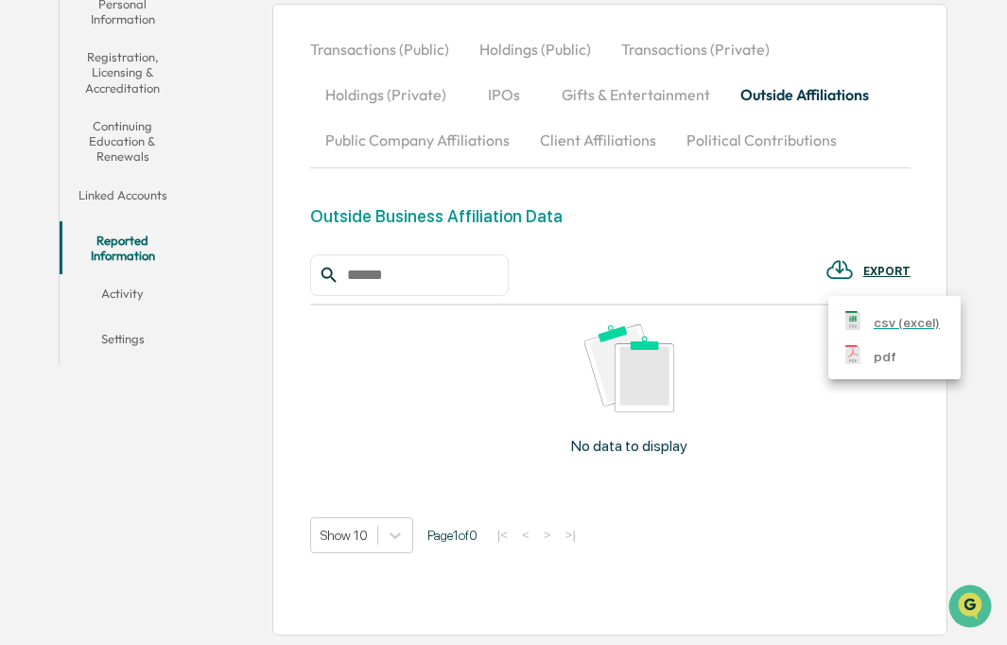
click at [873, 349] on div "pdf" at bounding box center [872, 354] width 59 height 19
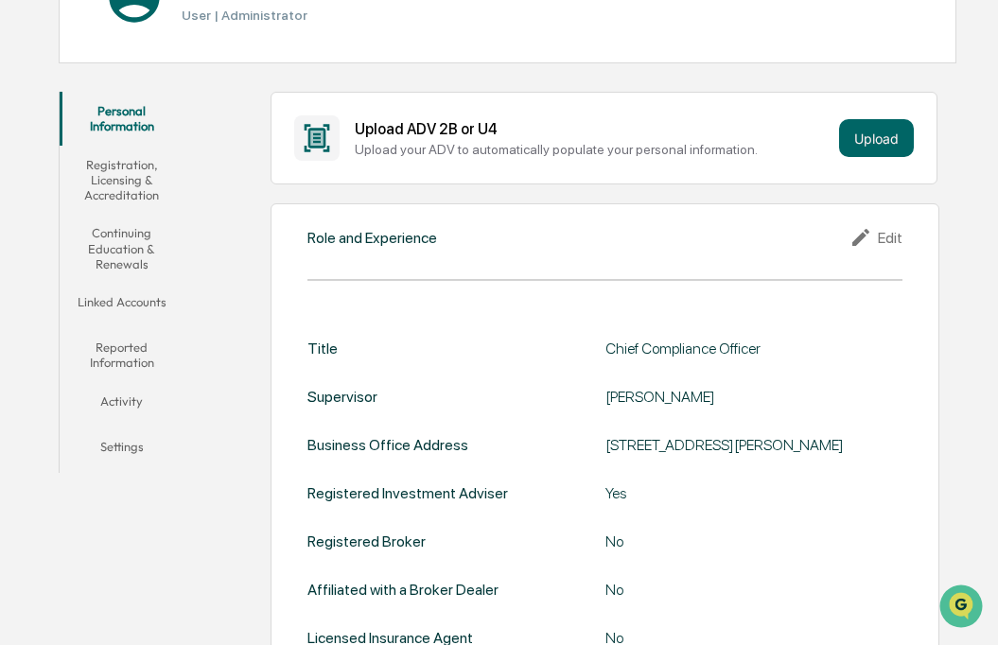
scroll to position [302, 0]
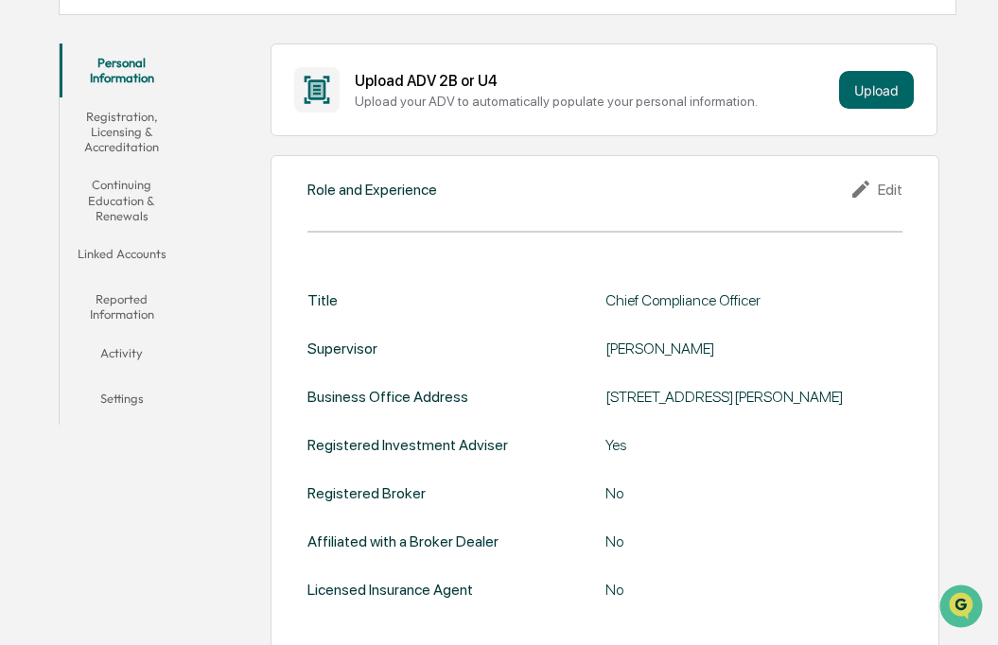
click at [127, 303] on button "Reported Information" at bounding box center [122, 307] width 125 height 54
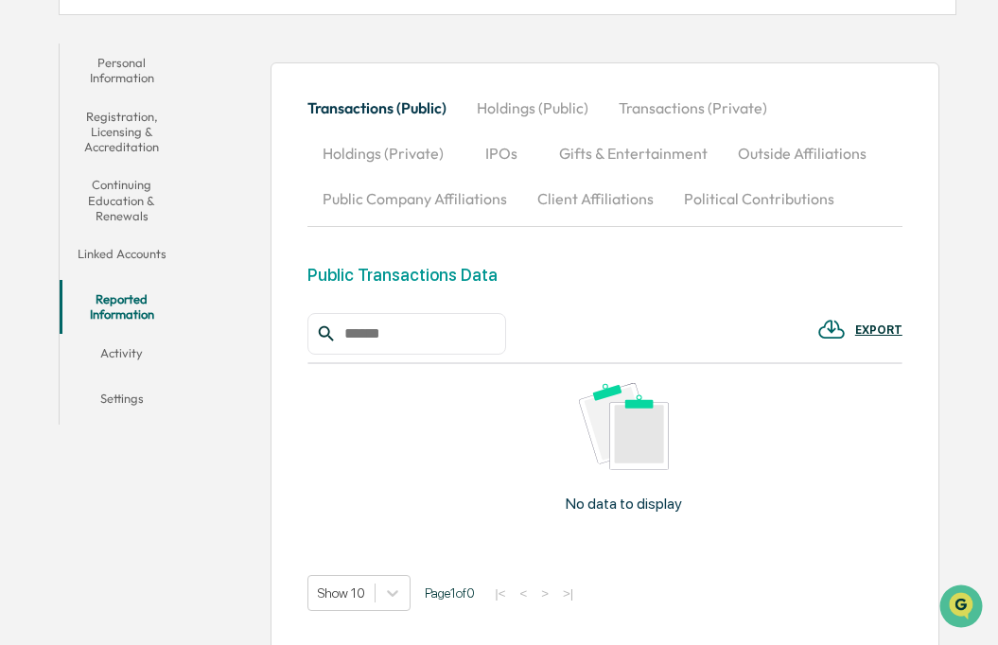
click at [771, 148] on button "Outside Affiliations" at bounding box center [801, 152] width 159 height 45
click at [513, 271] on div "Outside Business Affiliation Data" at bounding box center [433, 275] width 252 height 20
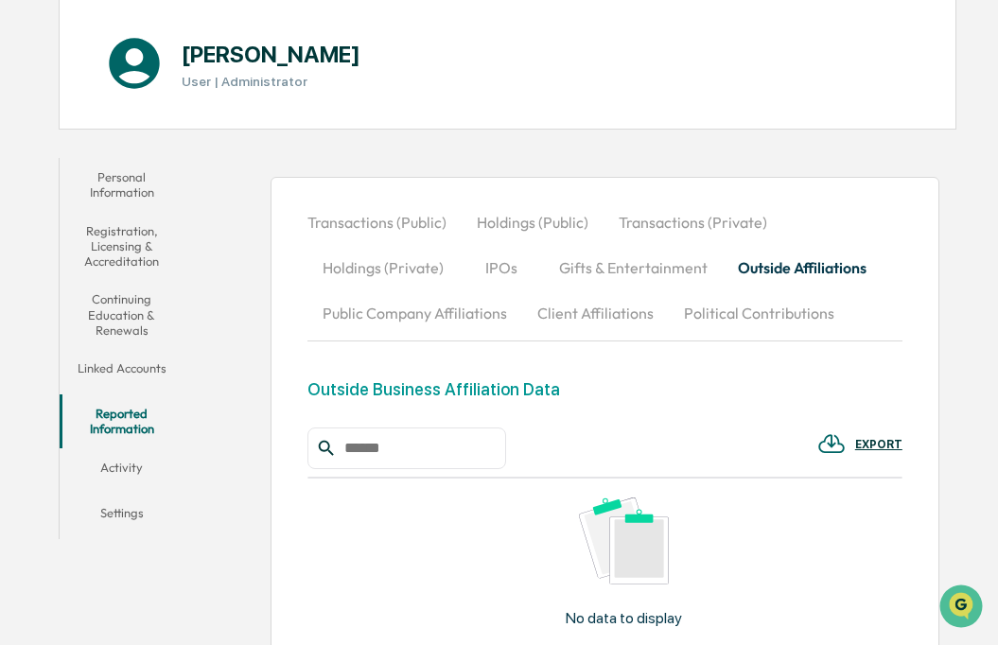
scroll to position [360, 0]
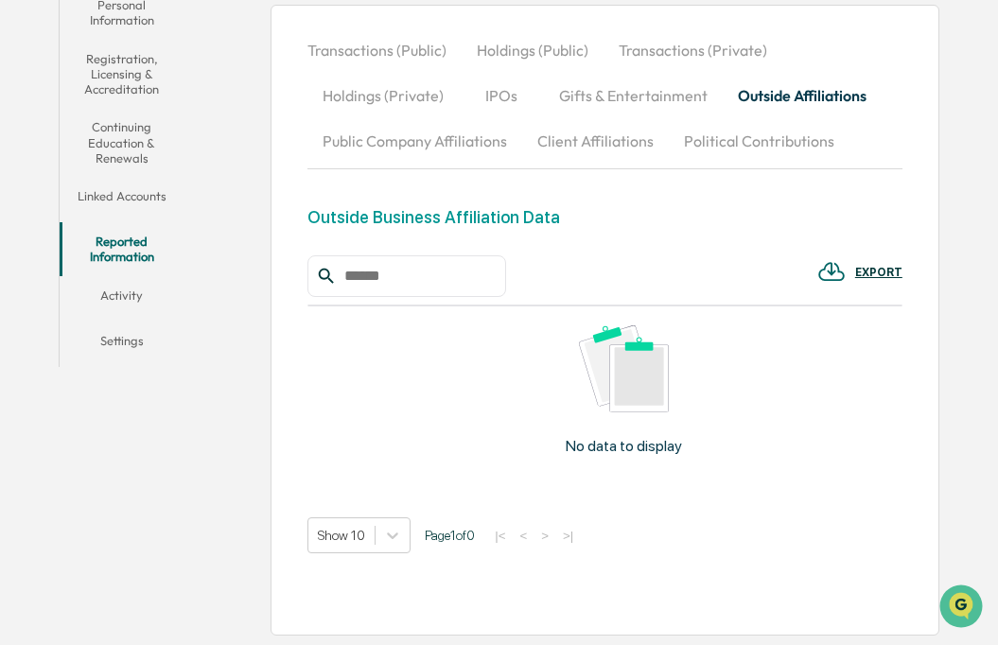
click at [408, 270] on input "text" at bounding box center [417, 276] width 161 height 25
click at [667, 55] on button "Transactions (Private)" at bounding box center [692, 49] width 179 height 45
click at [507, 101] on button "IPOs" at bounding box center [501, 95] width 85 height 45
click at [622, 91] on button "Gifts & Entertainment" at bounding box center [633, 95] width 179 height 45
click at [766, 96] on button "Outside Affiliations" at bounding box center [803, 95] width 159 height 45
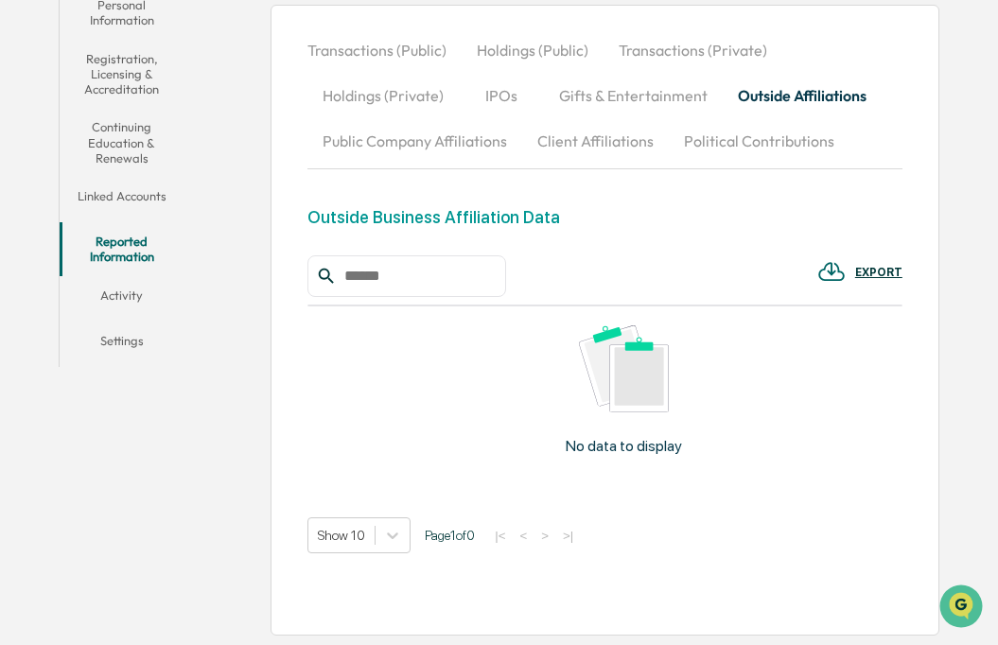
click at [135, 297] on button "Activity" at bounding box center [122, 298] width 125 height 45
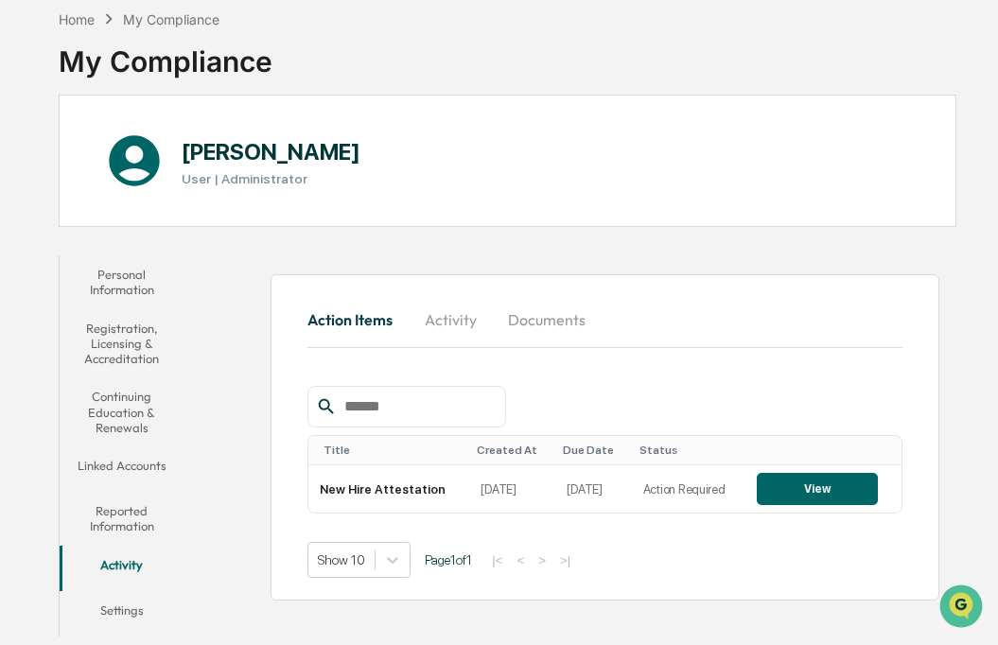
scroll to position [90, 0]
click at [112, 522] on button "Reported Information" at bounding box center [122, 519] width 125 height 54
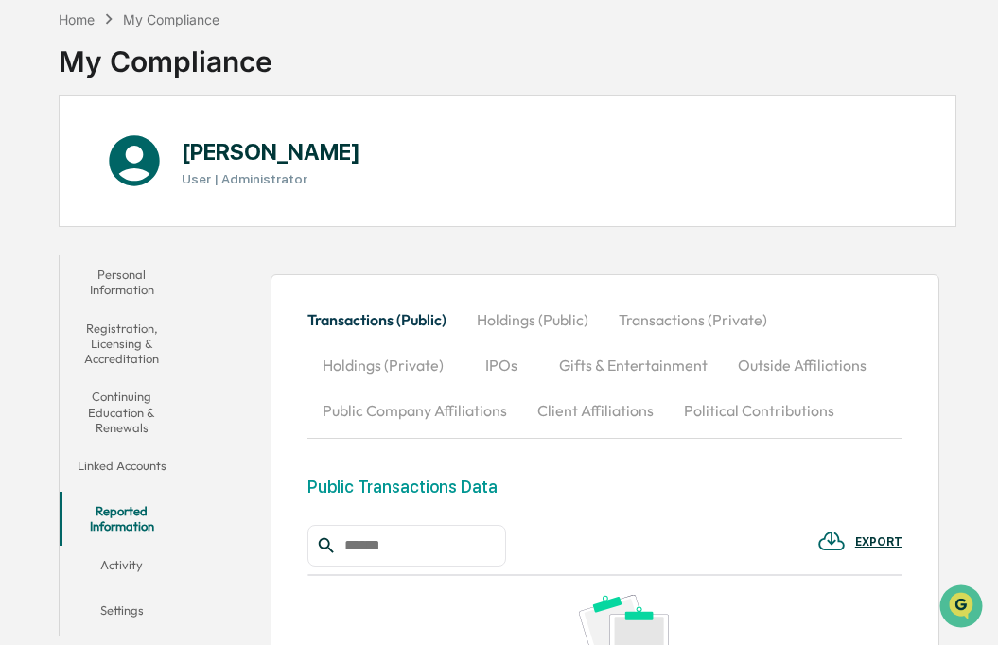
click at [649, 359] on button "Gifts & Entertainment" at bounding box center [633, 364] width 179 height 45
click at [480, 489] on div "Gifts & Entertainment Data" at bounding box center [410, 487] width 207 height 20
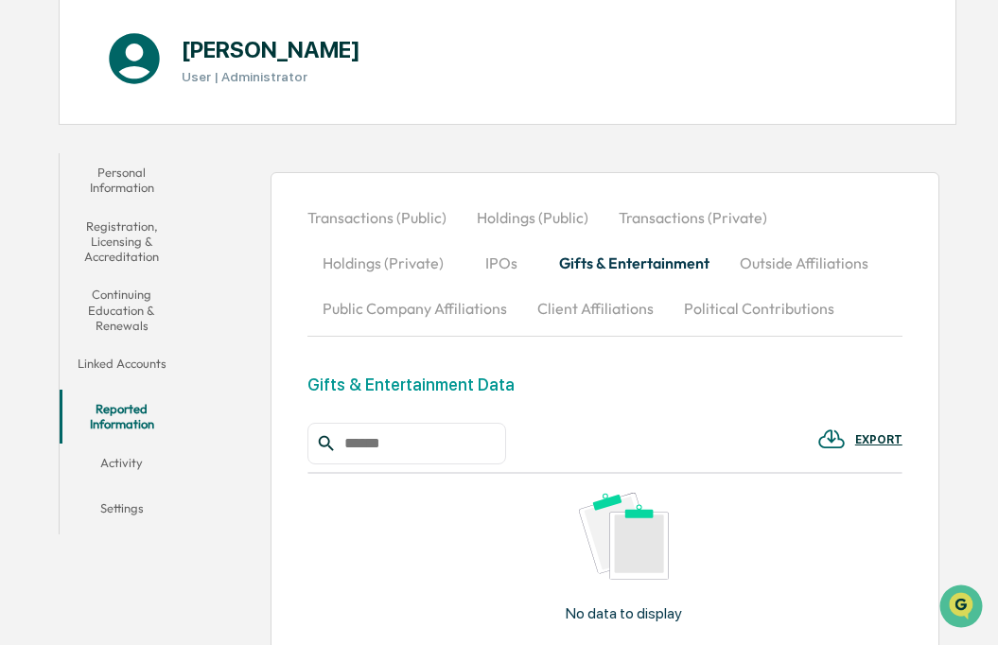
scroll to position [199, 0]
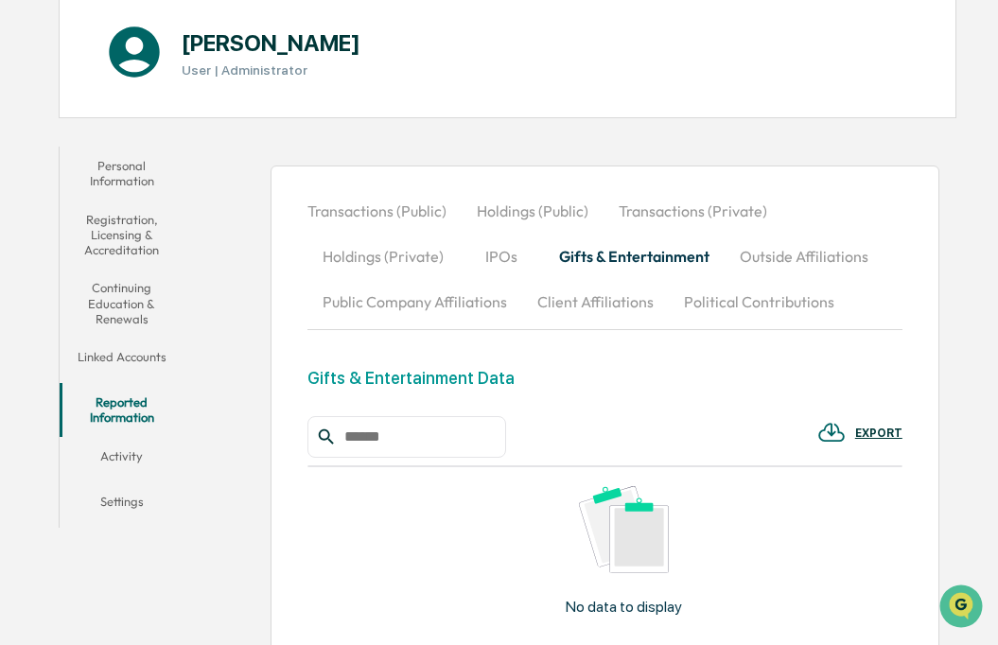
click at [611, 536] on img at bounding box center [623, 529] width 89 height 87
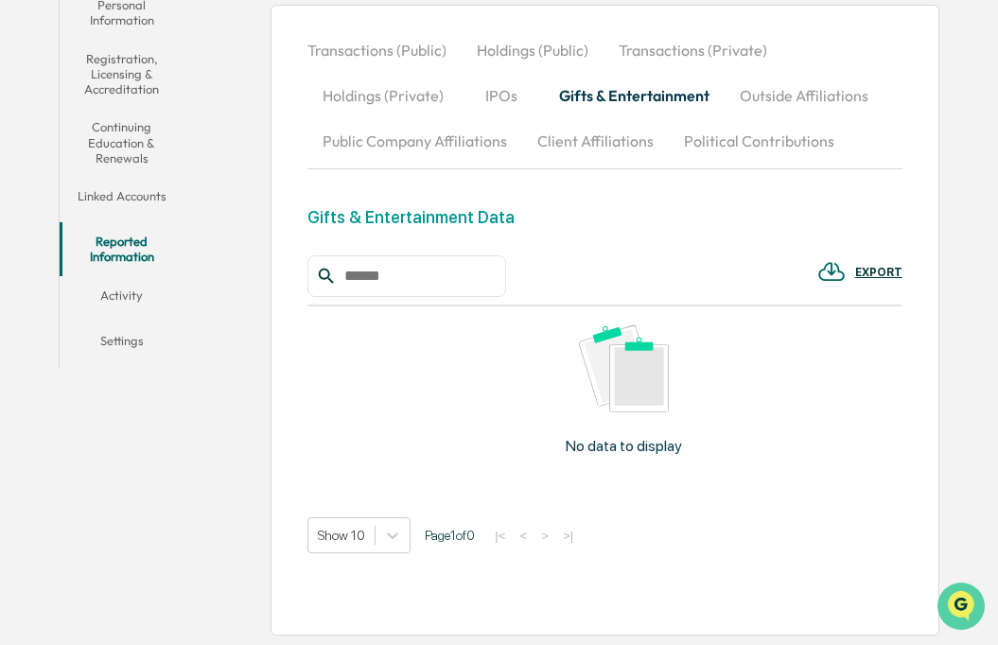
click at [962, 602] on img "Open customer support" at bounding box center [960, 606] width 47 height 38
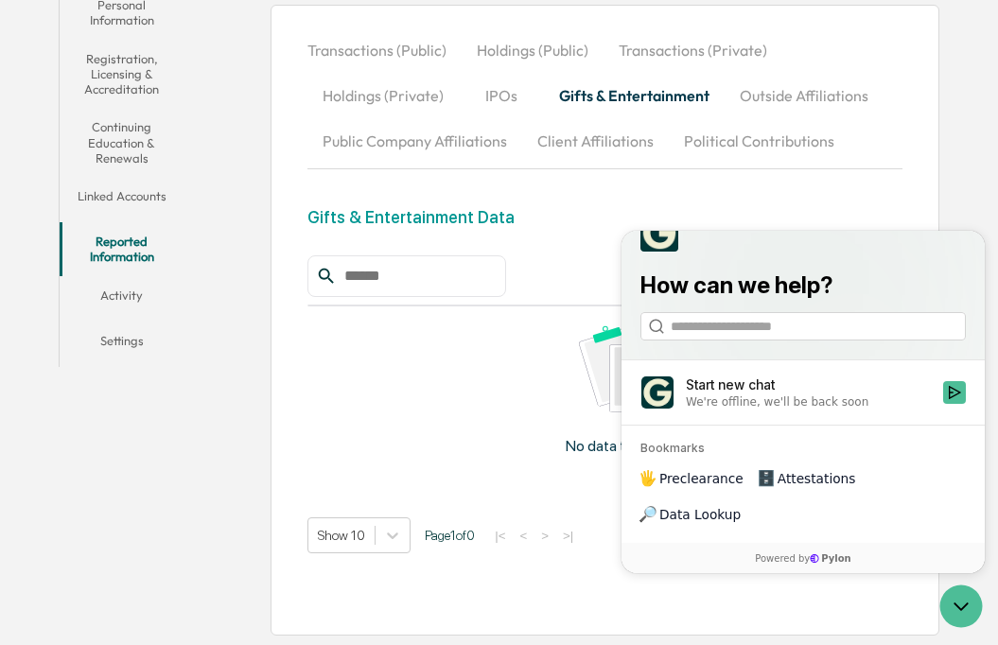
click at [520, 428] on div "No data to display" at bounding box center [623, 397] width 633 height 182
click at [960, 599] on icon "Open customer support" at bounding box center [960, 605] width 47 height 47
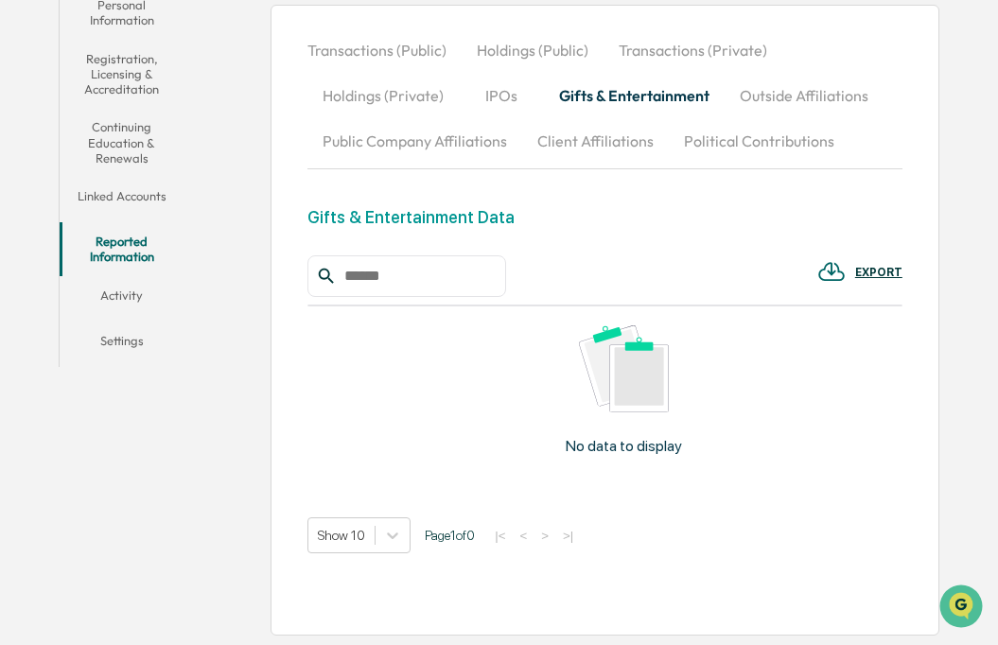
click at [110, 345] on button "Settings" at bounding box center [122, 343] width 125 height 45
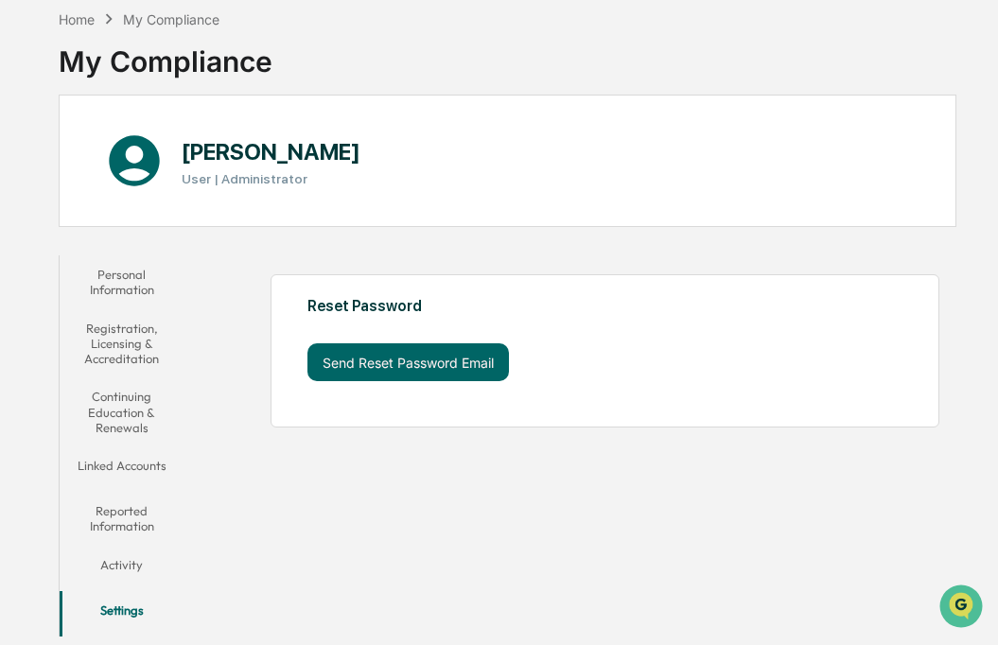
click at [132, 560] on button "Activity" at bounding box center [122, 568] width 125 height 45
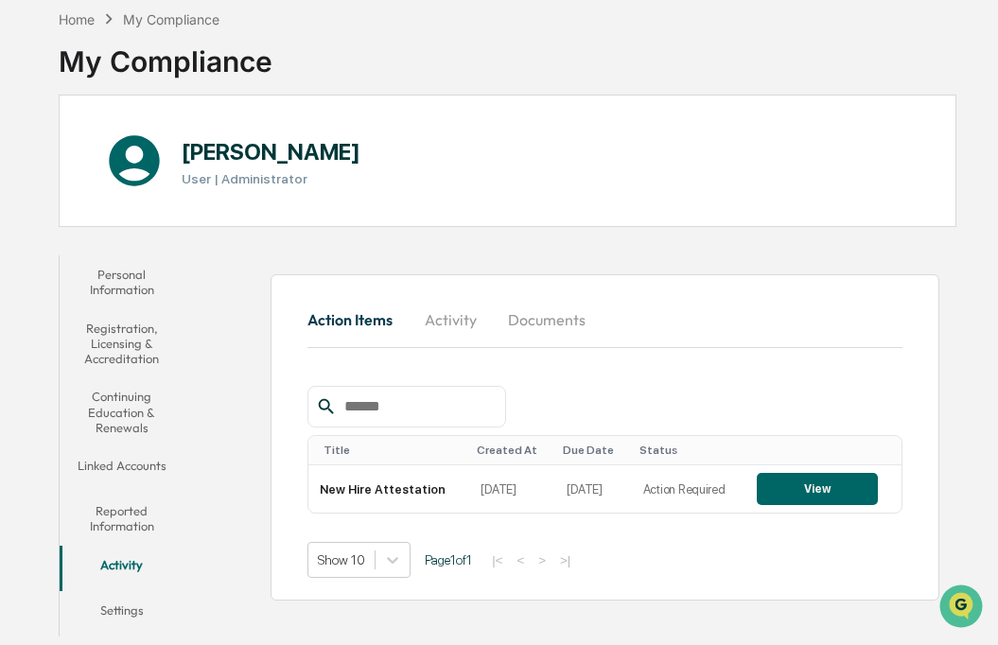
click at [131, 525] on button "Reported Information" at bounding box center [122, 519] width 125 height 54
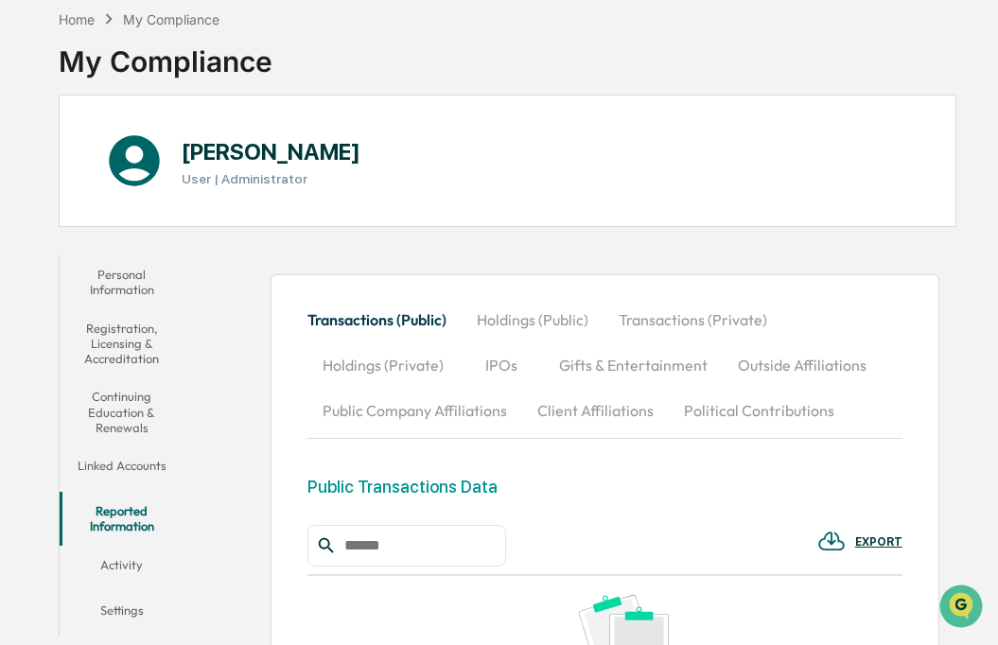
click at [373, 318] on button "Transactions (Public)" at bounding box center [384, 319] width 154 height 45
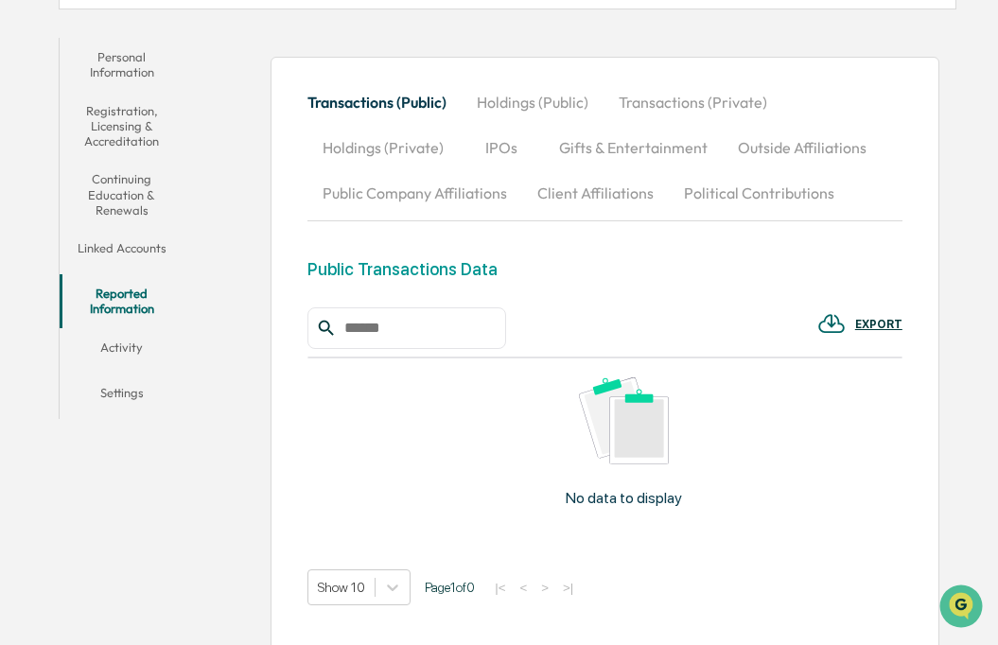
scroll to position [308, 0]
click at [596, 148] on button "Gifts & Entertainment" at bounding box center [633, 146] width 179 height 45
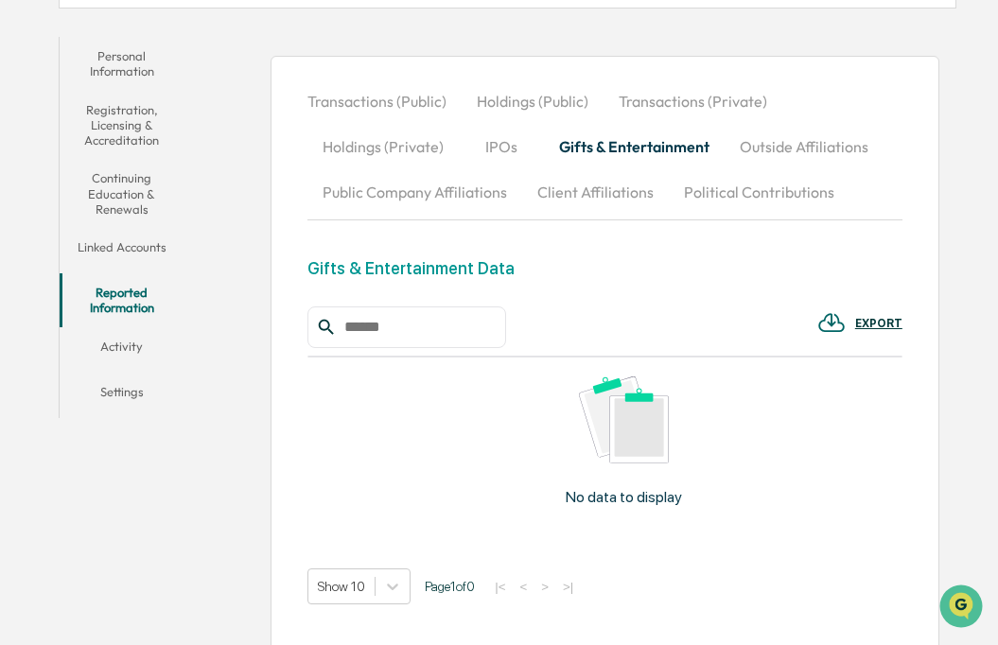
click at [485, 276] on div "Gifts & Entertainment Data" at bounding box center [410, 268] width 207 height 20
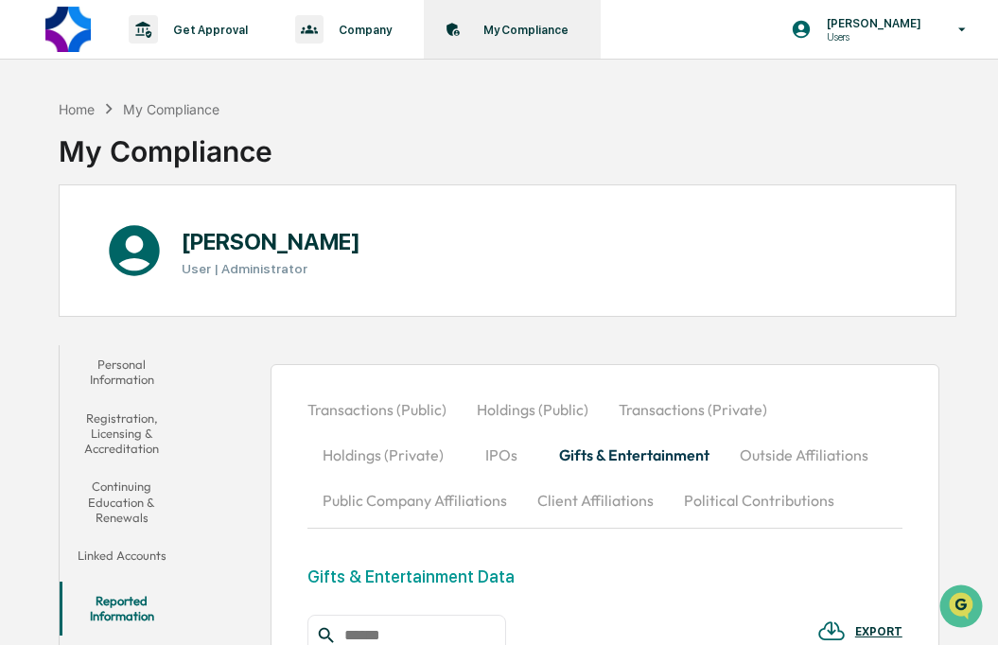
click at [477, 29] on p "My Compliance" at bounding box center [523, 30] width 110 height 14
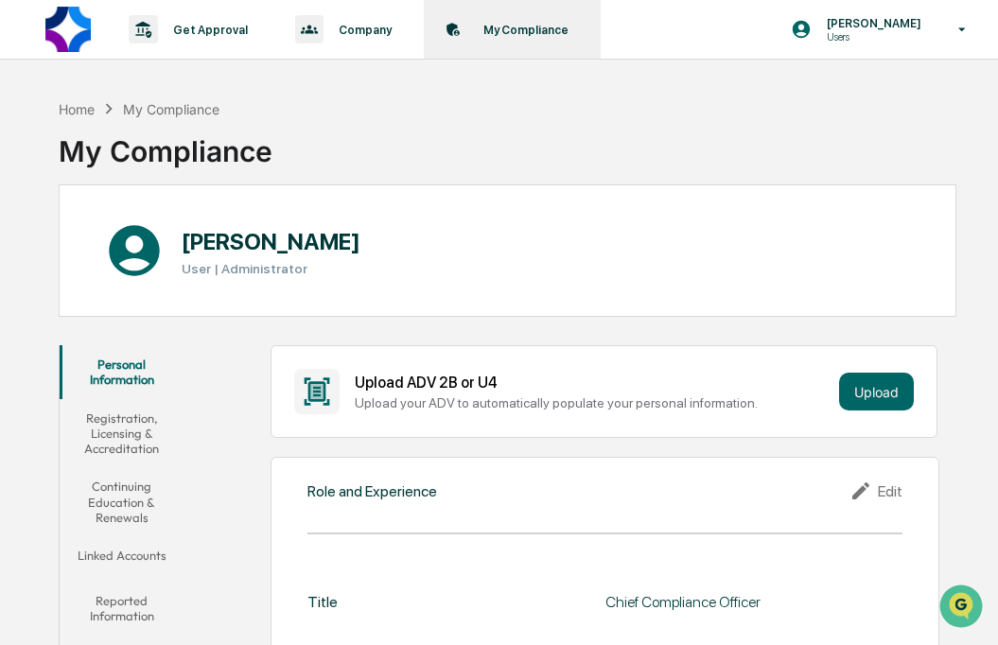
click at [513, 23] on p "My Compliance" at bounding box center [523, 30] width 110 height 14
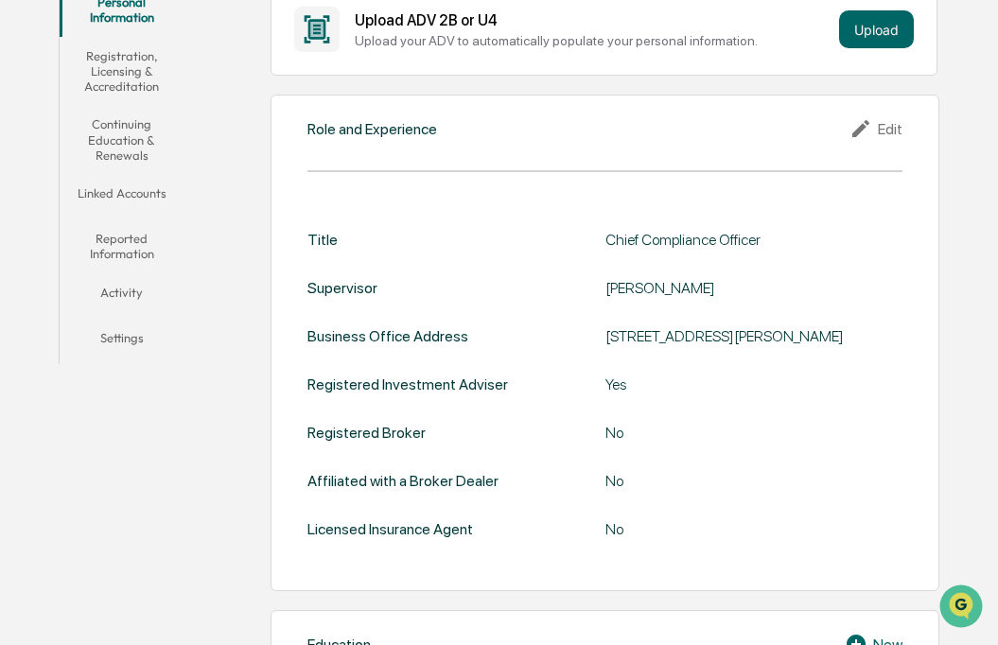
scroll to position [363, 0]
click at [116, 284] on button "Activity" at bounding box center [122, 294] width 125 height 45
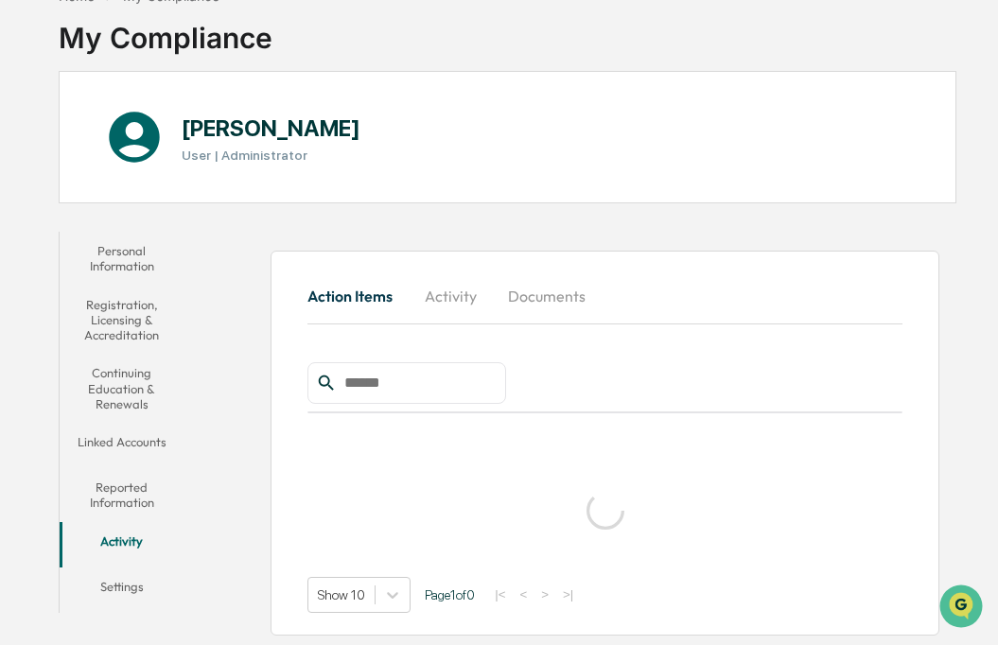
scroll to position [90, 0]
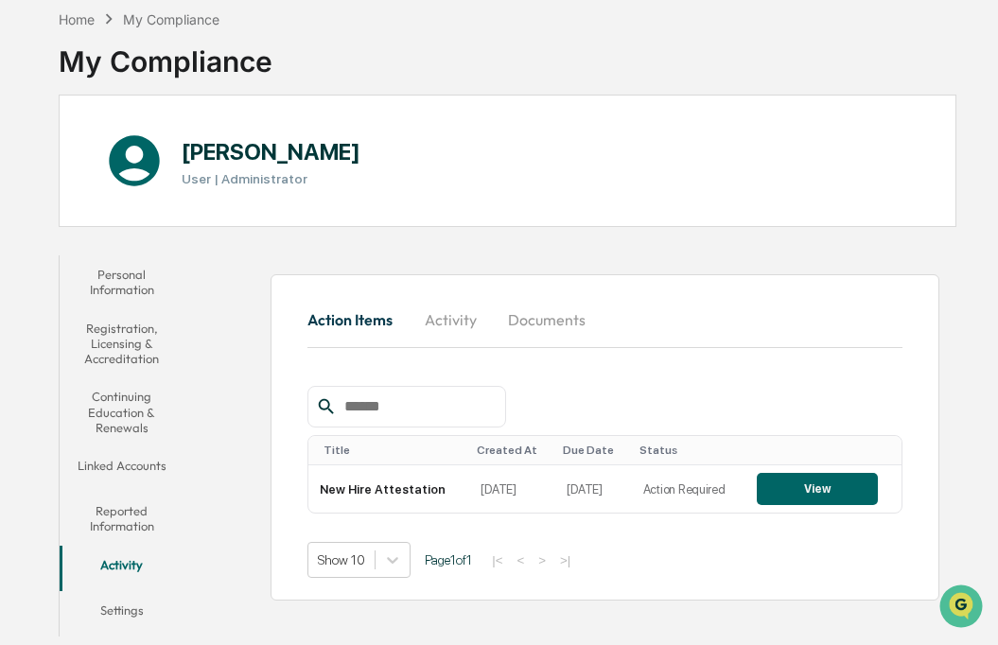
click at [527, 317] on button "Documents" at bounding box center [547, 319] width 108 height 45
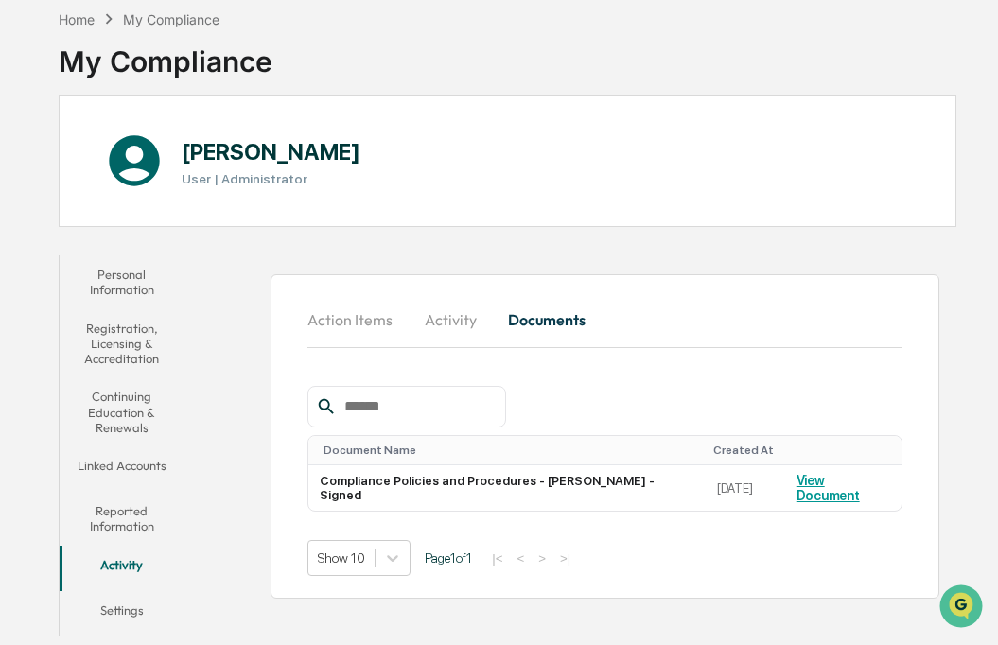
click at [453, 316] on button "Activity" at bounding box center [450, 319] width 85 height 45
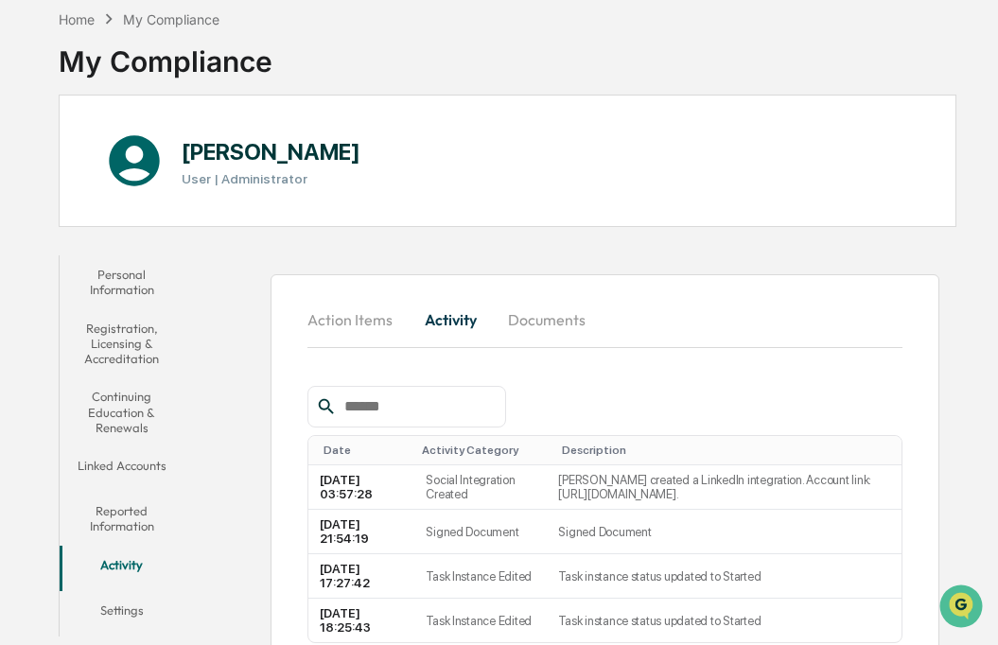
click at [521, 316] on button "Documents" at bounding box center [547, 319] width 108 height 45
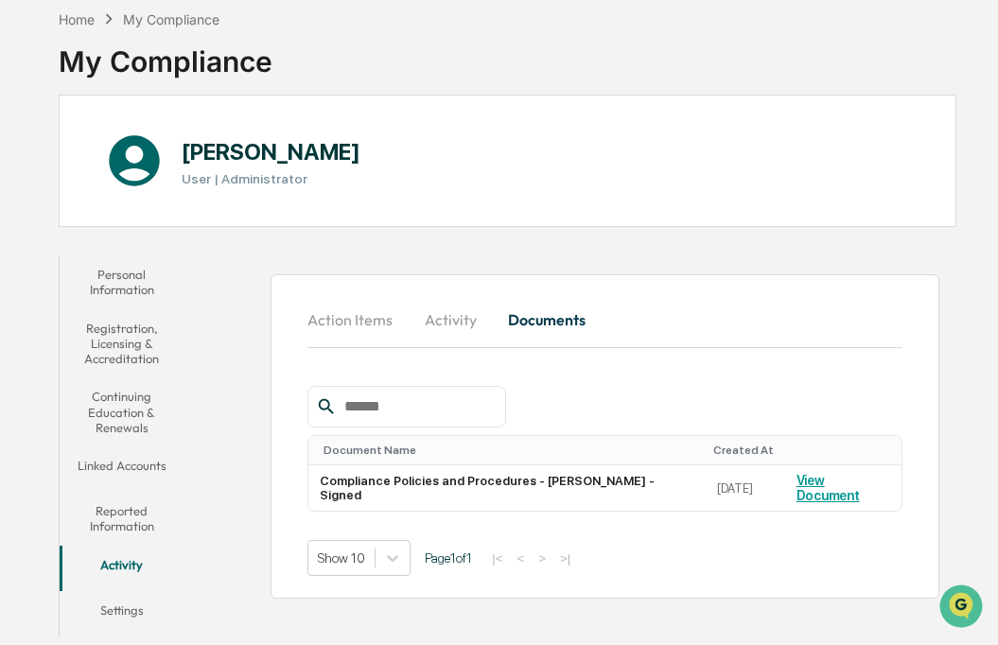
click at [447, 320] on button "Activity" at bounding box center [450, 319] width 85 height 45
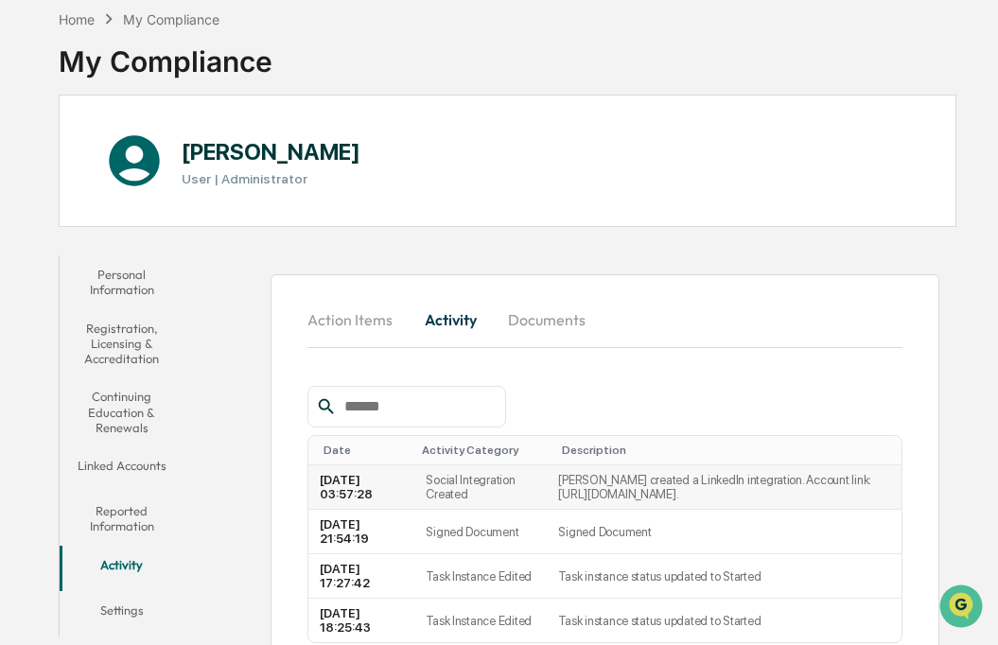
scroll to position [262, 0]
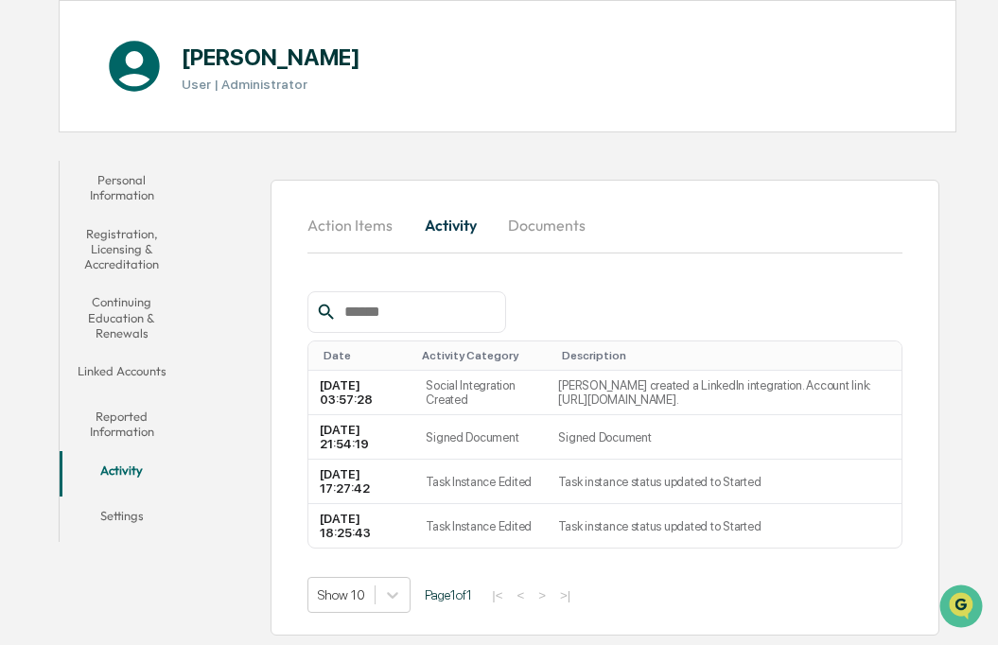
click at [109, 397] on button "Reported Information" at bounding box center [122, 424] width 125 height 54
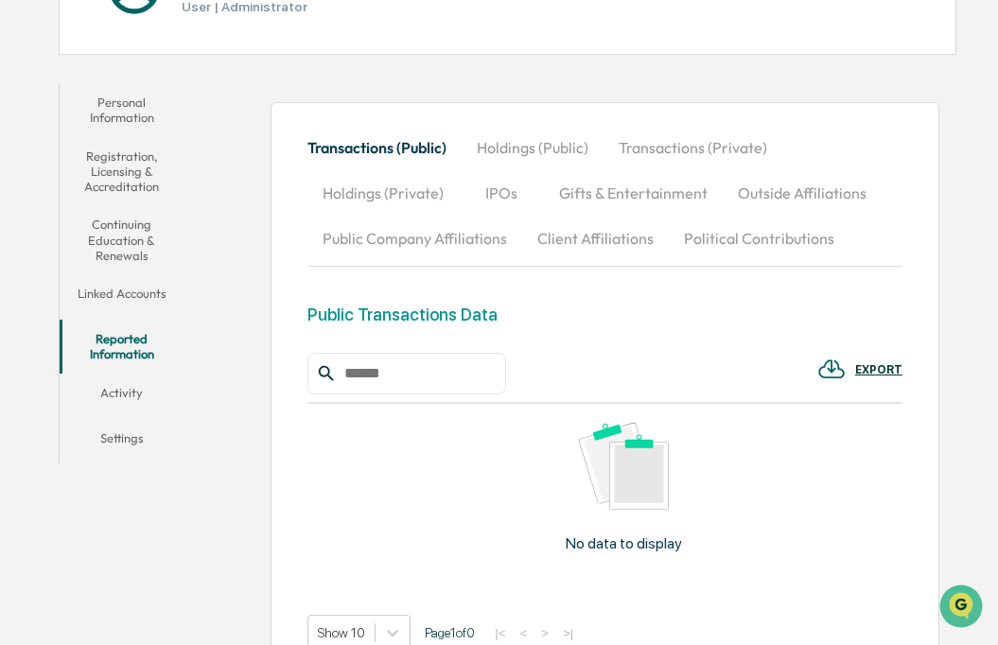
click at [694, 236] on button "Political Contributions" at bounding box center [759, 238] width 181 height 45
click at [471, 311] on div "Political Contributions Data" at bounding box center [411, 314] width 209 height 20
click at [753, 186] on button "Outside Affiliations" at bounding box center [801, 192] width 159 height 45
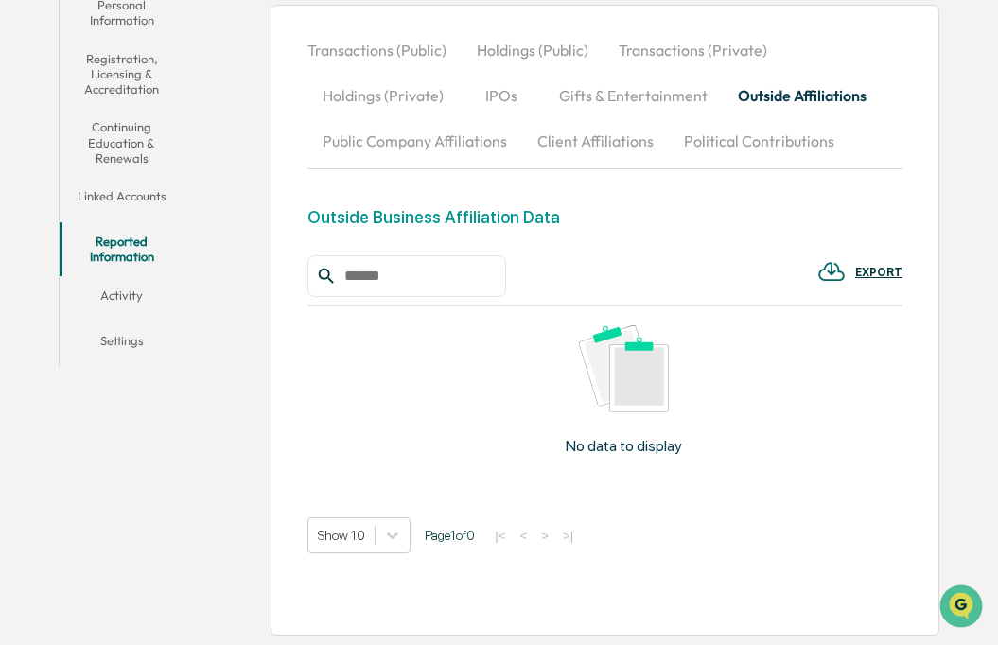
click at [391, 284] on input "text" at bounding box center [417, 276] width 161 height 25
type input "**********"
click at [491, 443] on div "No data to display" at bounding box center [623, 397] width 633 height 182
drag, startPoint x: 470, startPoint y: 277, endPoint x: 224, endPoint y: 249, distance: 247.5
click at [224, 249] on div "**********" at bounding box center [575, 310] width 763 height 669
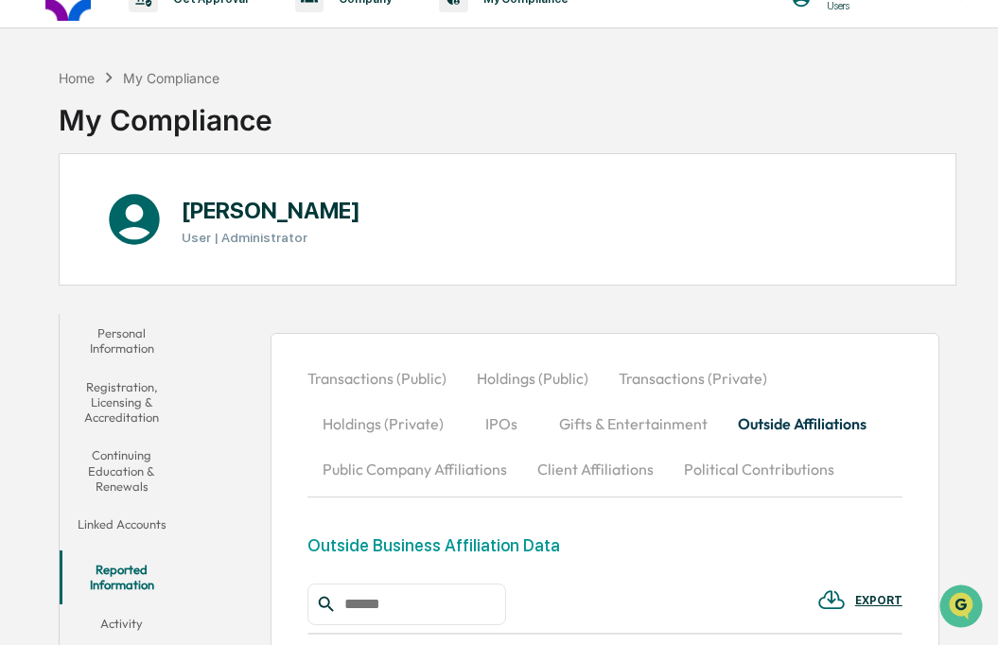
scroll to position [0, 0]
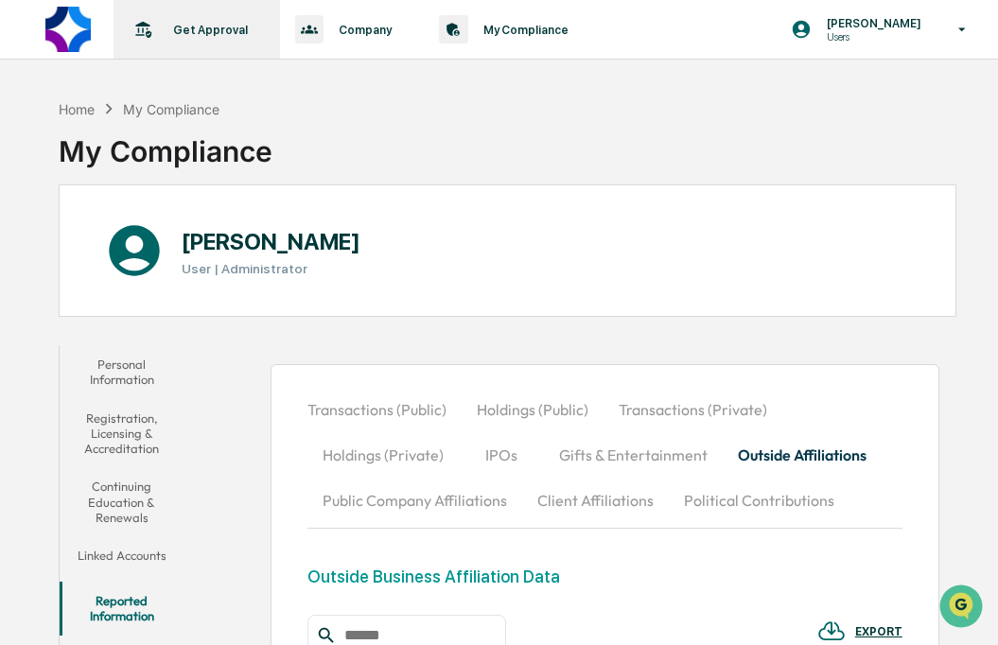
click at [197, 23] on p "Get Approval" at bounding box center [207, 30] width 99 height 14
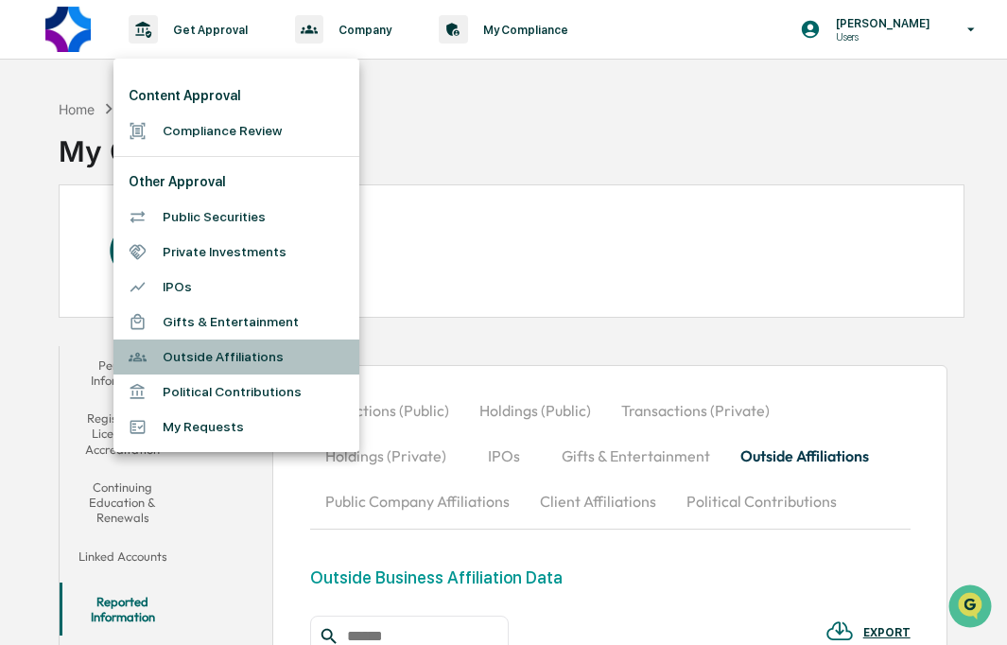
click at [206, 357] on li "Outside Affiliations" at bounding box center [236, 356] width 246 height 35
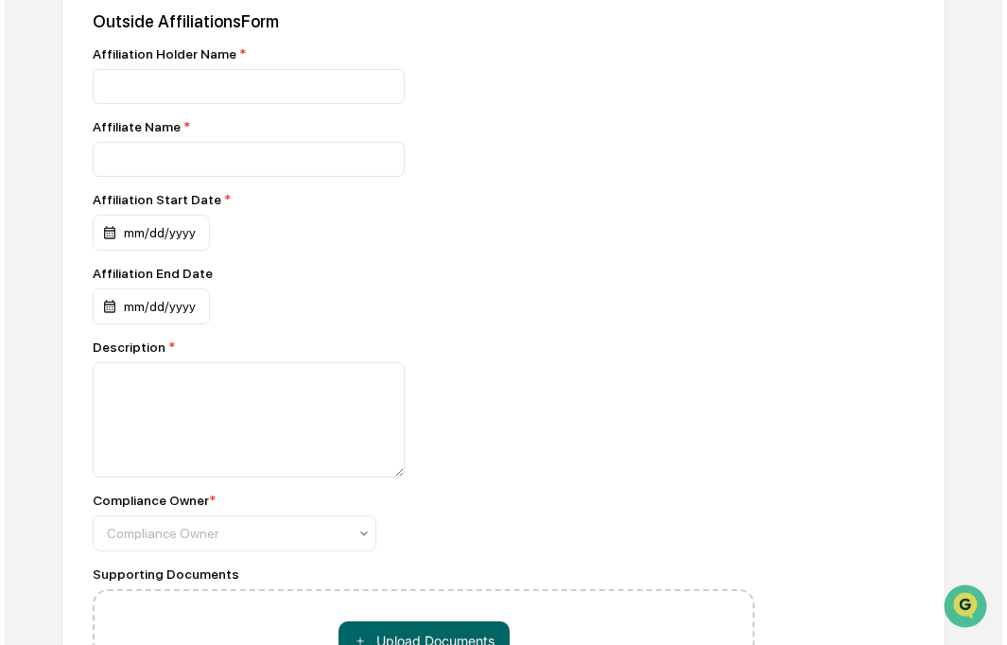
scroll to position [691, 0]
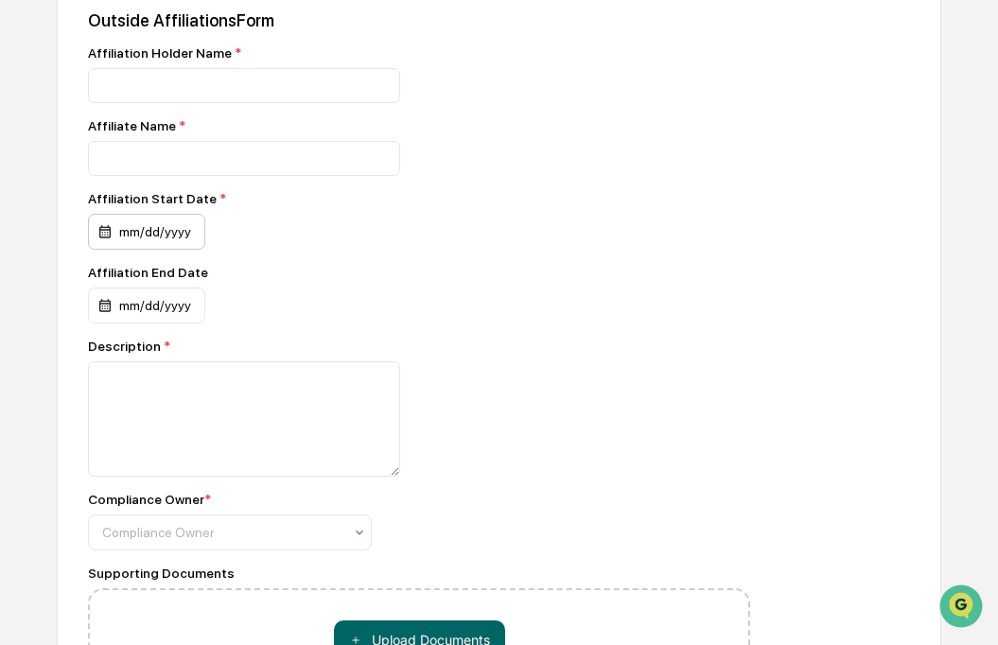
click at [155, 250] on div "mm/dd/yyyy" at bounding box center [146, 232] width 117 height 36
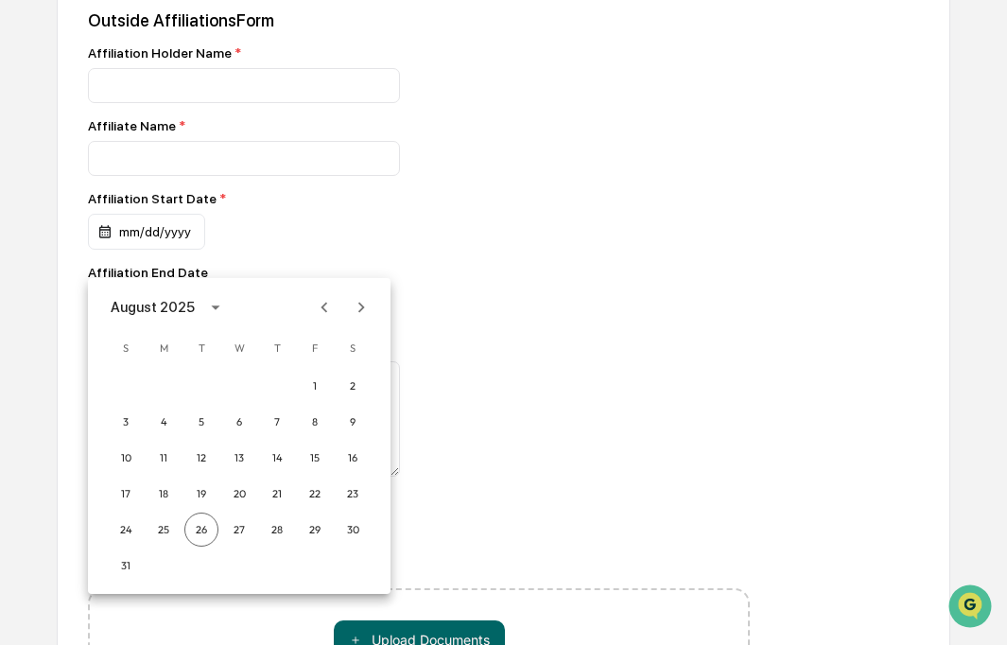
click at [207, 301] on icon "calendar view is open, switch to year view" at bounding box center [215, 307] width 21 height 21
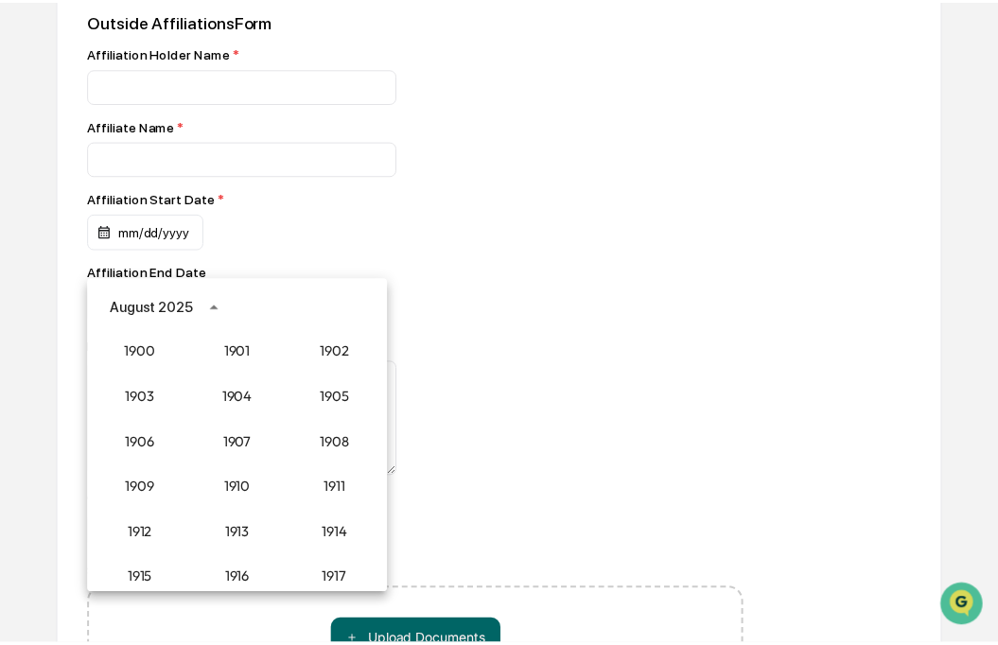
scroll to position [1751, 0]
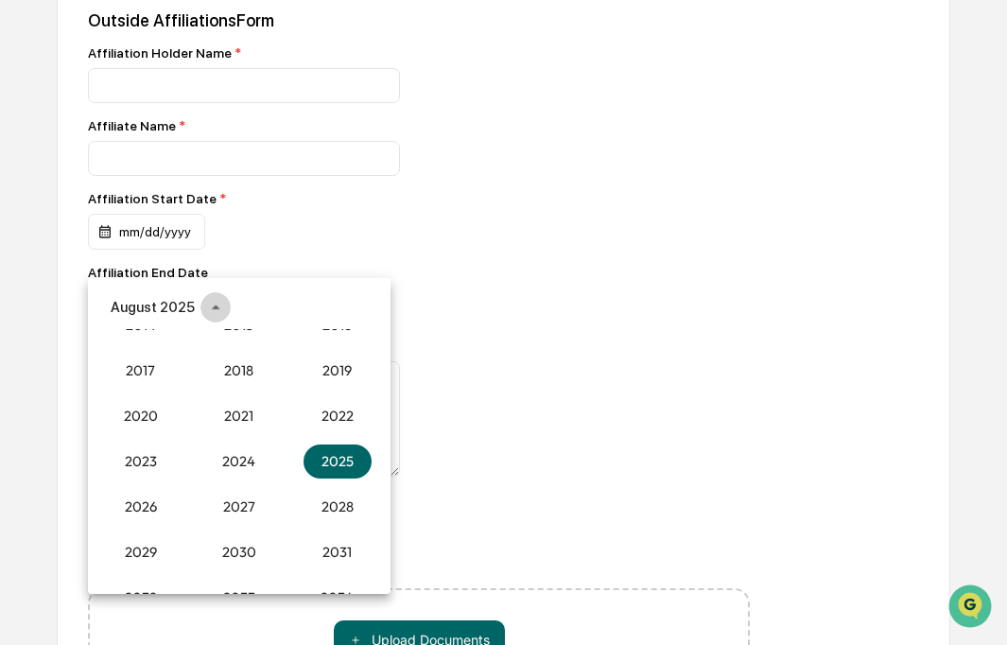
click at [206, 304] on icon "year view is open, switch to calendar view" at bounding box center [215, 307] width 21 height 21
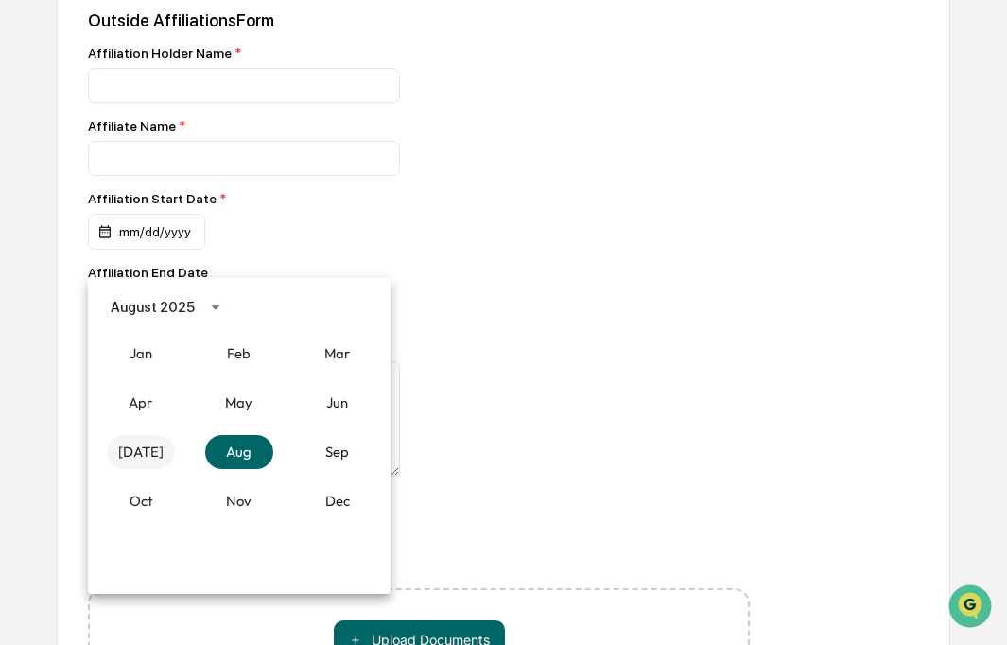
click at [138, 448] on button "Jul" at bounding box center [141, 452] width 68 height 34
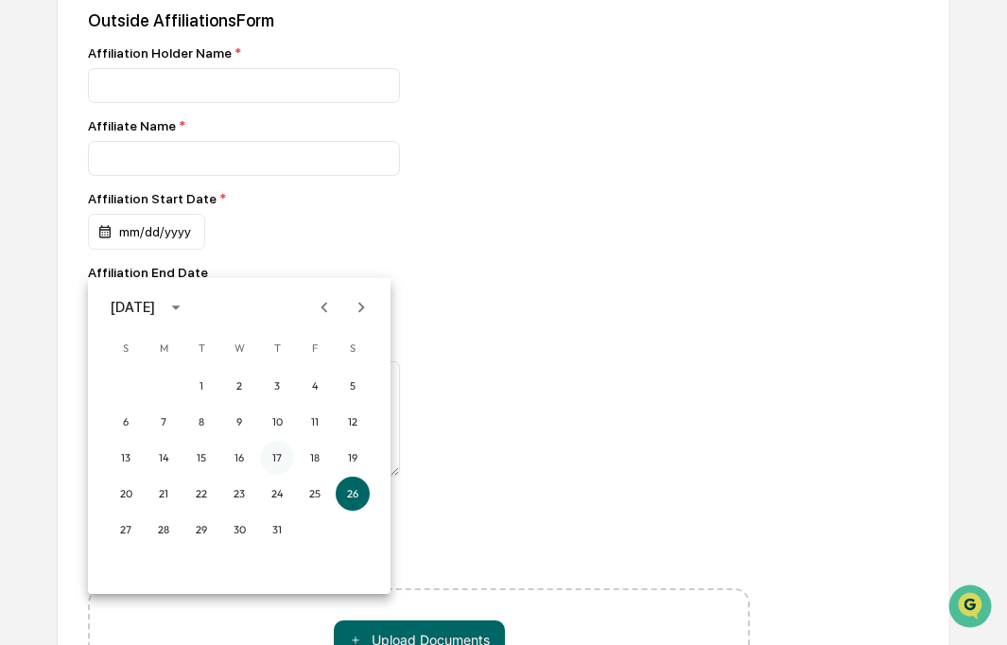
click at [275, 453] on button "17" at bounding box center [277, 458] width 34 height 34
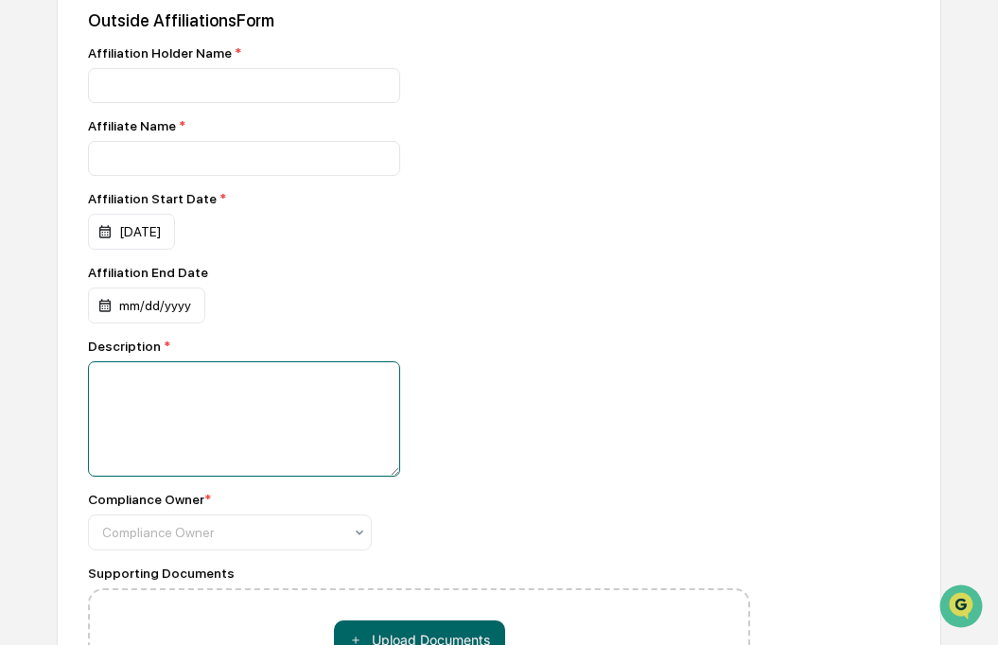
click at [147, 412] on textarea at bounding box center [244, 418] width 312 height 115
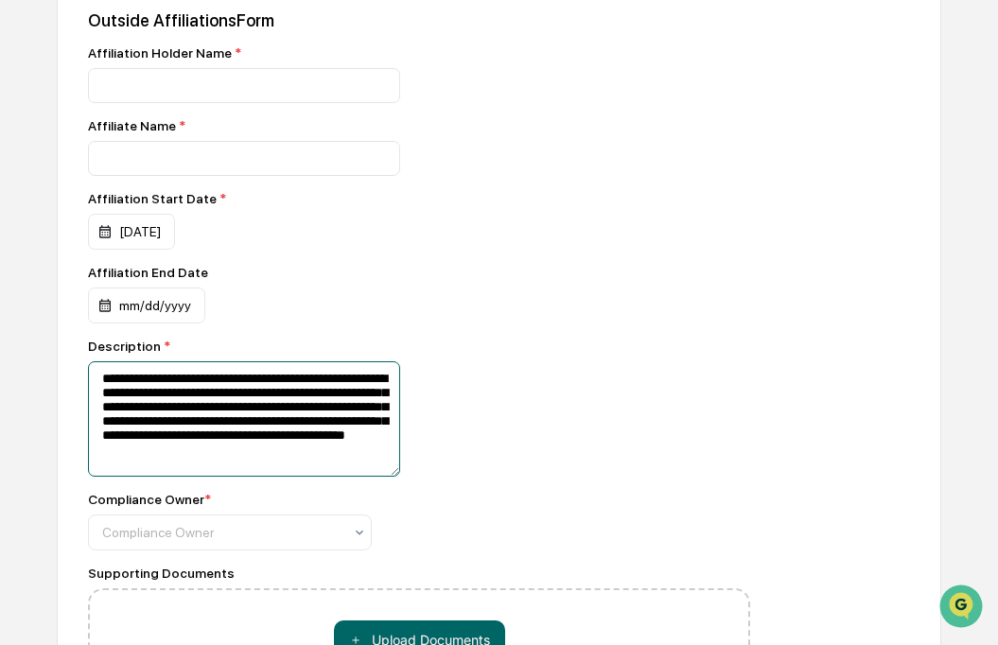
scroll to position [9, 0]
click at [186, 477] on textarea "**********" at bounding box center [244, 418] width 312 height 115
type textarea "**********"
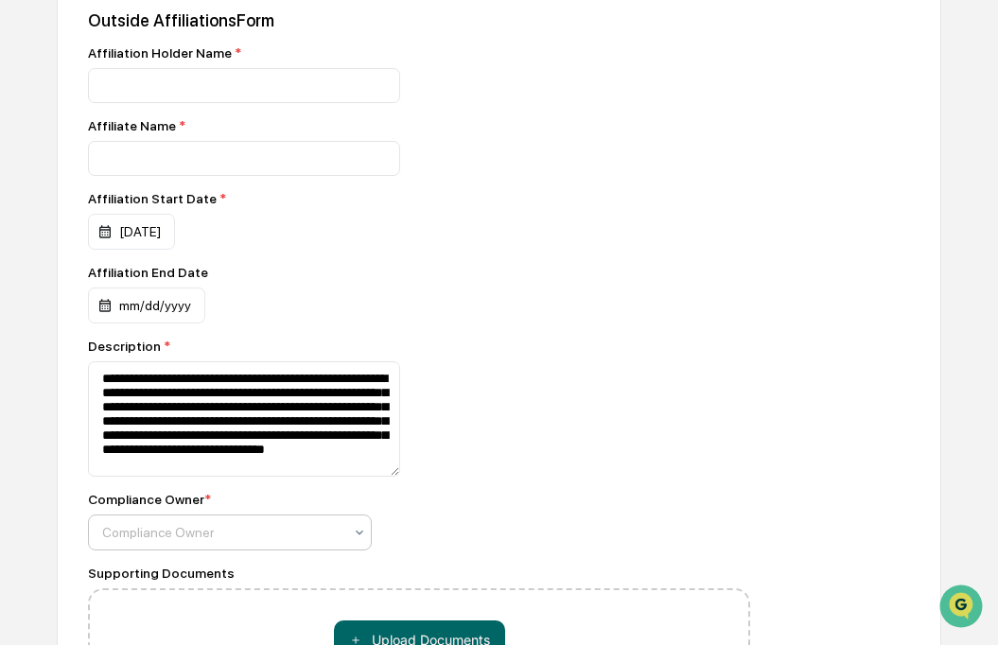
click at [179, 542] on div at bounding box center [222, 532] width 240 height 19
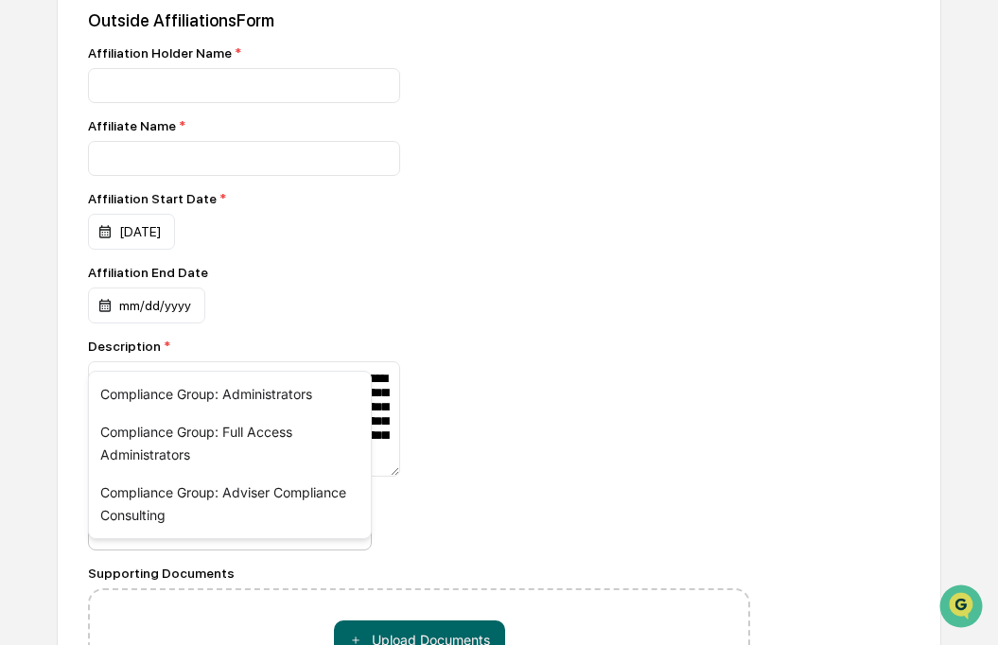
click at [338, 250] on div "mm/dd/yyyy" at bounding box center [230, 232] width 284 height 36
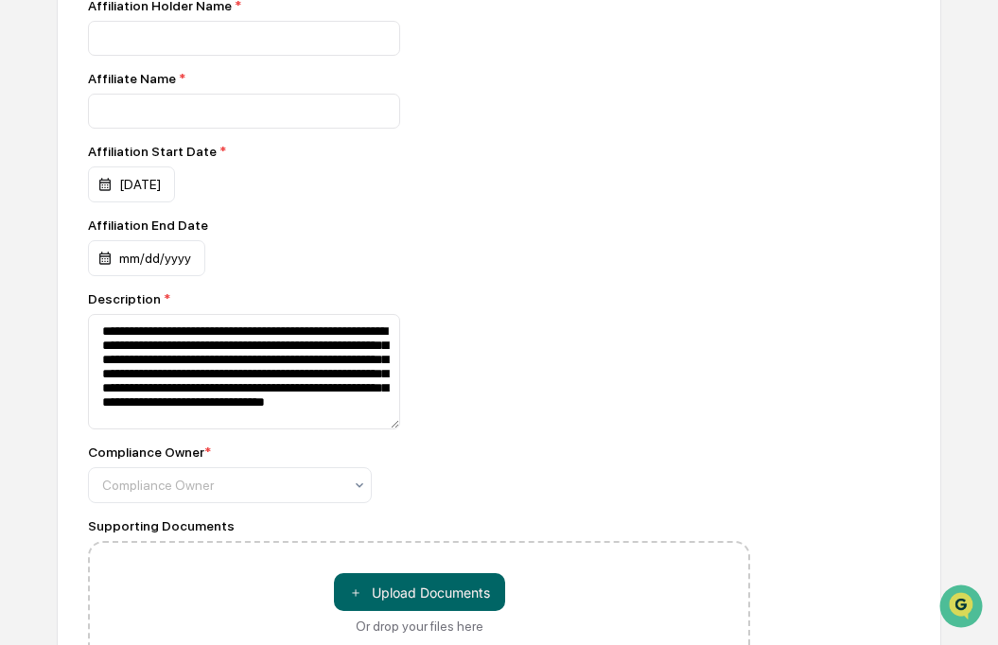
scroll to position [0, 0]
click at [216, 56] on input at bounding box center [244, 38] width 312 height 35
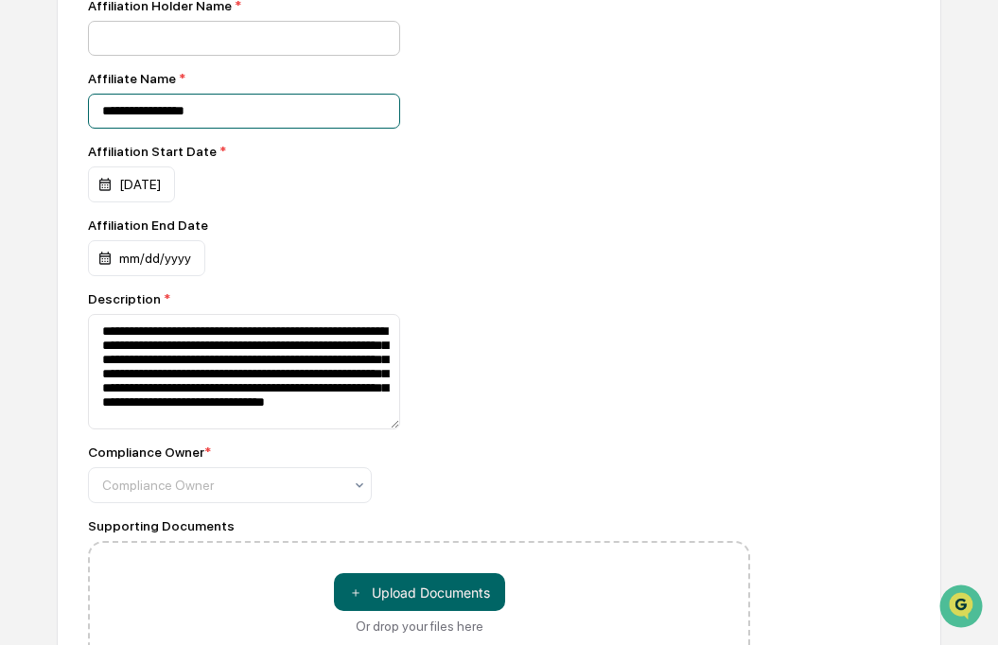
type input "**********"
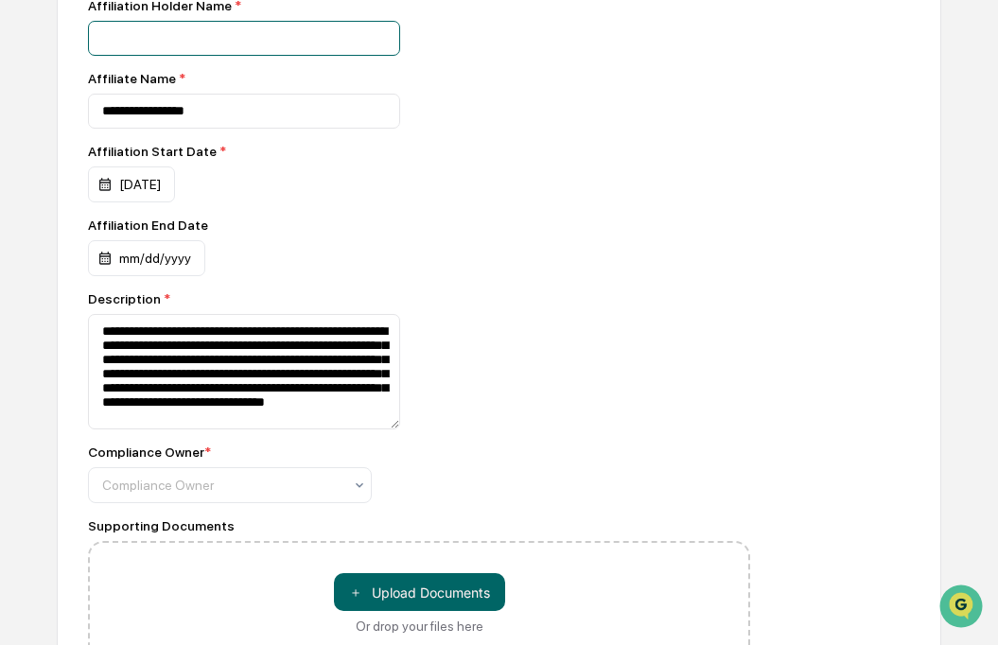
click at [178, 56] on input at bounding box center [244, 38] width 312 height 35
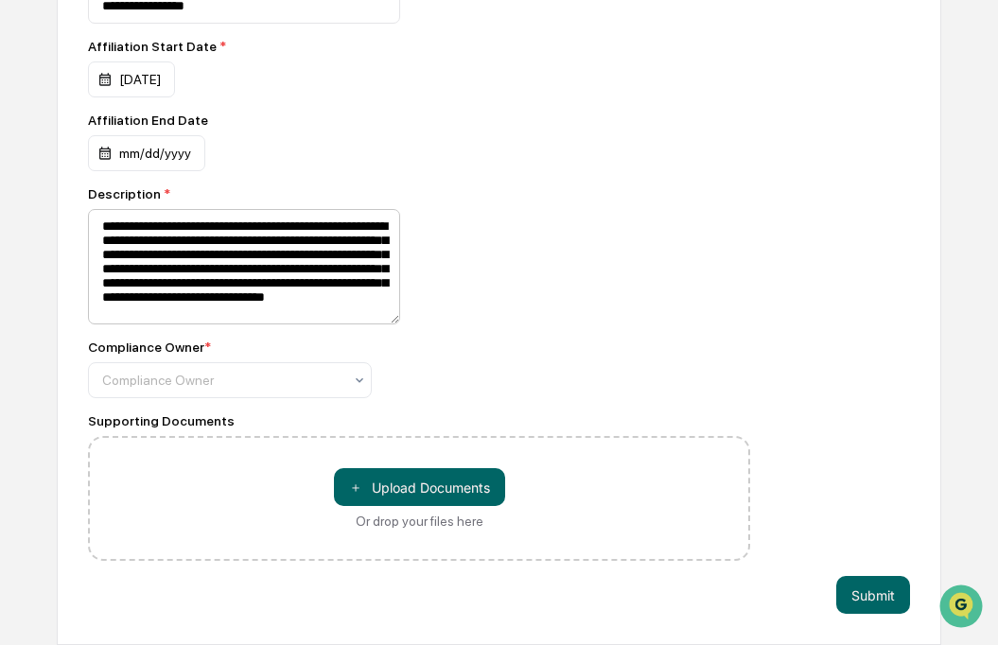
scroll to position [877, 0]
type input "**********"
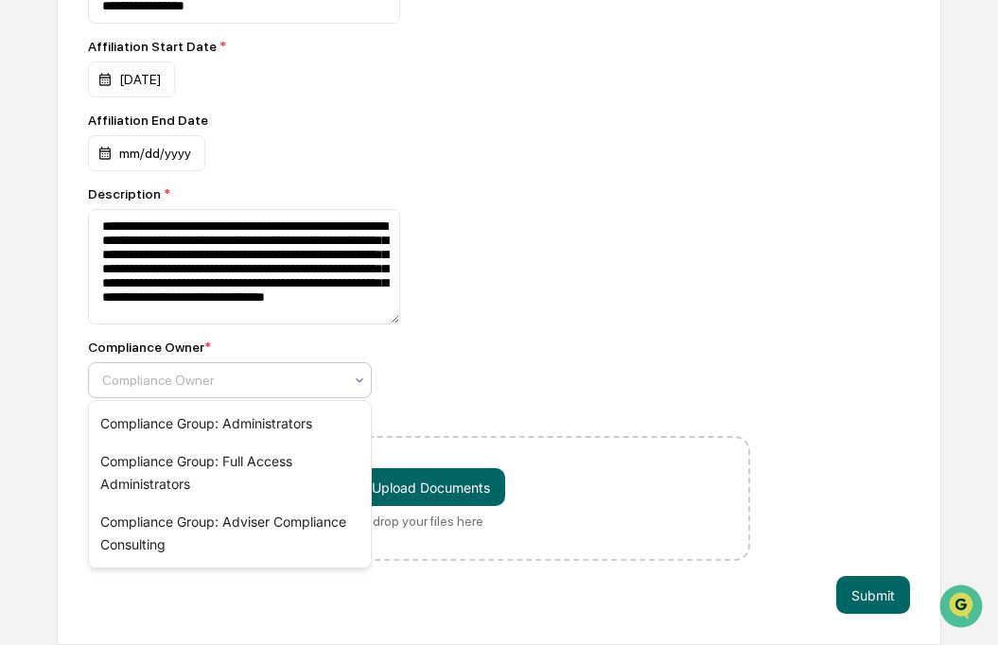
scroll to position [0, 0]
click at [242, 373] on div at bounding box center [222, 380] width 240 height 19
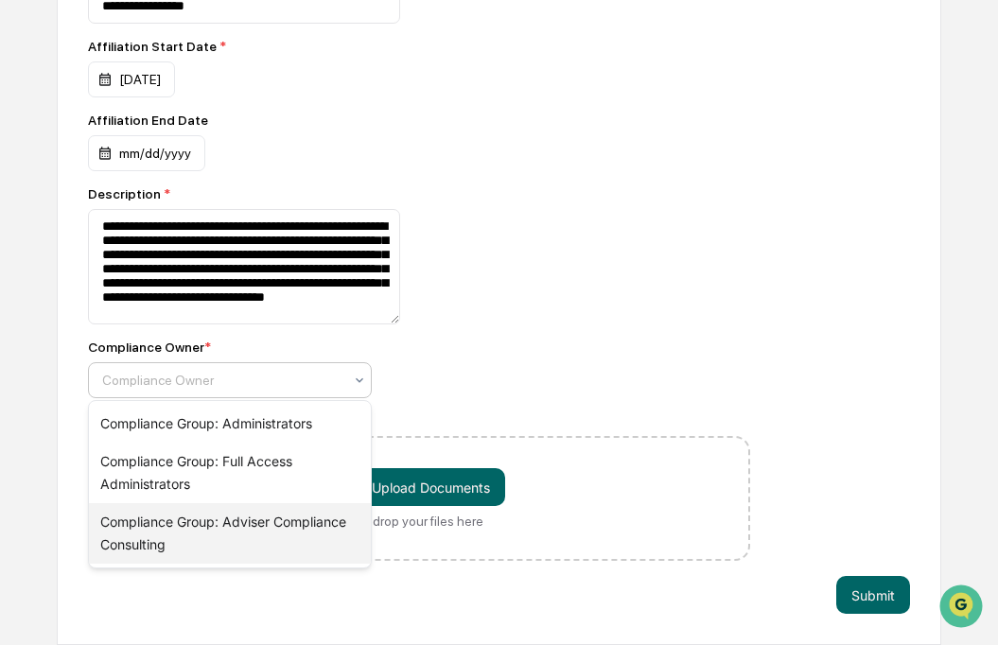
click at [304, 522] on div "Compliance Group: Adviser Compliance Consulting" at bounding box center [230, 533] width 282 height 61
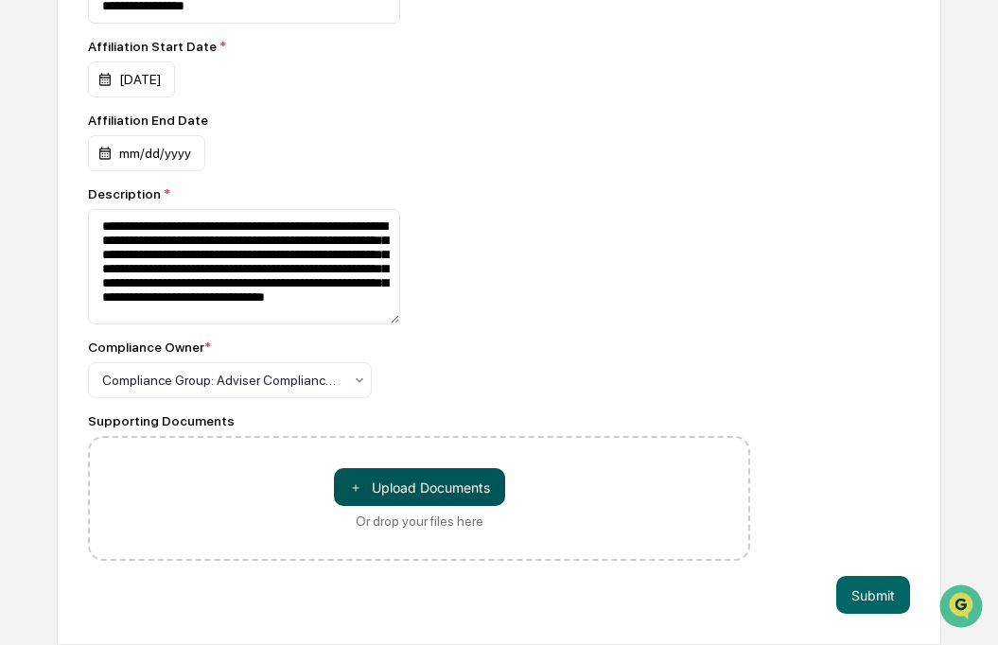
click at [400, 476] on button "＋ Upload Documents" at bounding box center [419, 487] width 171 height 38
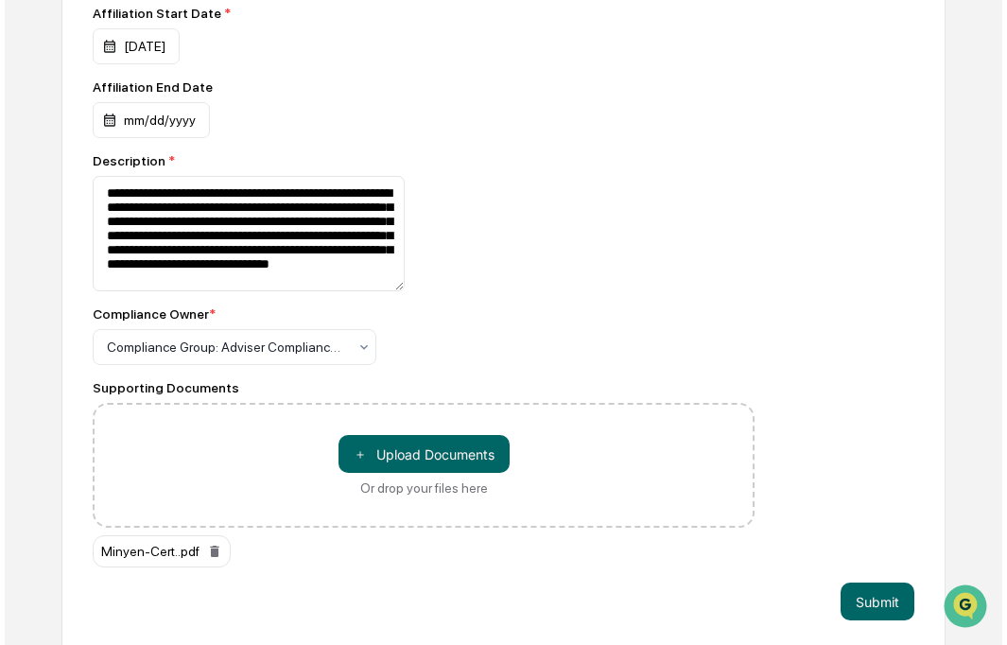
scroll to position [916, 0]
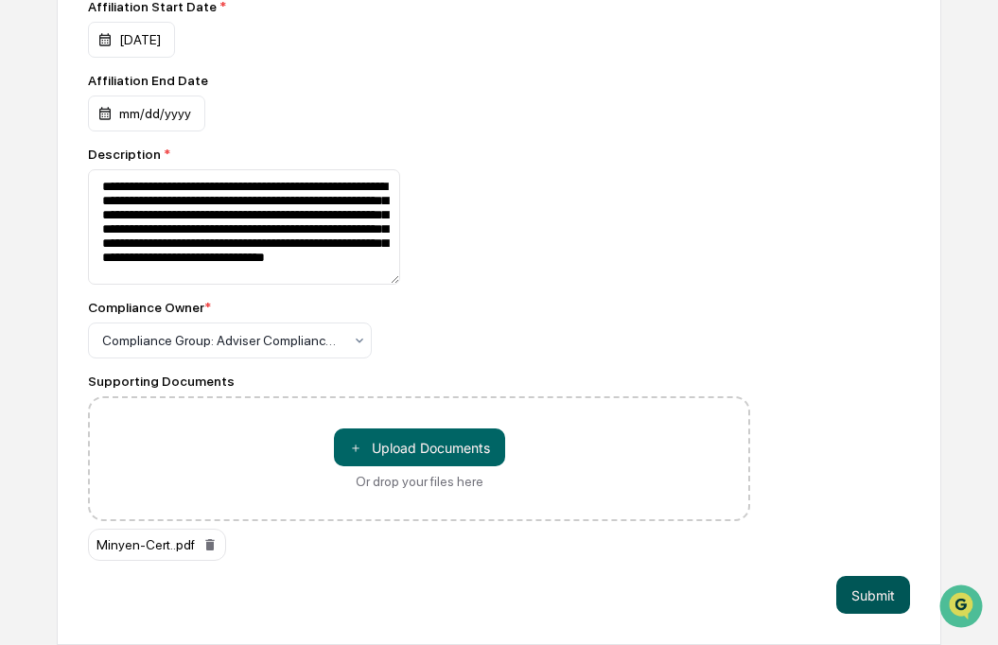
click at [868, 587] on button "Submit" at bounding box center [873, 595] width 74 height 38
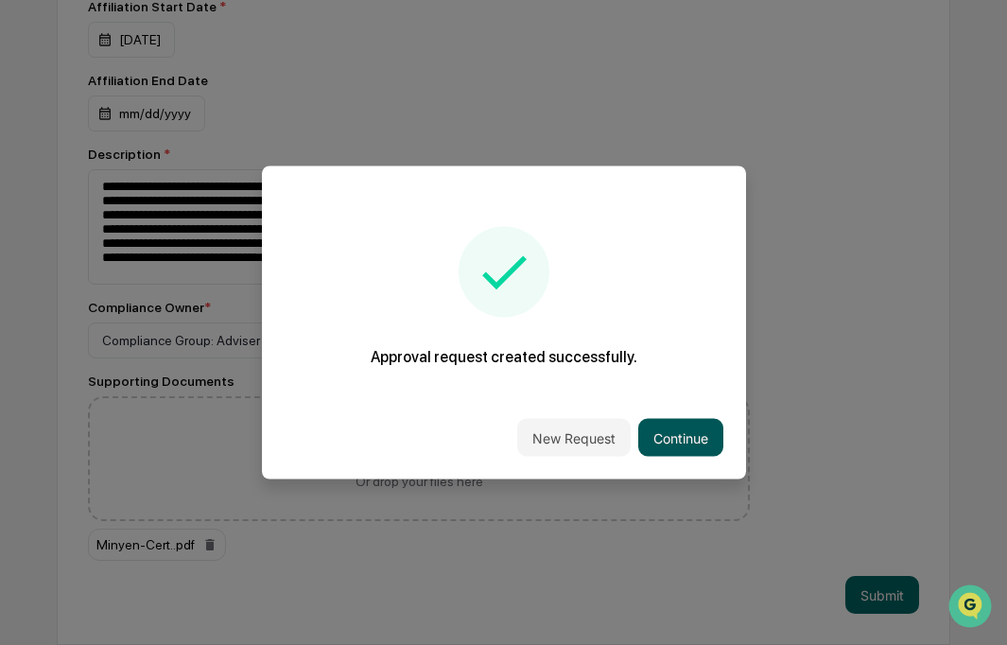
click at [668, 432] on button "Continue" at bounding box center [680, 438] width 85 height 38
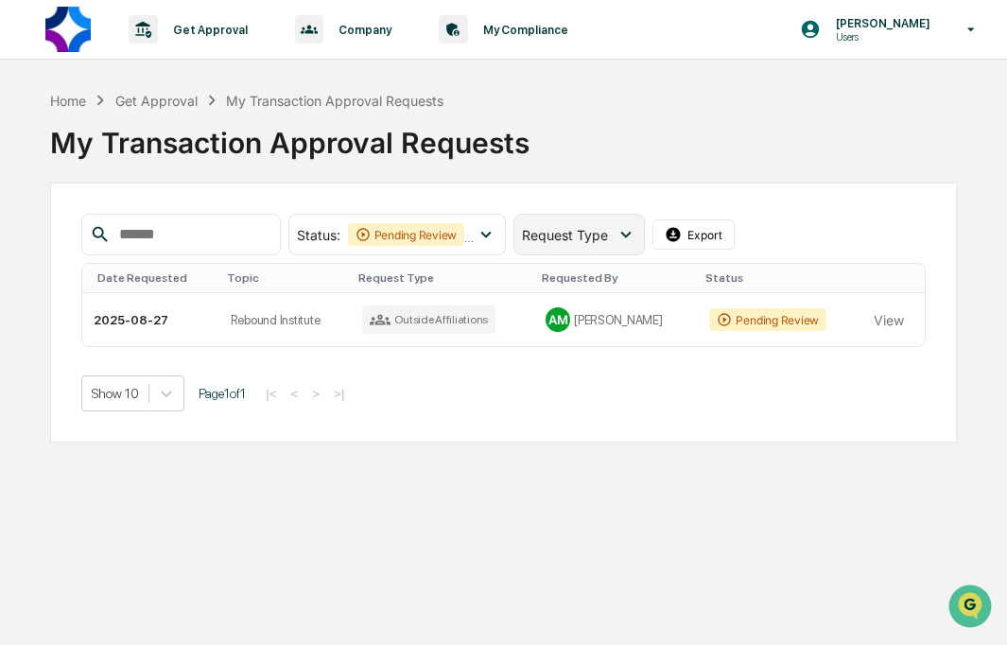
click at [586, 223] on div "Request Type" at bounding box center [578, 235] width 131 height 42
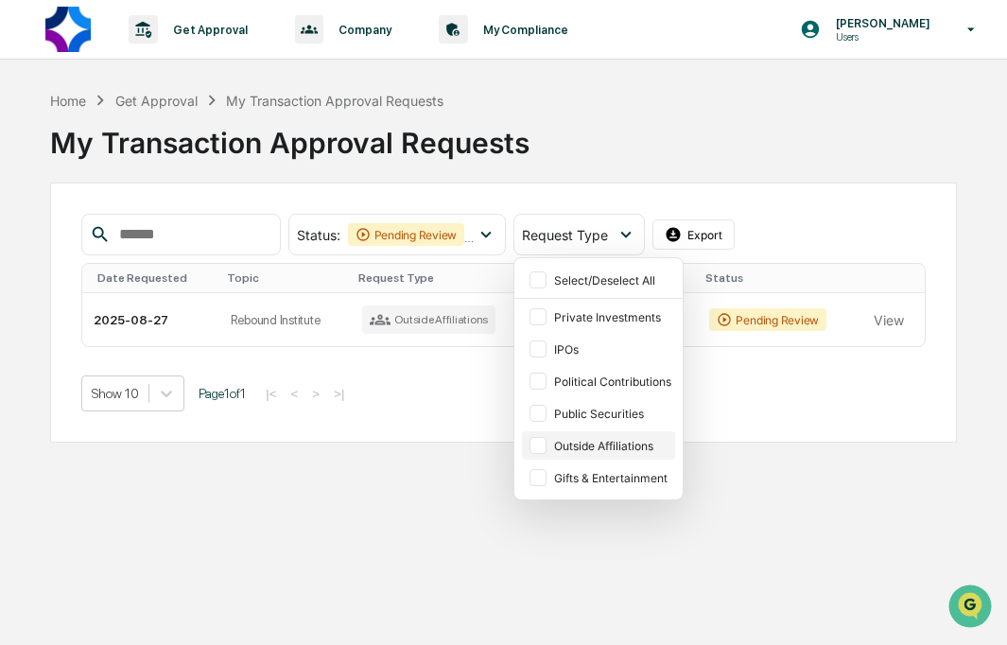
click at [581, 439] on div "Outside Affiliations" at bounding box center [598, 445] width 153 height 28
click at [754, 427] on div "Status : Pending Review Action Required Select/Deselect All Pending Review Acti…" at bounding box center [503, 312] width 907 height 260
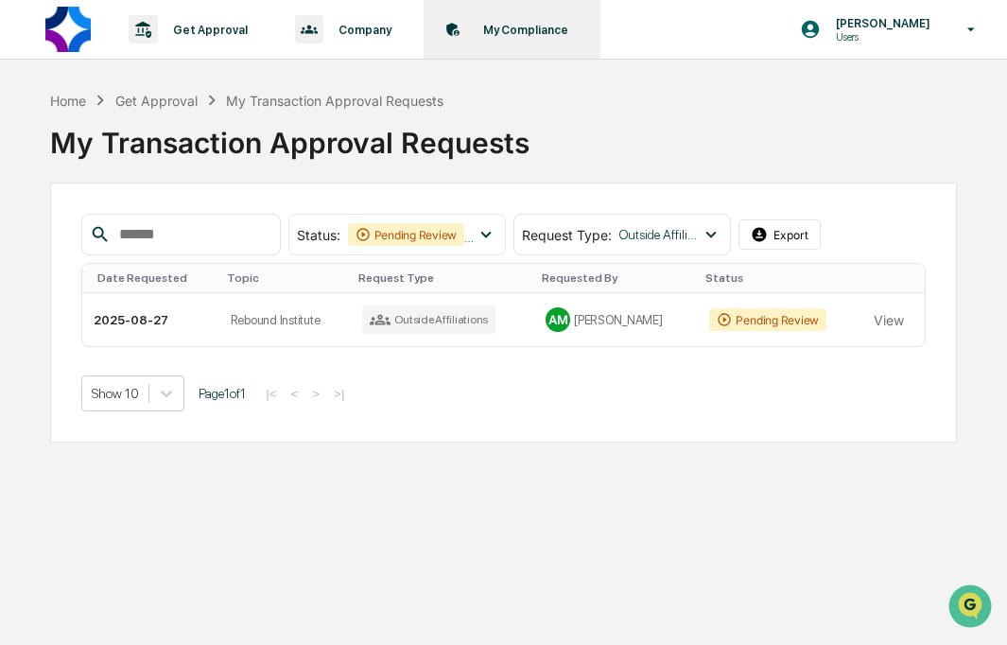
click at [492, 26] on p "My Compliance" at bounding box center [523, 30] width 110 height 14
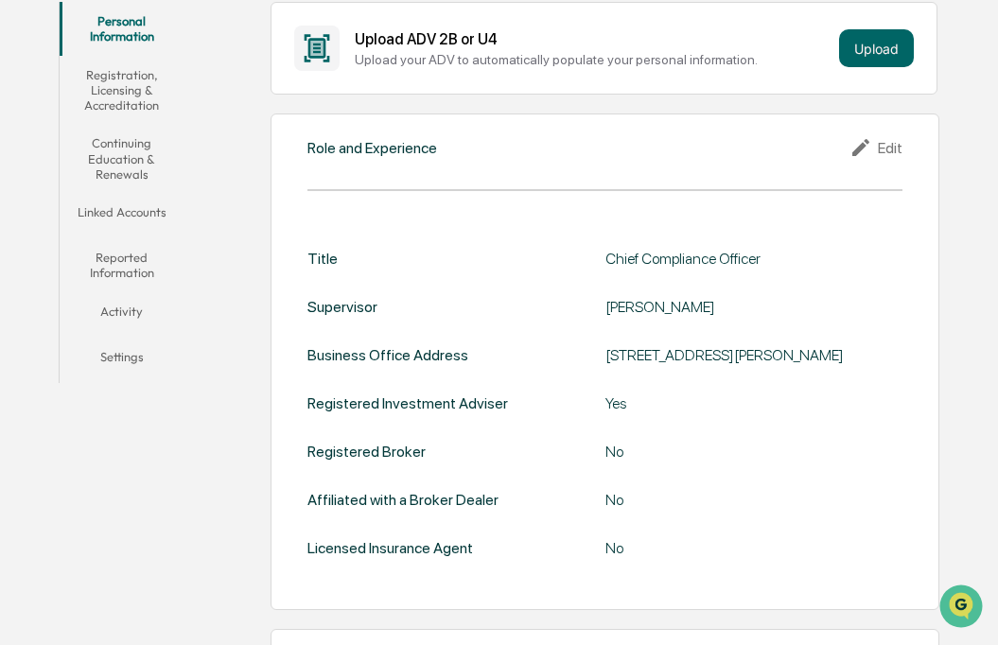
scroll to position [348, 0]
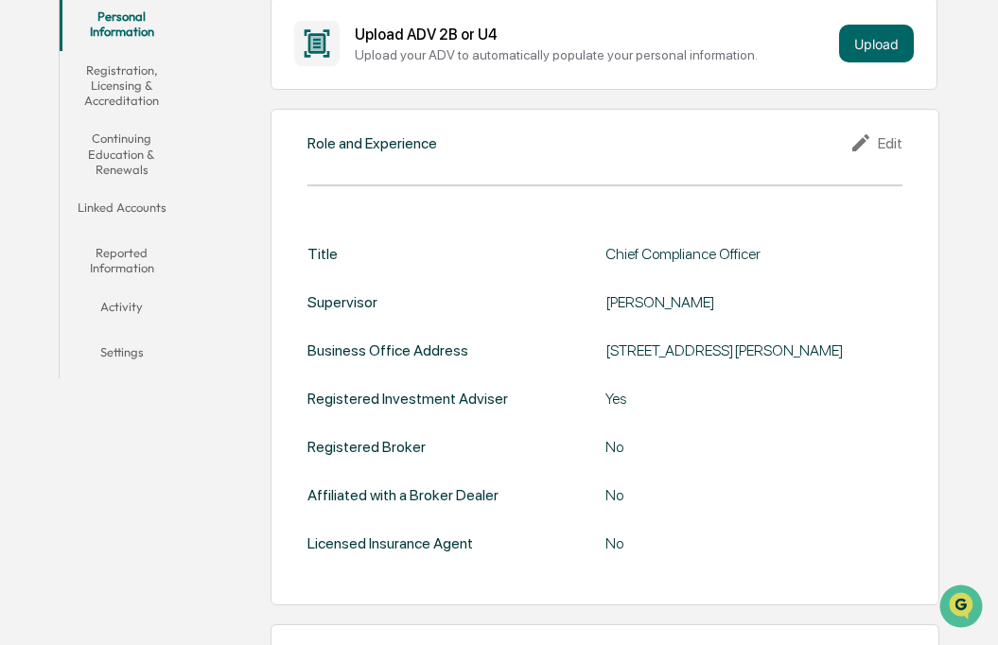
click at [113, 263] on button "Reported Information" at bounding box center [122, 261] width 125 height 54
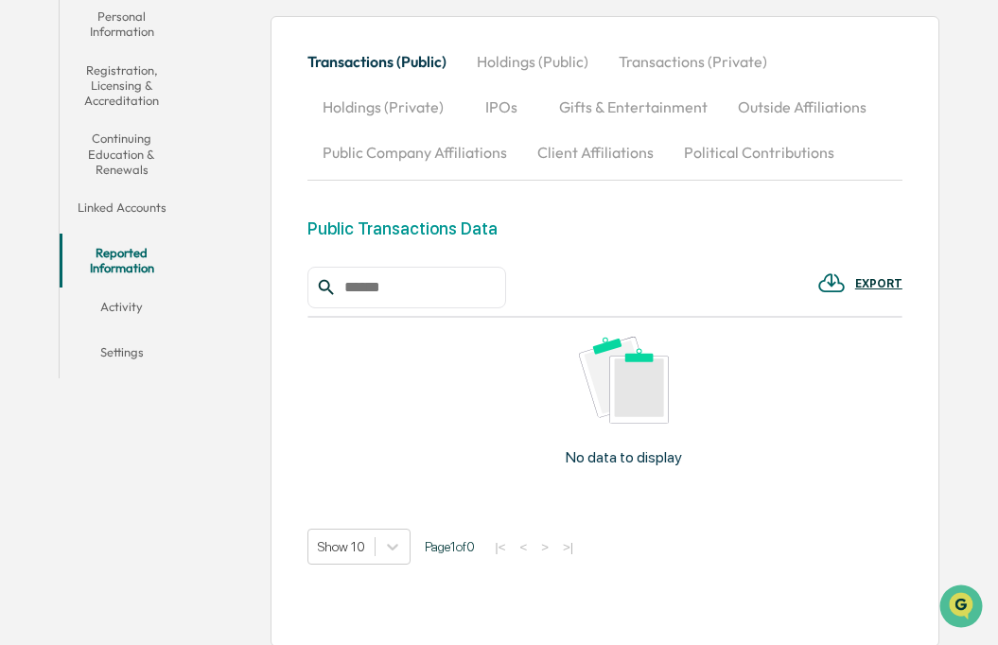
scroll to position [360, 0]
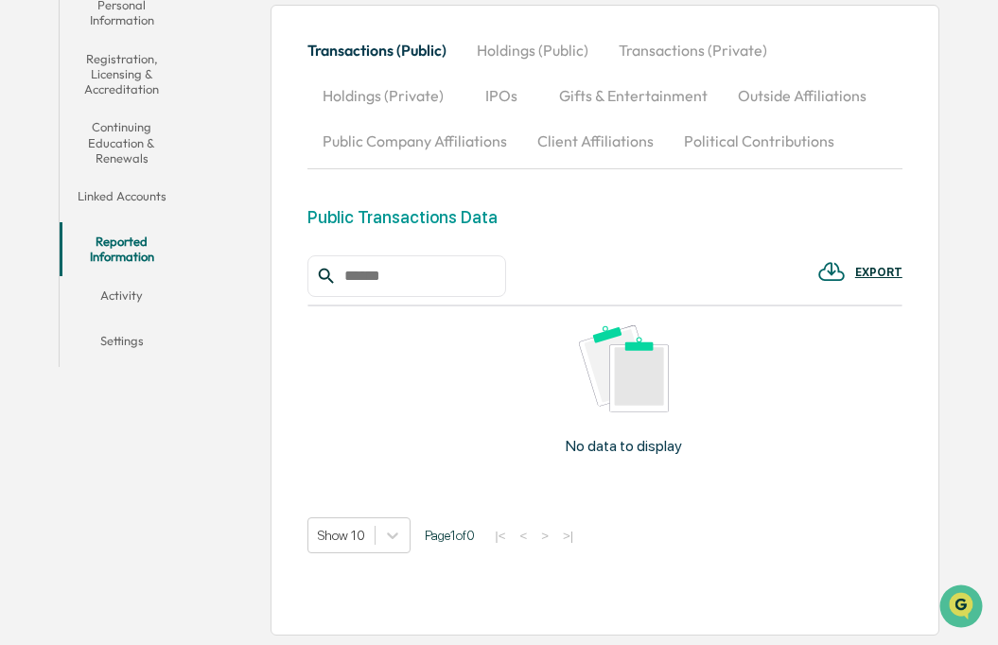
click at [128, 289] on button "Activity" at bounding box center [122, 298] width 125 height 45
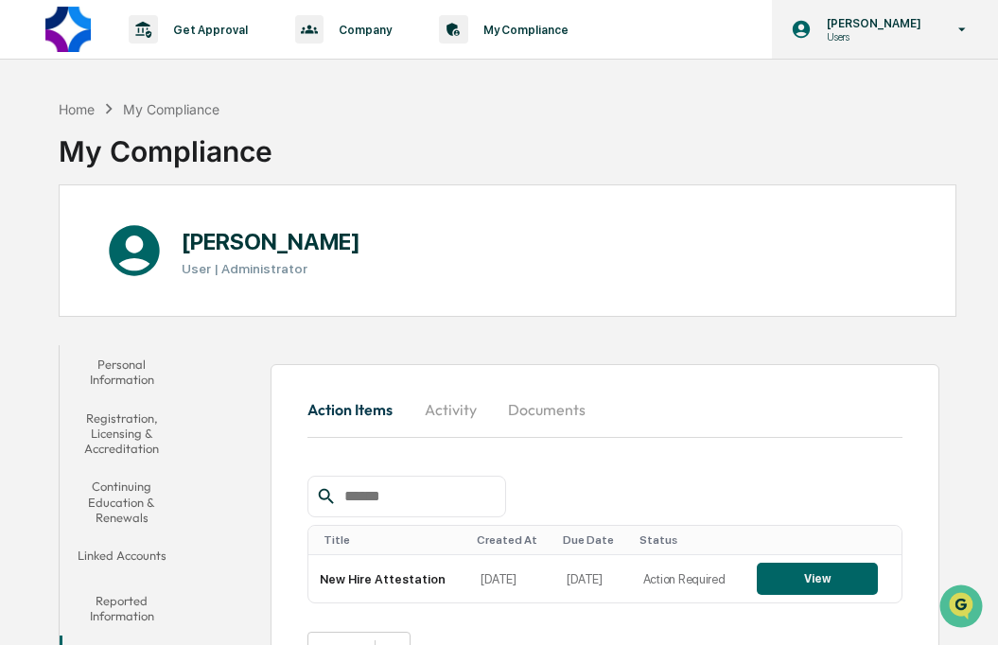
click at [891, 34] on p "Users" at bounding box center [870, 36] width 119 height 13
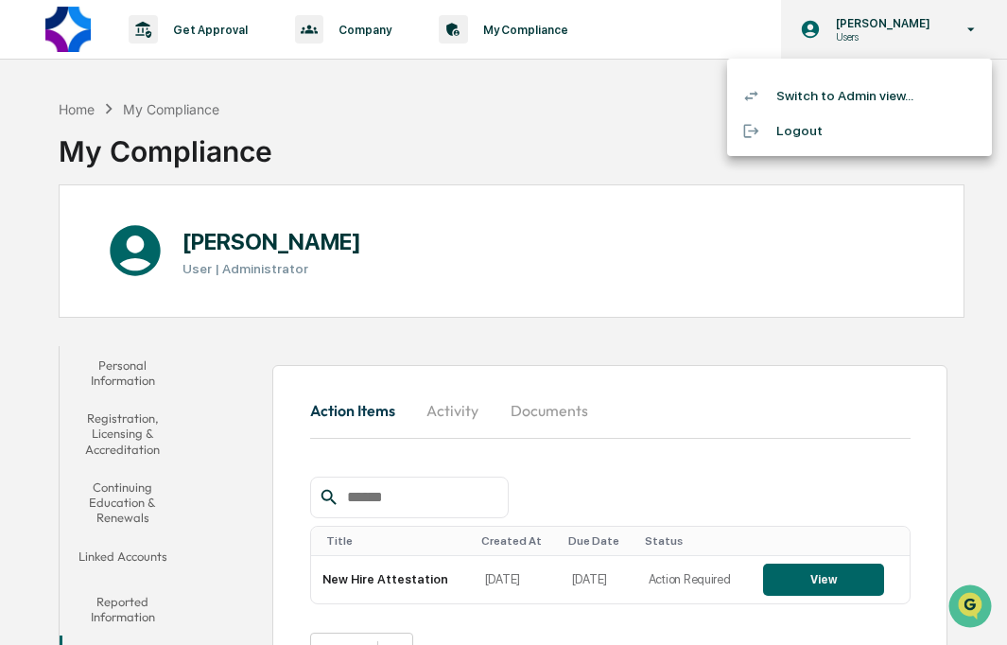
click at [891, 34] on div at bounding box center [503, 322] width 1007 height 645
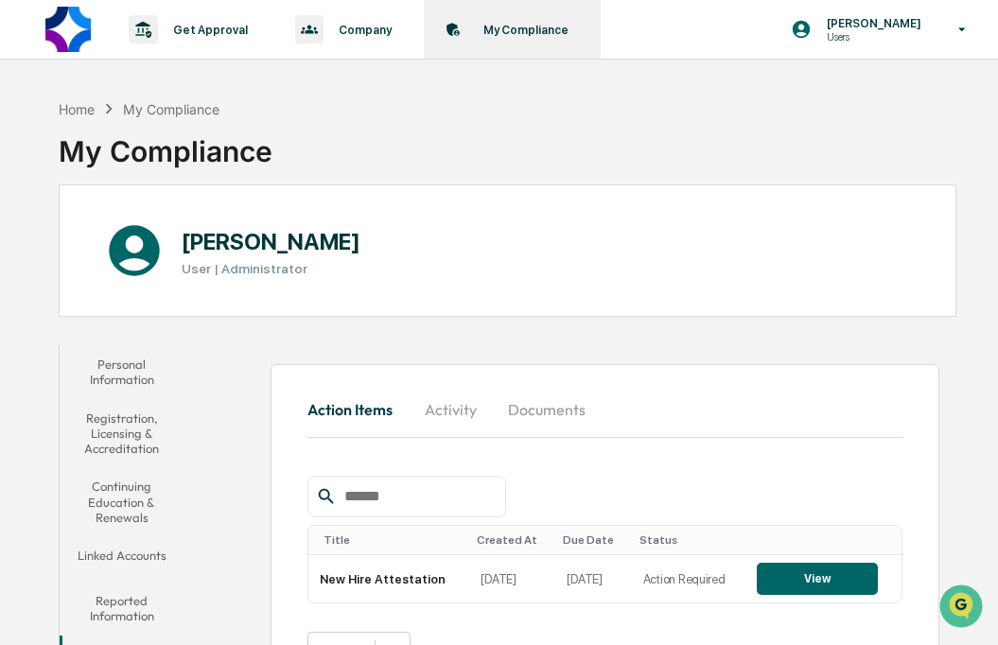
click at [508, 30] on p "My Compliance" at bounding box center [523, 30] width 110 height 14
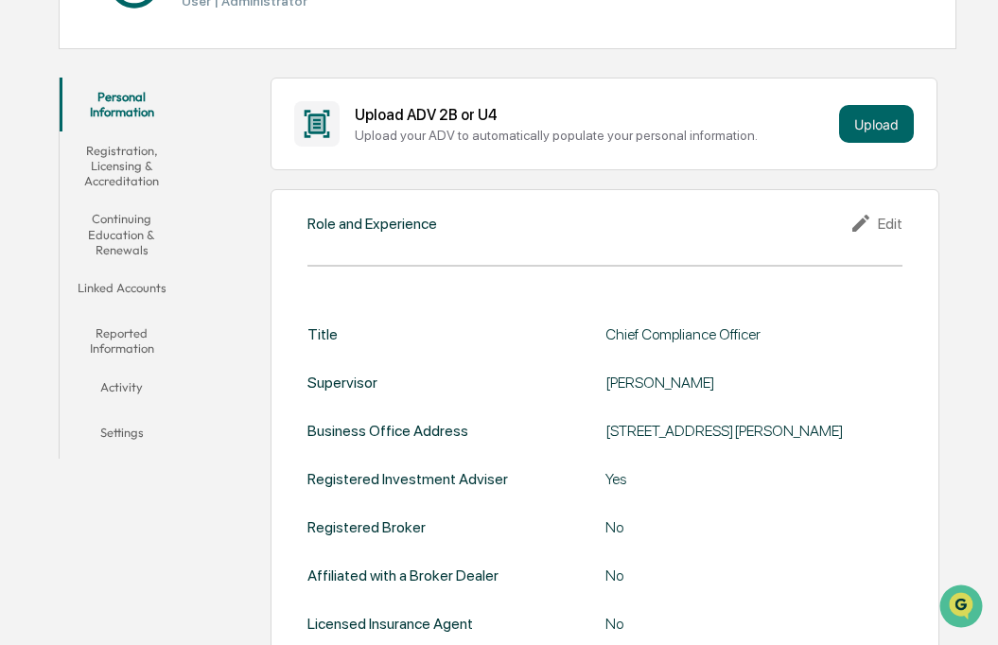
scroll to position [279, 0]
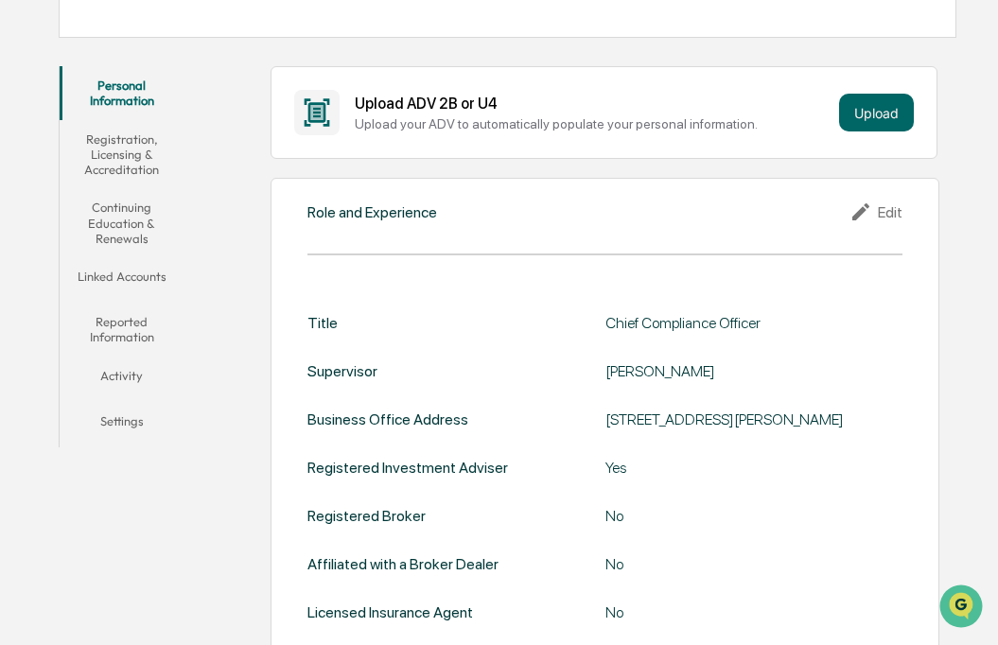
click at [105, 332] on button "Reported Information" at bounding box center [122, 330] width 125 height 54
